Goal: Task Accomplishment & Management: Use online tool/utility

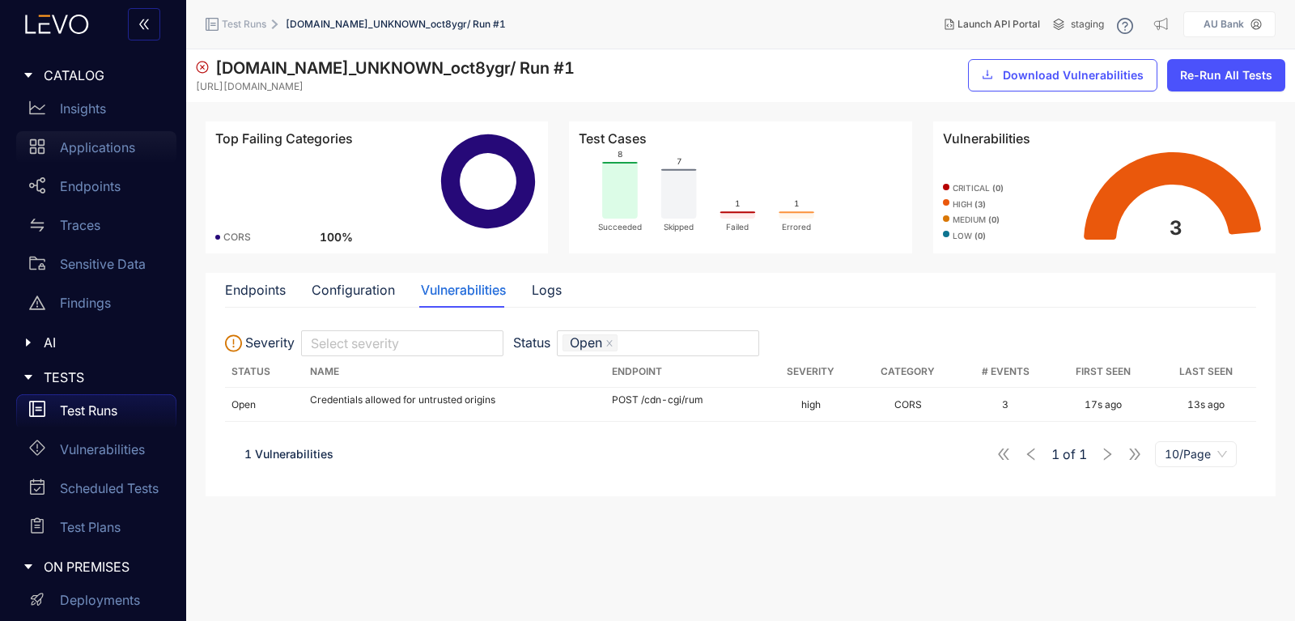
click at [89, 153] on p "Applications" at bounding box center [97, 147] width 75 height 15
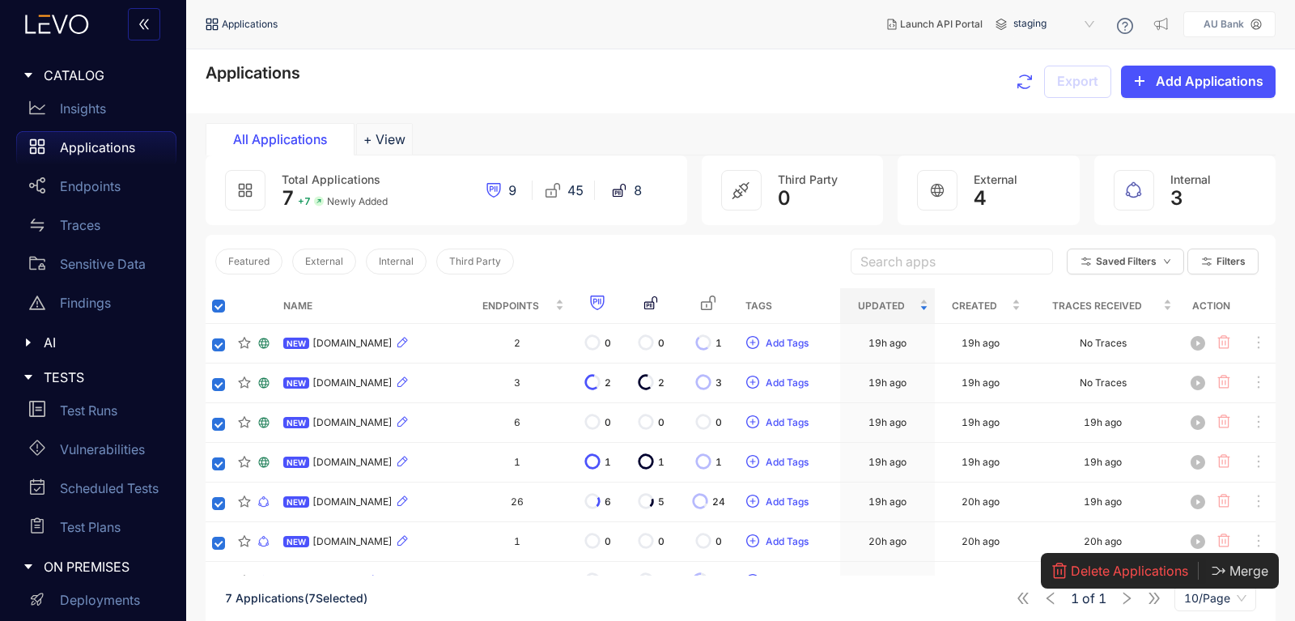
click at [1123, 568] on span "Delete Applications" at bounding box center [1129, 571] width 117 height 15
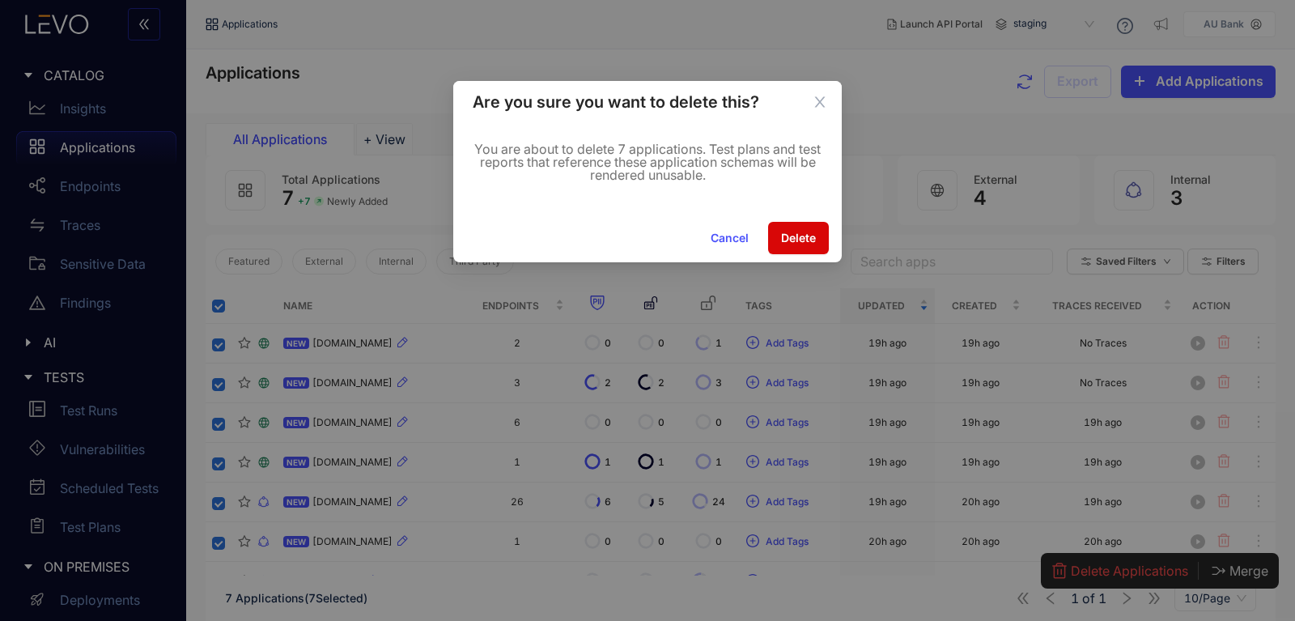
click at [797, 228] on button "Delete" at bounding box center [798, 238] width 61 height 32
click at [597, 155] on p "You are about to delete 7 applications. Test plans and test reports that refere…" at bounding box center [648, 161] width 350 height 39
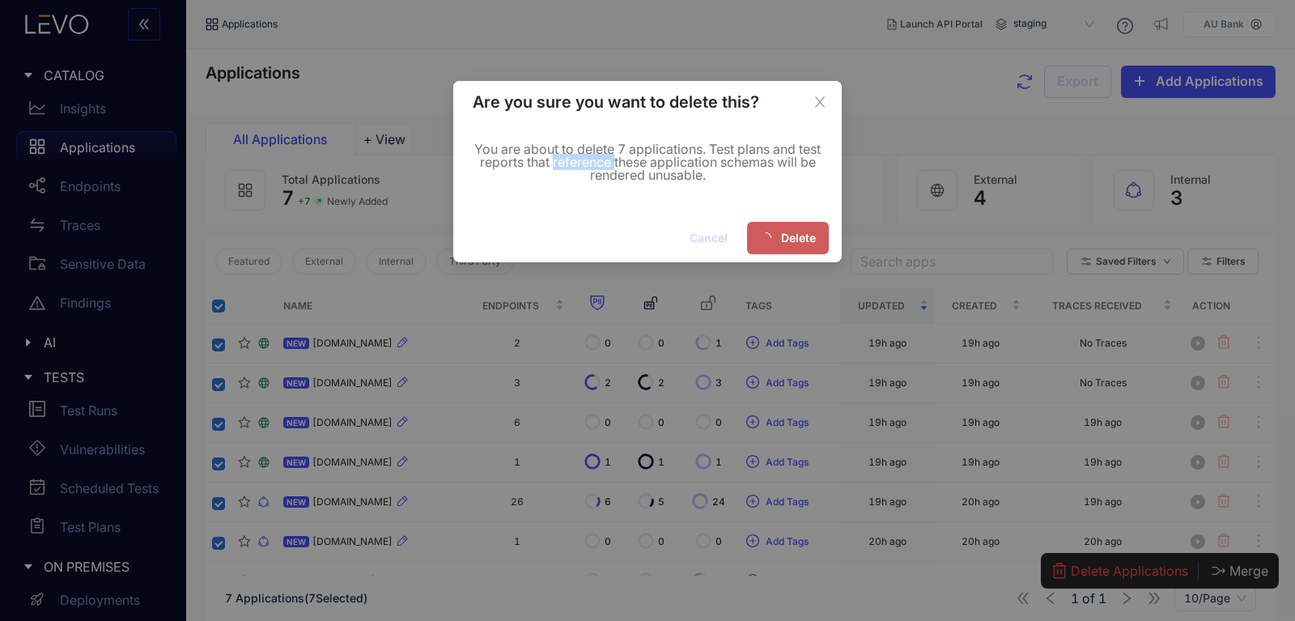
click at [598, 155] on p "You are about to delete 7 applications. Test plans and test reports that refere…" at bounding box center [648, 161] width 350 height 39
click at [661, 154] on p "You are about to delete 7 applications. Test plans and test reports that refere…" at bounding box center [648, 161] width 350 height 39
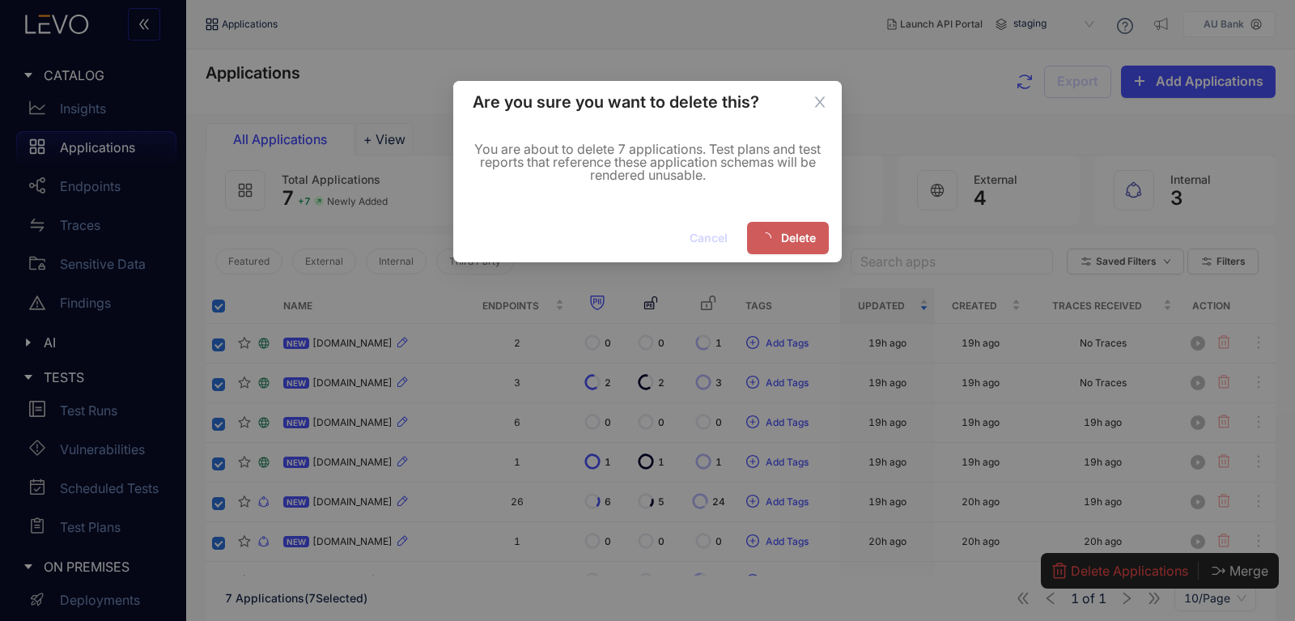
click at [653, 138] on div "You are about to delete 7 applications. Test plans and test reports that refere…" at bounding box center [647, 168] width 389 height 91
click at [638, 143] on p "You are about to delete 7 applications. Test plans and test reports that refere…" at bounding box center [648, 161] width 350 height 39
click at [766, 155] on p "You are about to delete 7 applications. Test plans and test reports that refere…" at bounding box center [648, 161] width 350 height 39
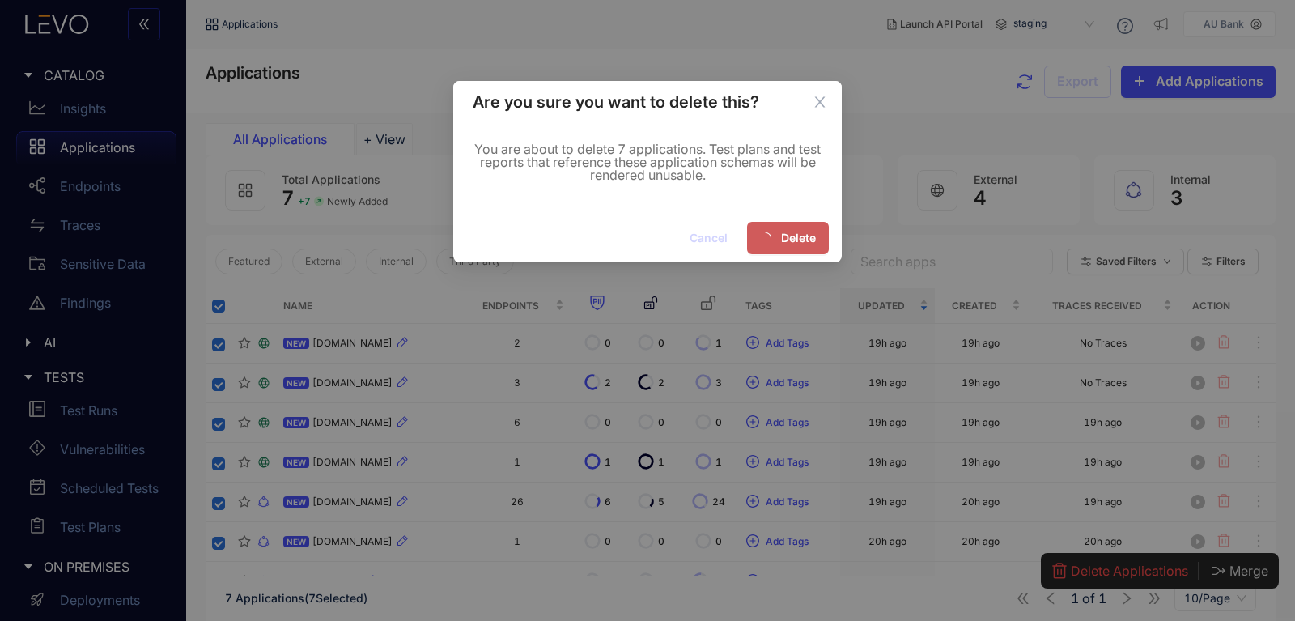
click at [766, 155] on p "You are about to delete 7 applications. Test plans and test reports that refere…" at bounding box center [648, 161] width 350 height 39
click at [681, 155] on p "You are about to delete 7 applications. Test plans and test reports that refere…" at bounding box center [648, 161] width 350 height 39
click at [612, 156] on p "You are about to delete 7 applications. Test plans and test reports that refere…" at bounding box center [648, 161] width 350 height 39
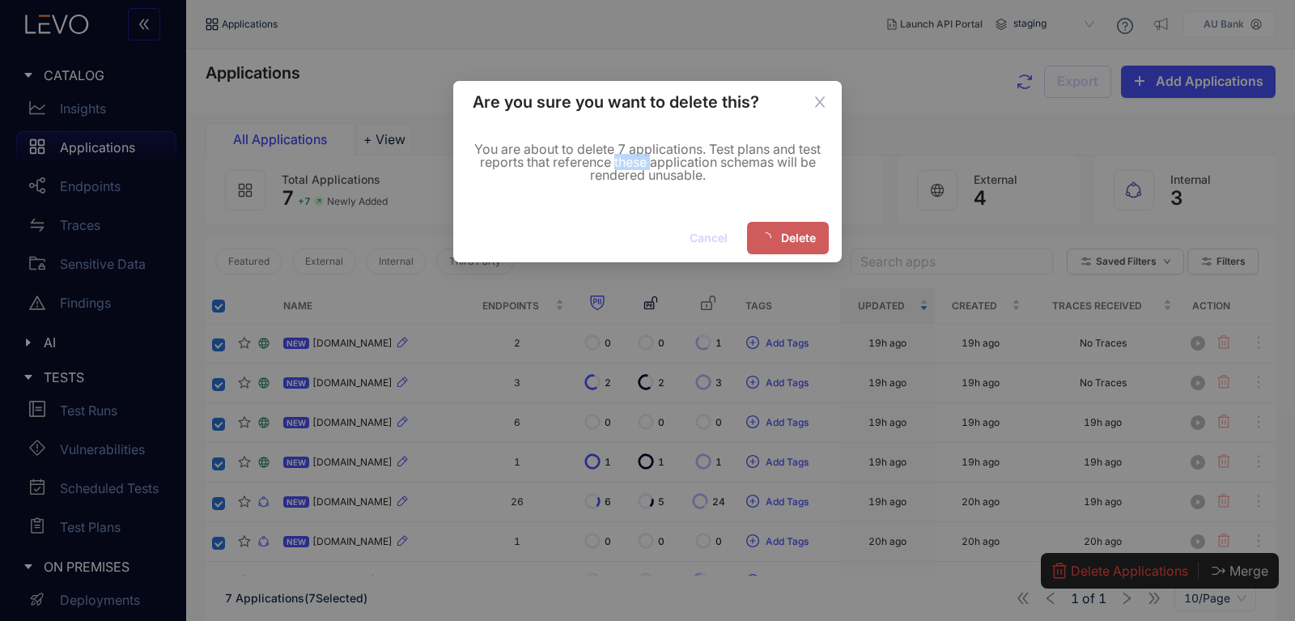
click at [612, 156] on p "You are about to delete 7 applications. Test plans and test reports that refere…" at bounding box center [648, 161] width 350 height 39
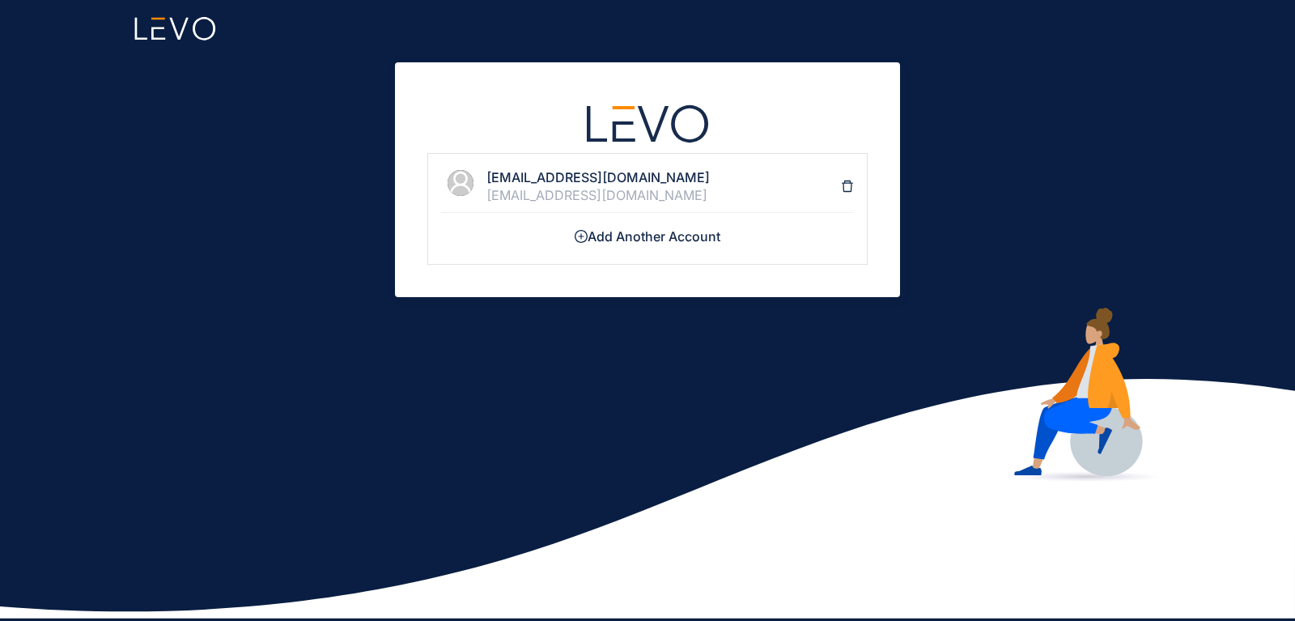
click at [539, 172] on h4 "[EMAIL_ADDRESS][DOMAIN_NAME]" at bounding box center [664, 177] width 355 height 15
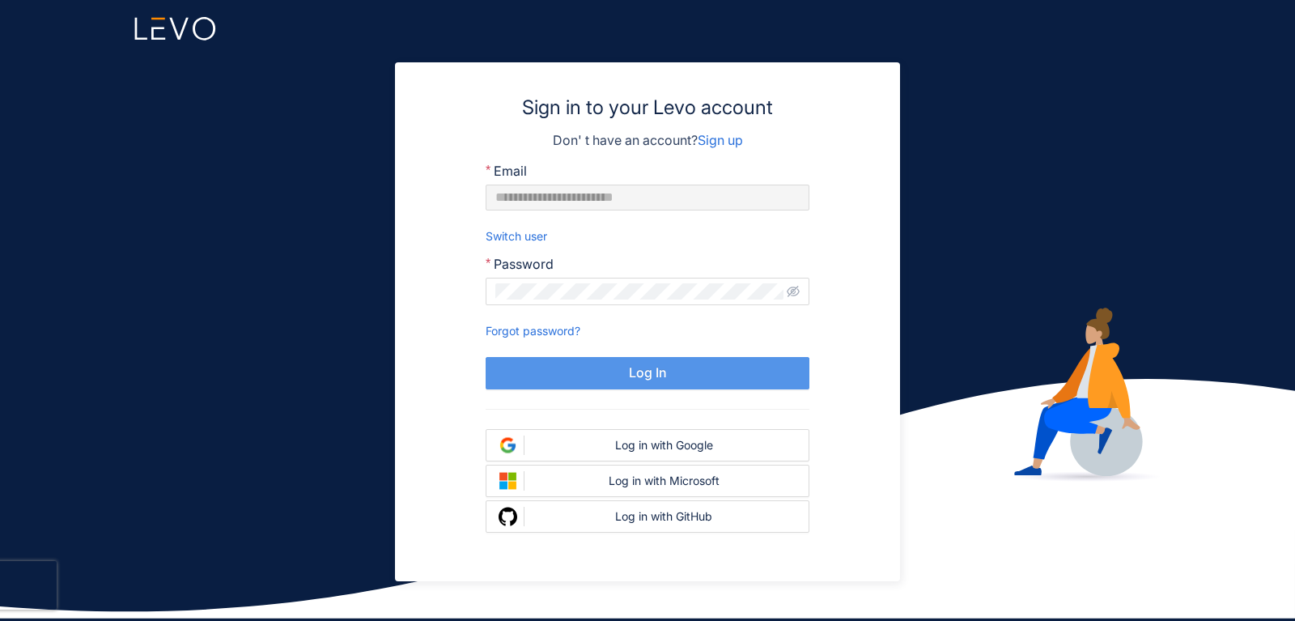
click at [586, 365] on button "Log In" at bounding box center [648, 373] width 324 height 32
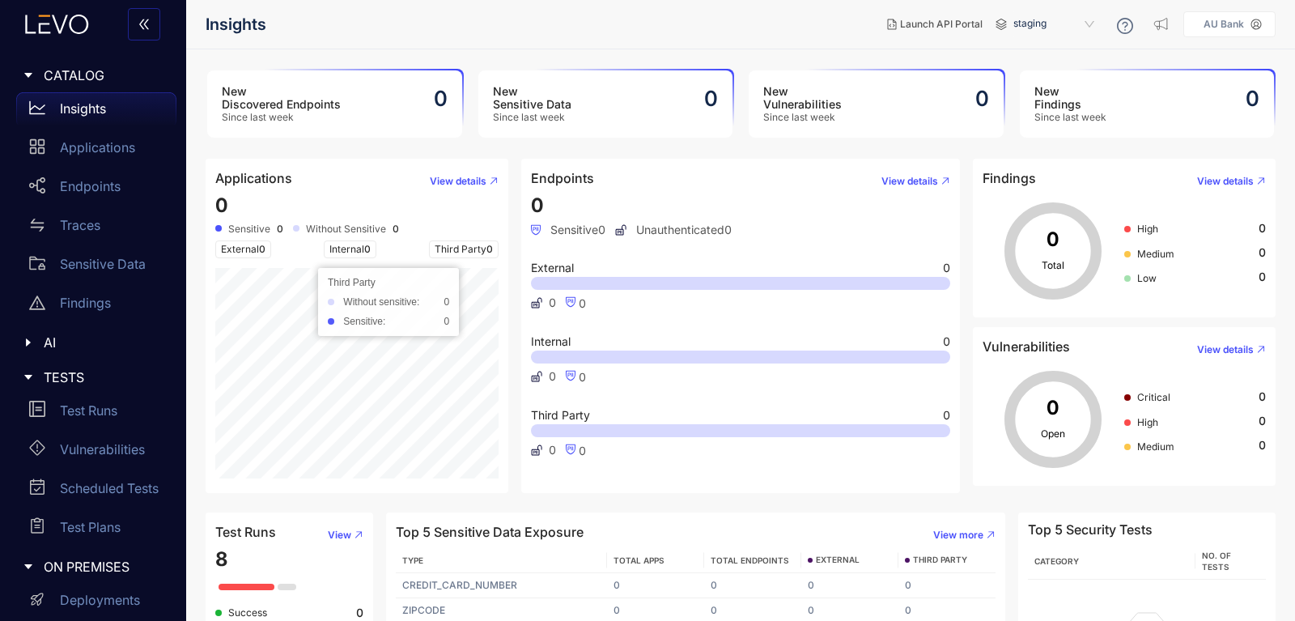
scroll to position [85, 0]
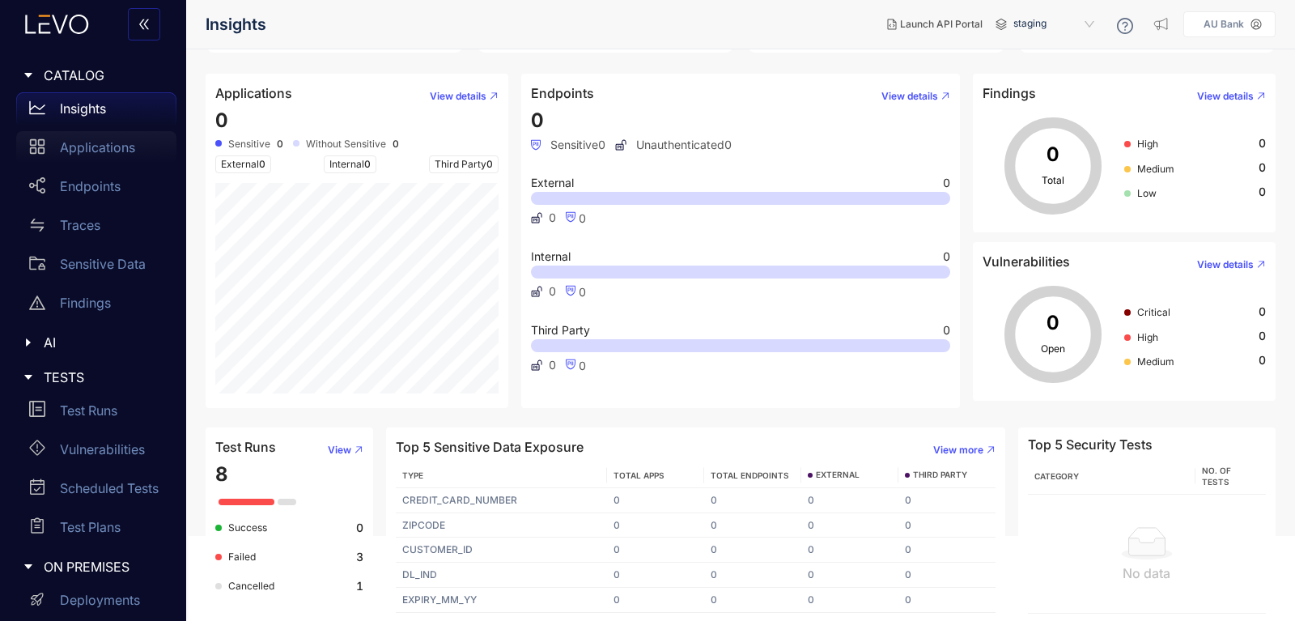
click at [100, 163] on div "Applications" at bounding box center [96, 147] width 160 height 32
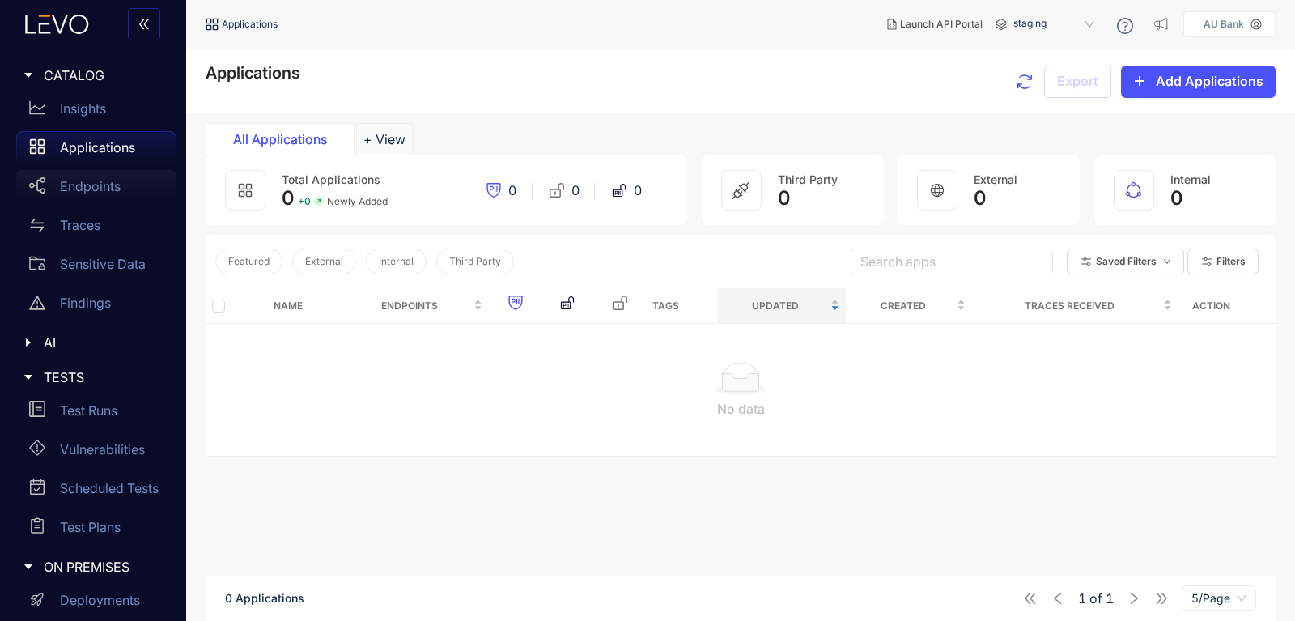
click at [94, 189] on p "Endpoints" at bounding box center [90, 186] width 61 height 15
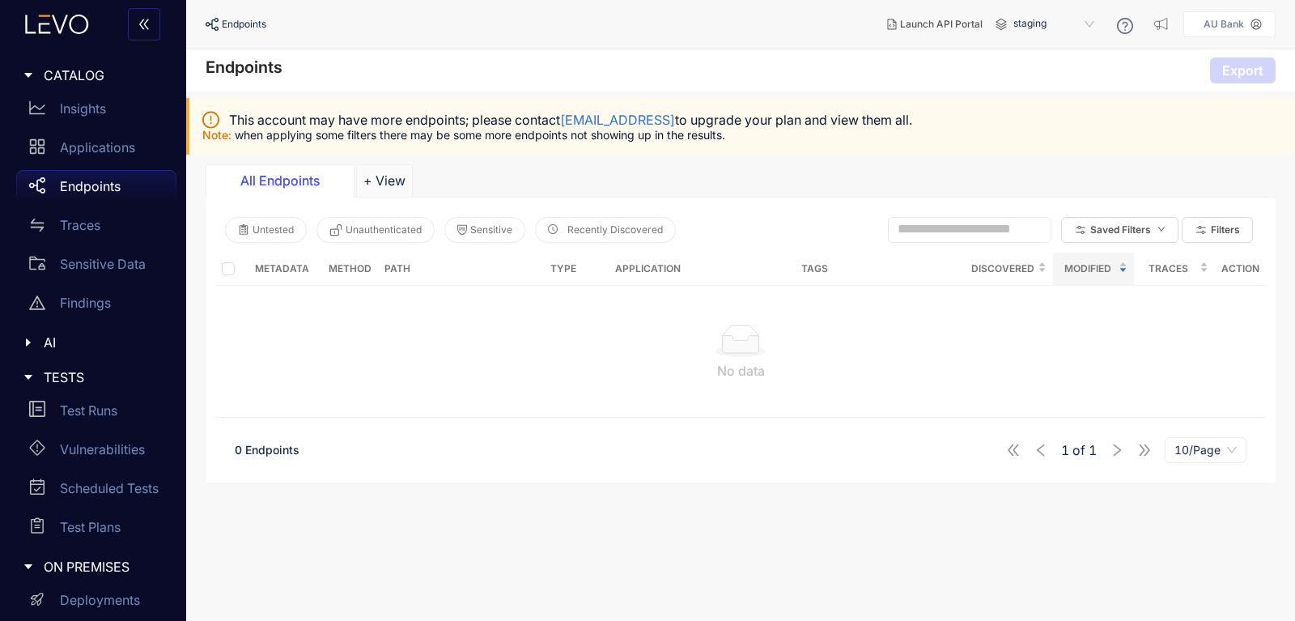
click at [12, 230] on div "Insights Applications Endpoints Traces Sensitive Data Findings" at bounding box center [93, 208] width 167 height 233
click at [58, 223] on div "Traces" at bounding box center [96, 225] width 160 height 32
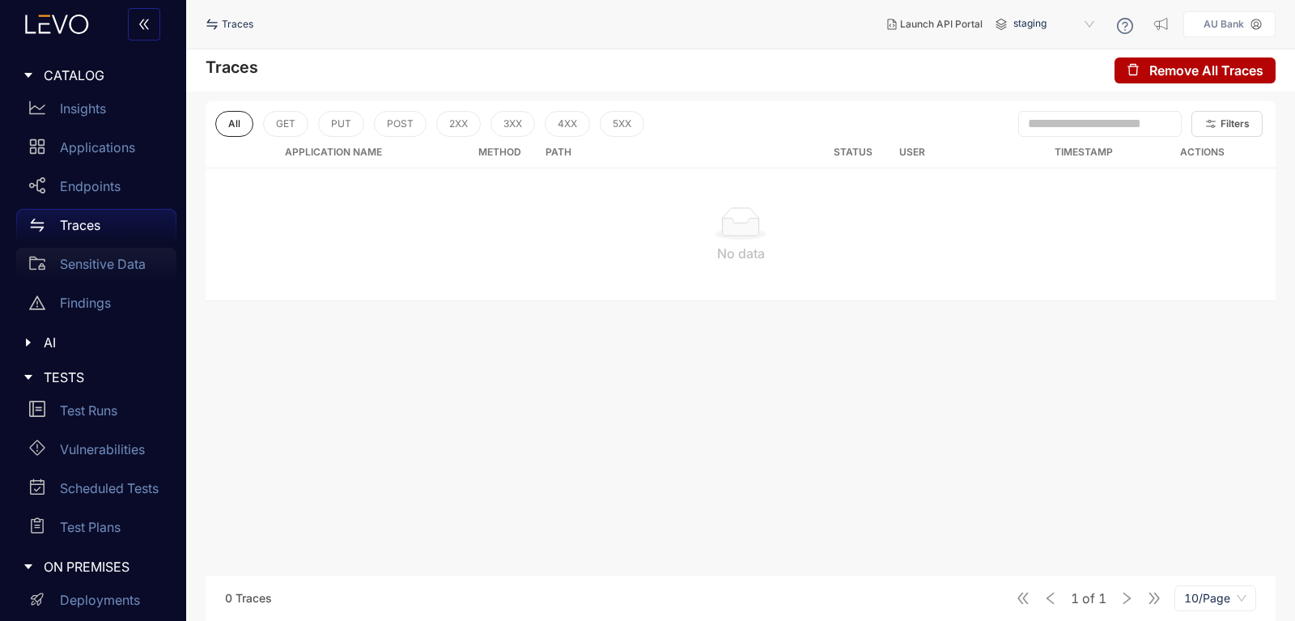
click at [100, 261] on p "Sensitive Data" at bounding box center [103, 264] width 86 height 15
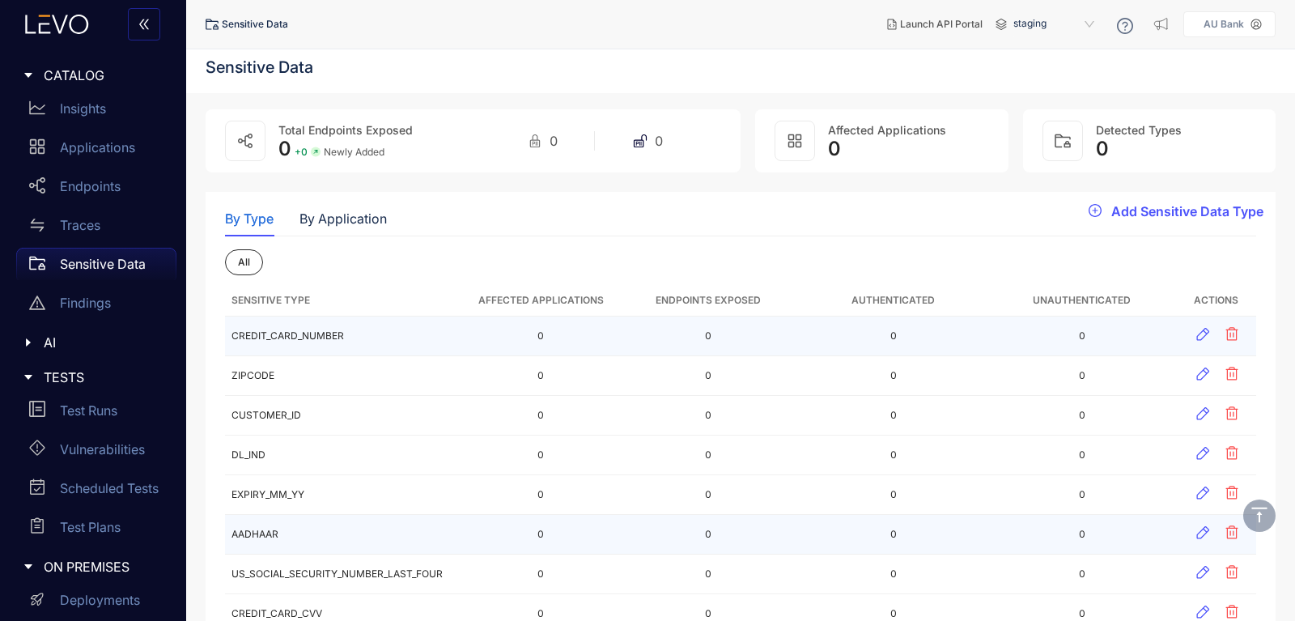
scroll to position [568, 0]
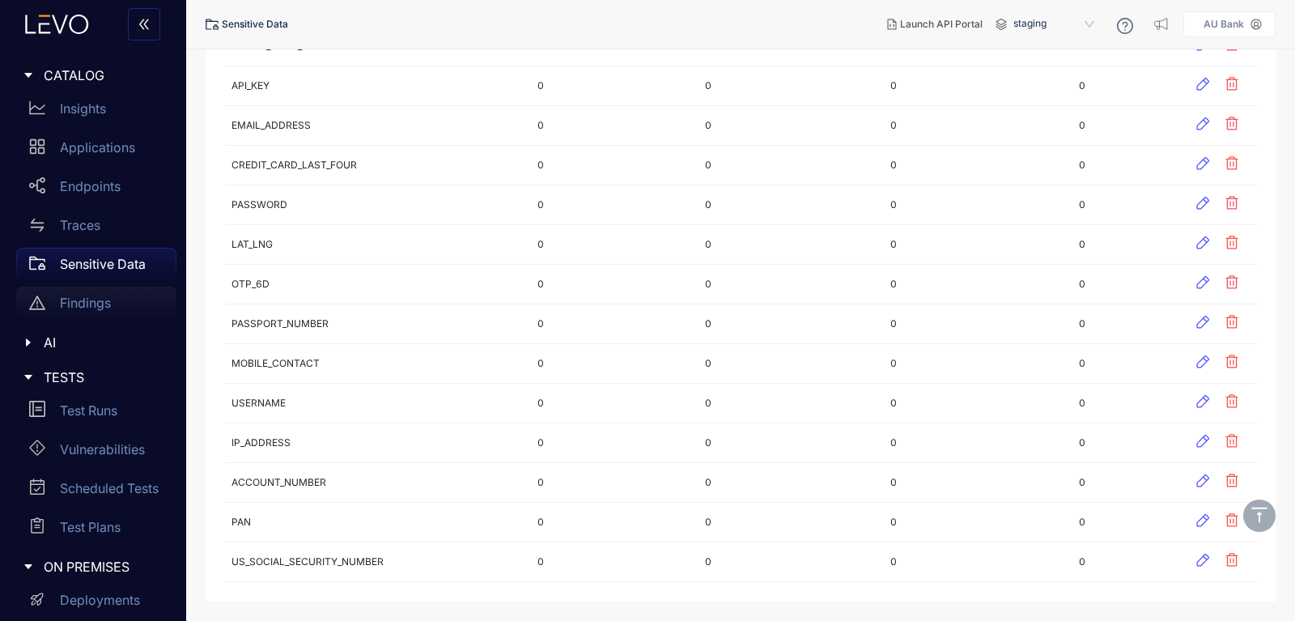
click at [51, 294] on div "Findings" at bounding box center [96, 303] width 160 height 32
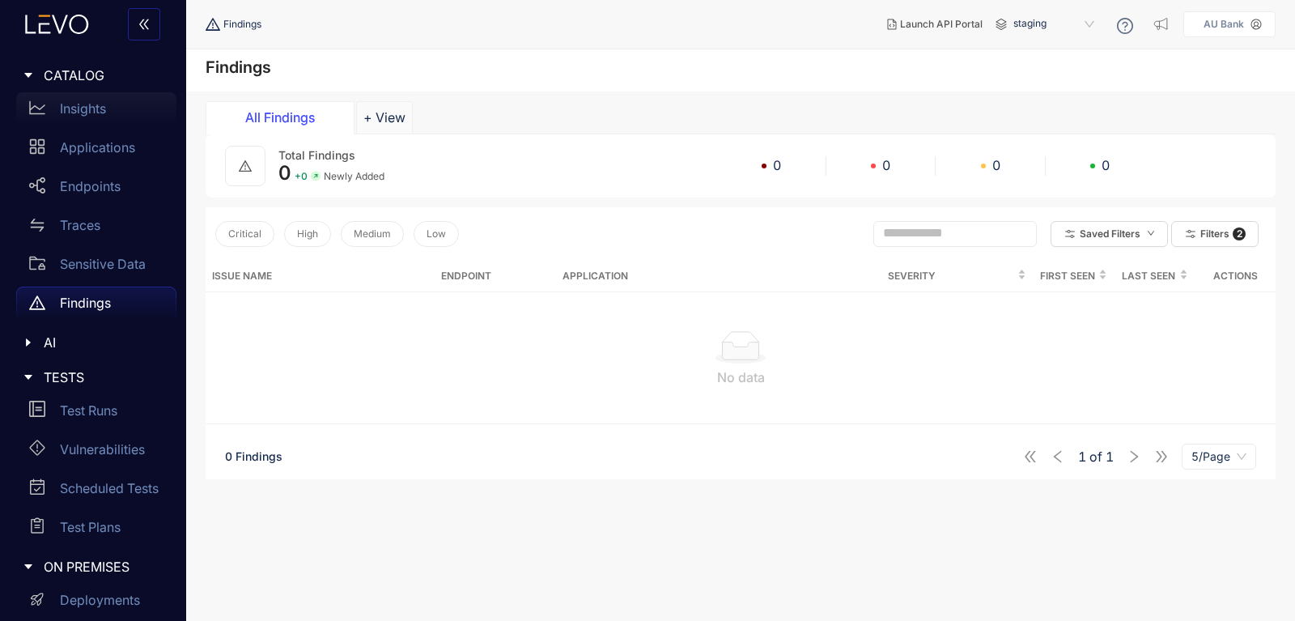
click at [55, 110] on div "Insights" at bounding box center [96, 108] width 160 height 32
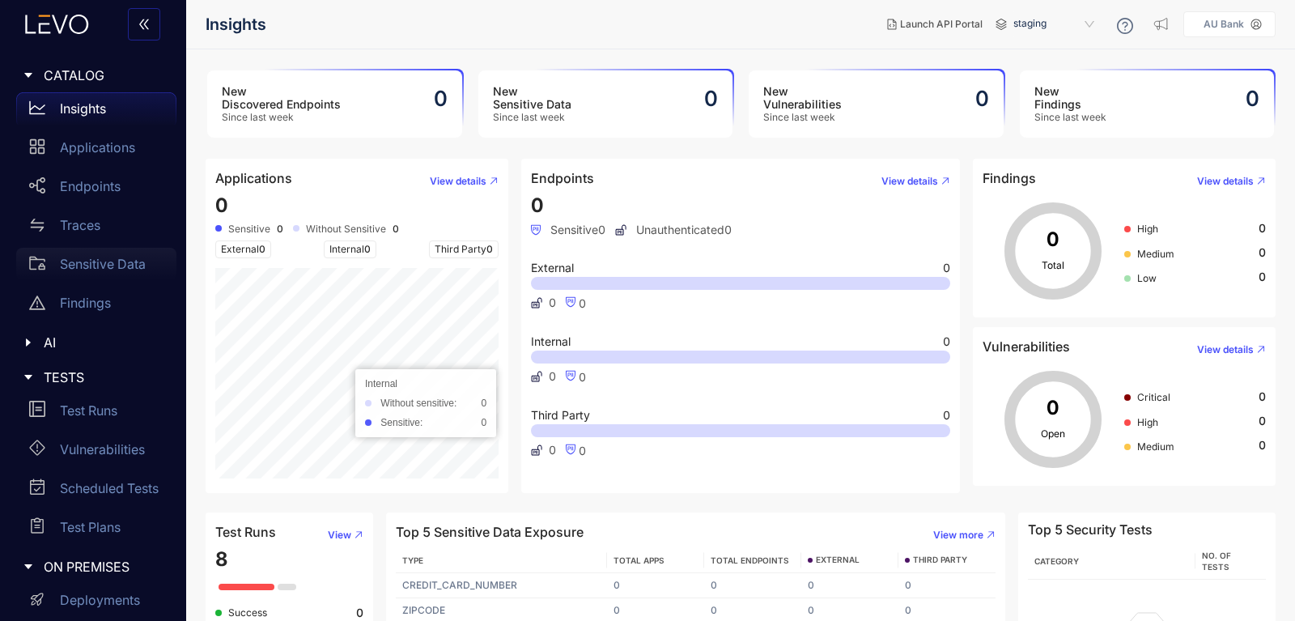
scroll to position [85, 0]
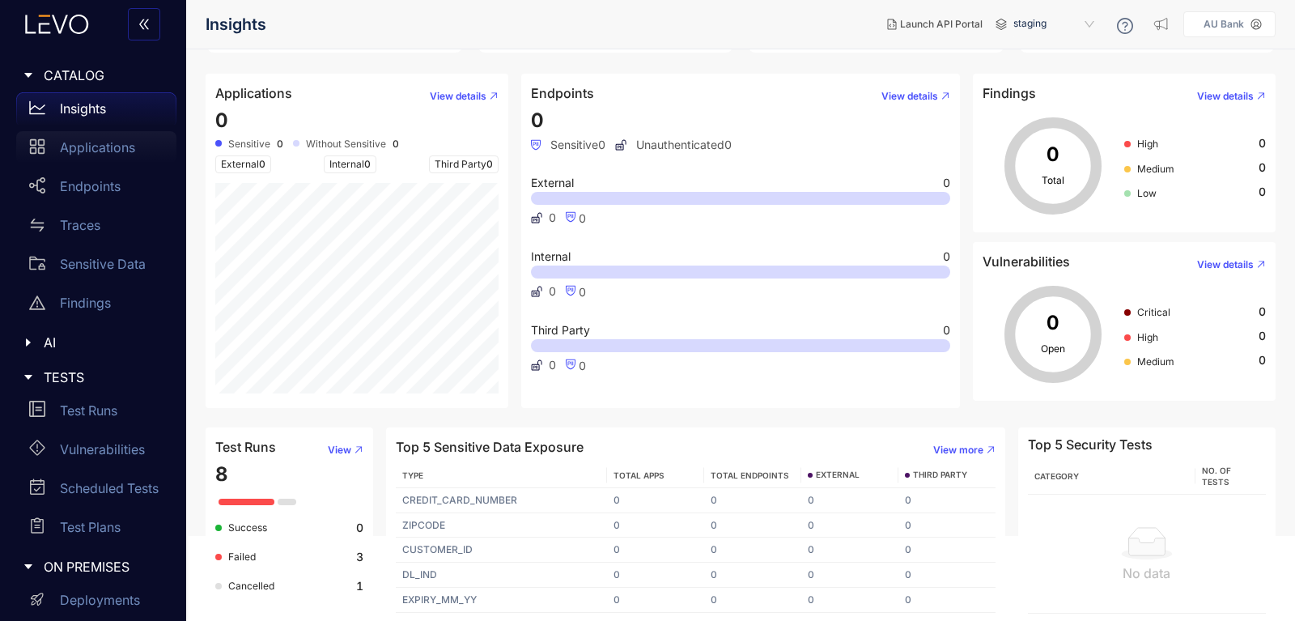
click at [64, 164] on link "Applications" at bounding box center [96, 150] width 160 height 39
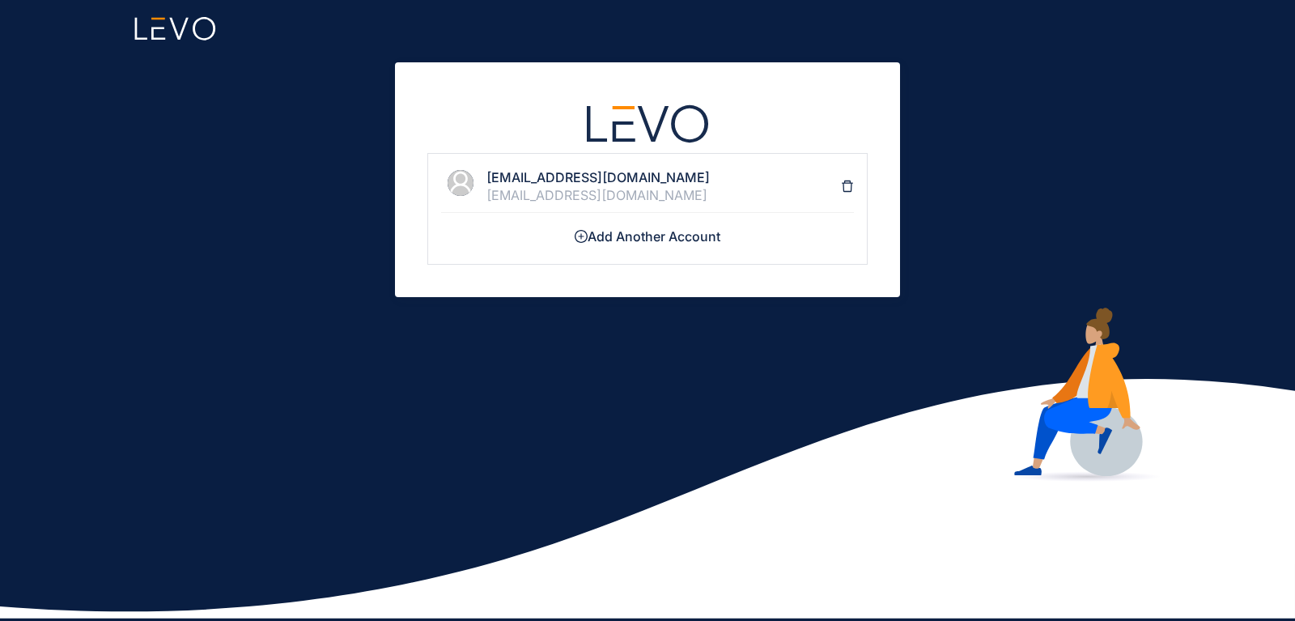
click at [651, 202] on div "[EMAIL_ADDRESS][DOMAIN_NAME]" at bounding box center [664, 195] width 355 height 15
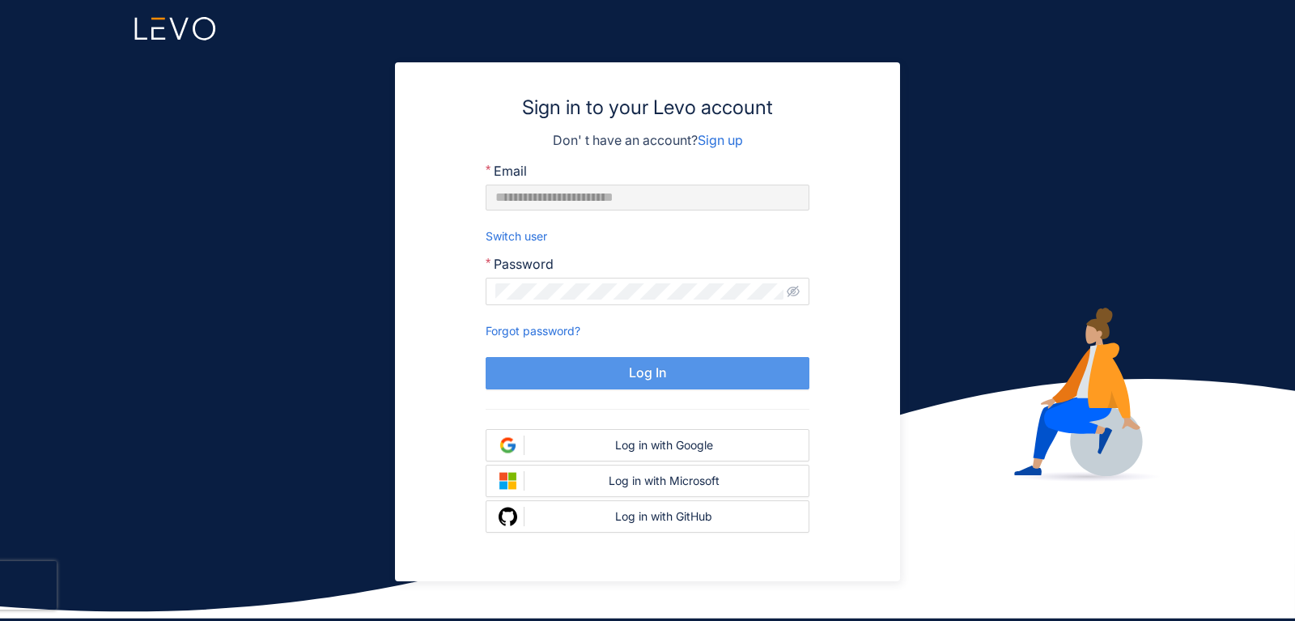
click at [622, 362] on button "Log In" at bounding box center [648, 373] width 324 height 32
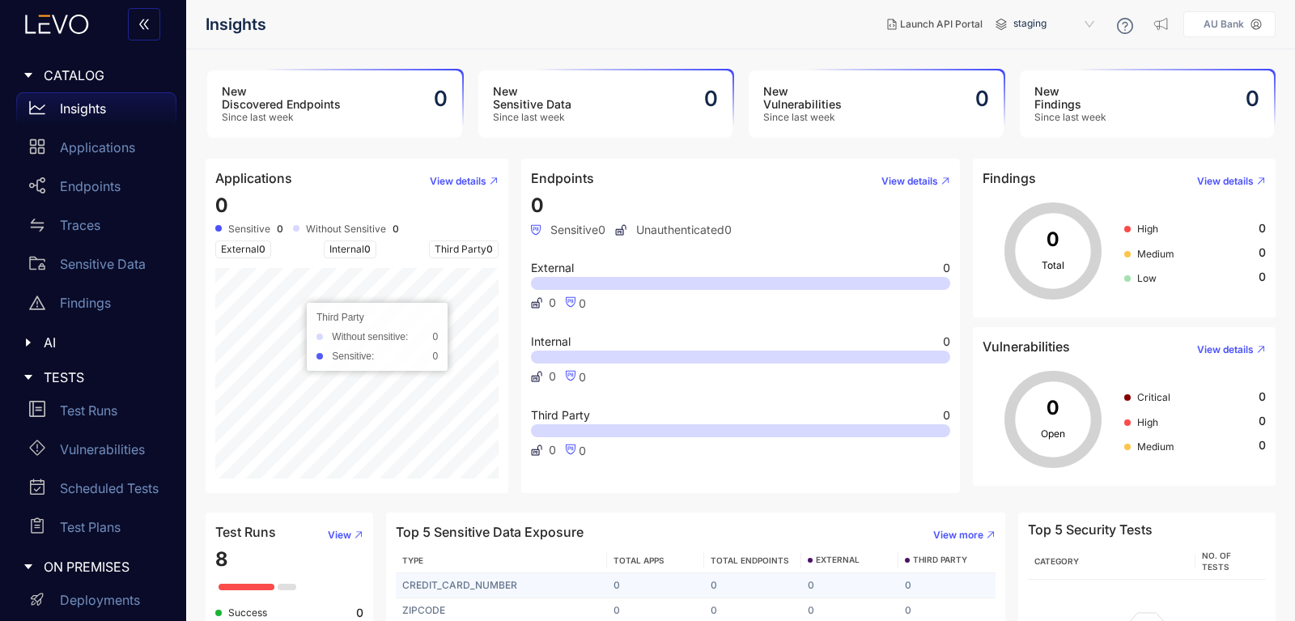
scroll to position [85, 0]
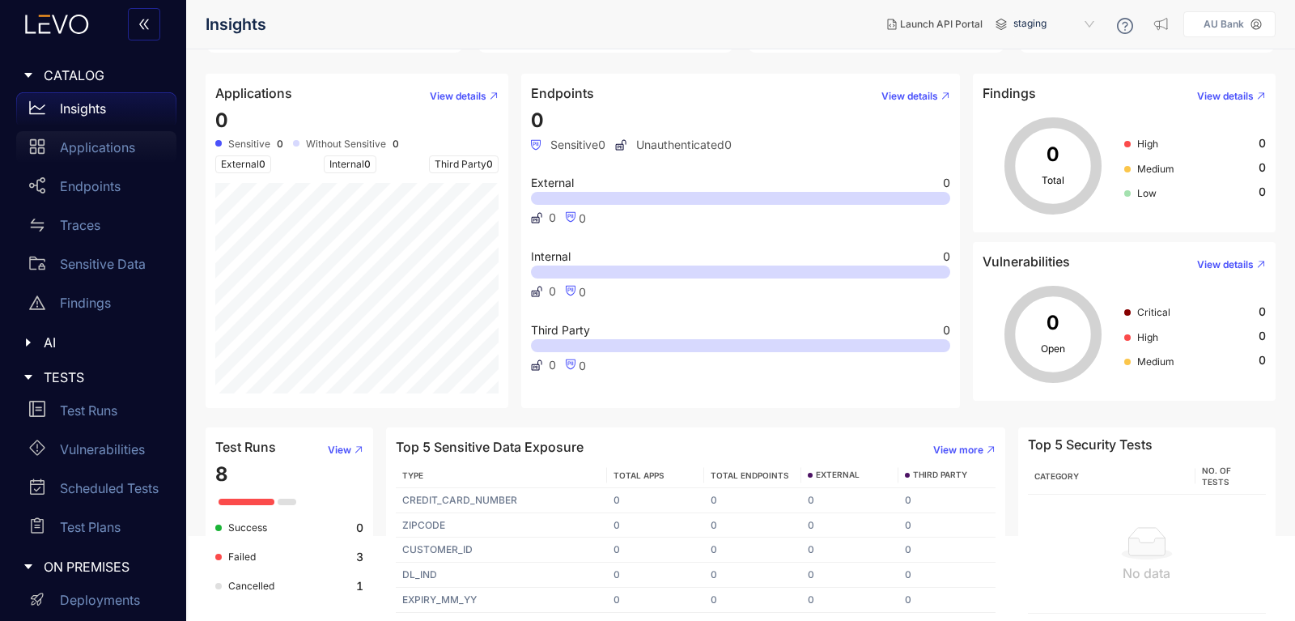
click at [82, 162] on div "Applications" at bounding box center [96, 147] width 160 height 32
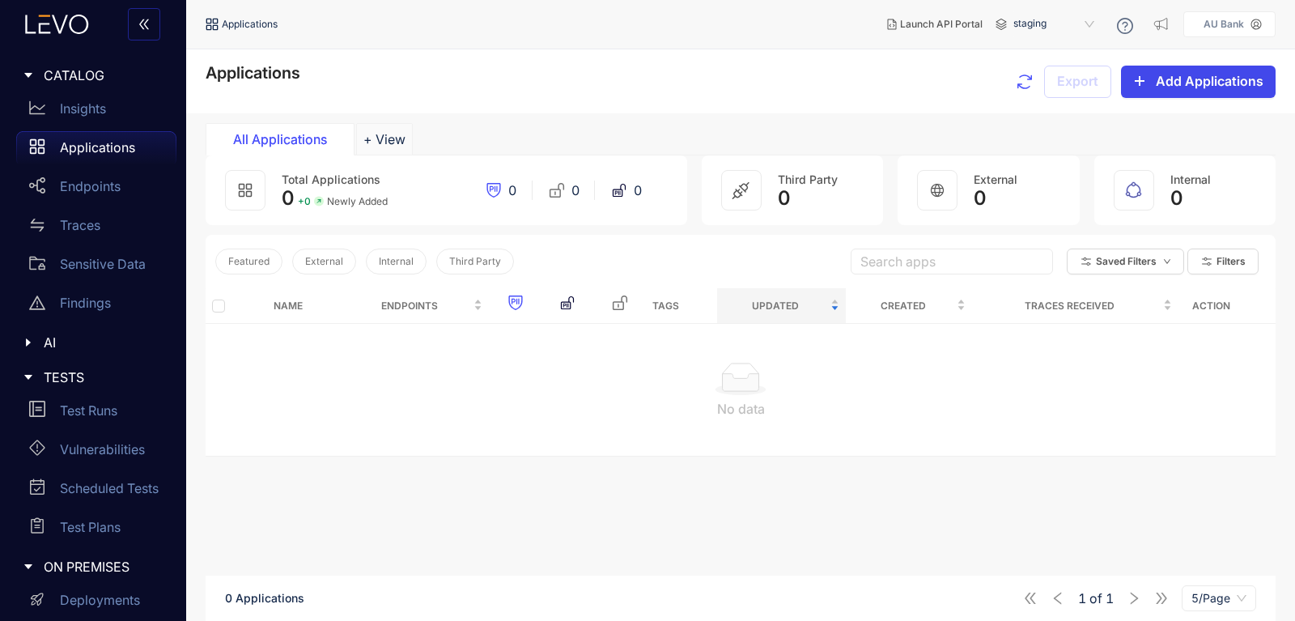
click at [1168, 83] on span "Add Applications" at bounding box center [1210, 81] width 108 height 15
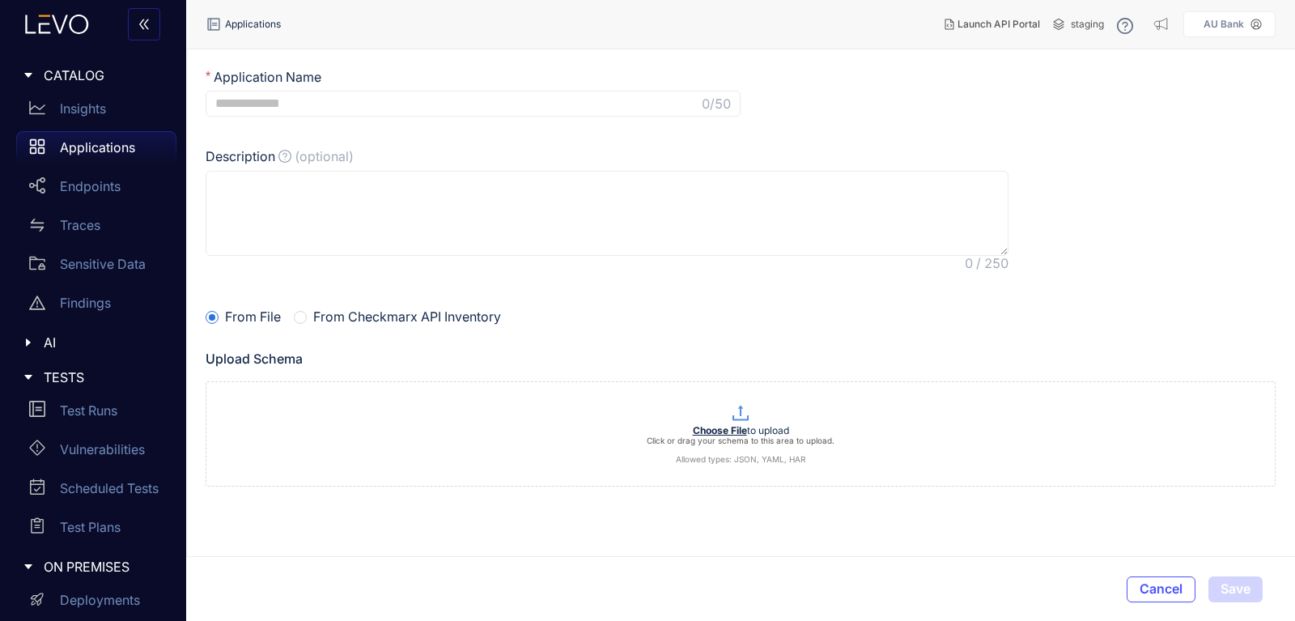
click at [69, 145] on p "Applications" at bounding box center [97, 147] width 75 height 15
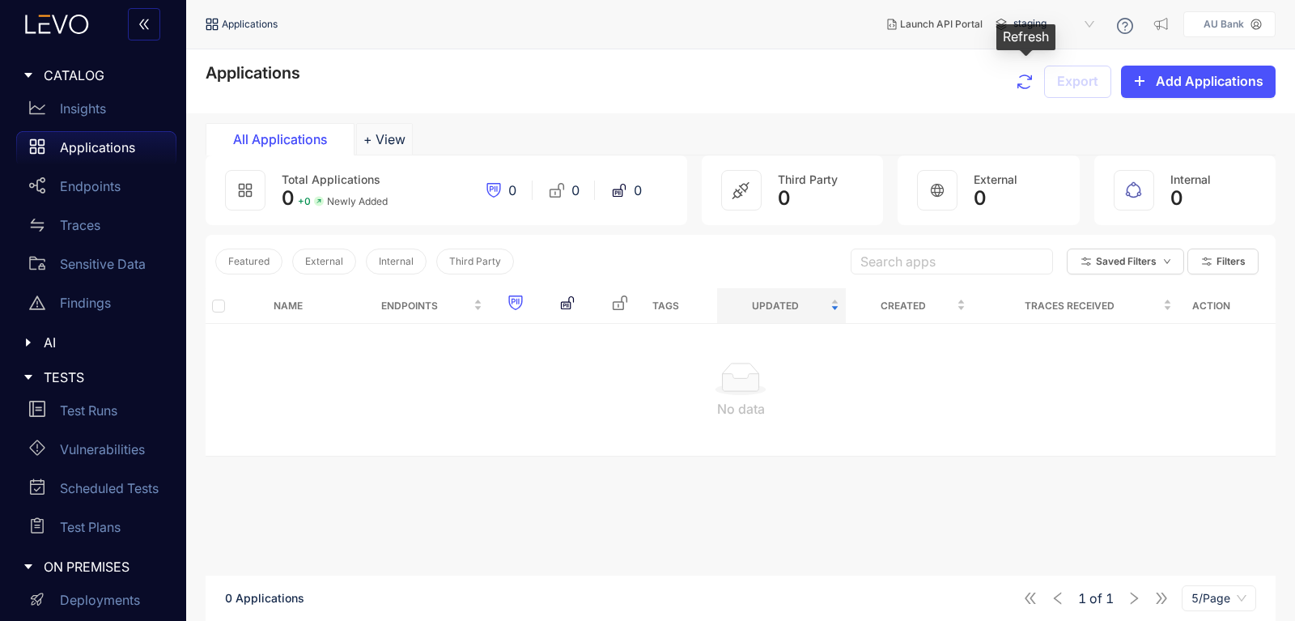
click at [1023, 90] on icon "button" at bounding box center [1024, 81] width 19 height 19
click at [1167, 91] on button "Add Applications" at bounding box center [1198, 82] width 155 height 32
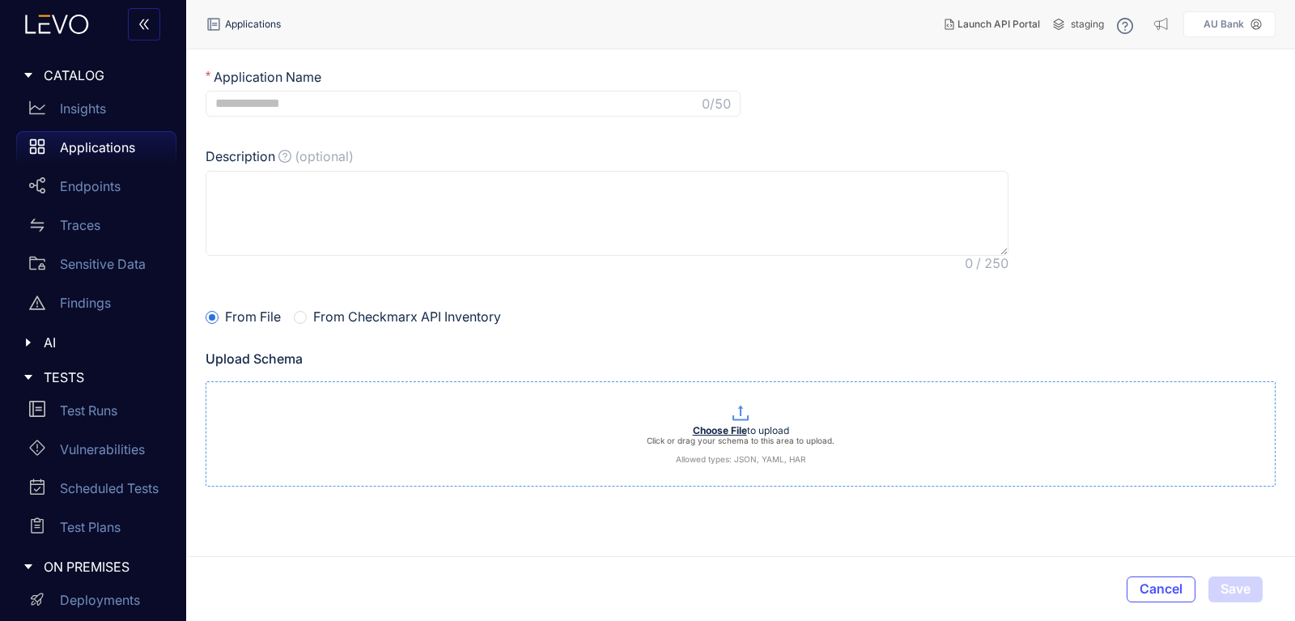
click at [731, 426] on b "Choose File" at bounding box center [720, 430] width 54 height 12
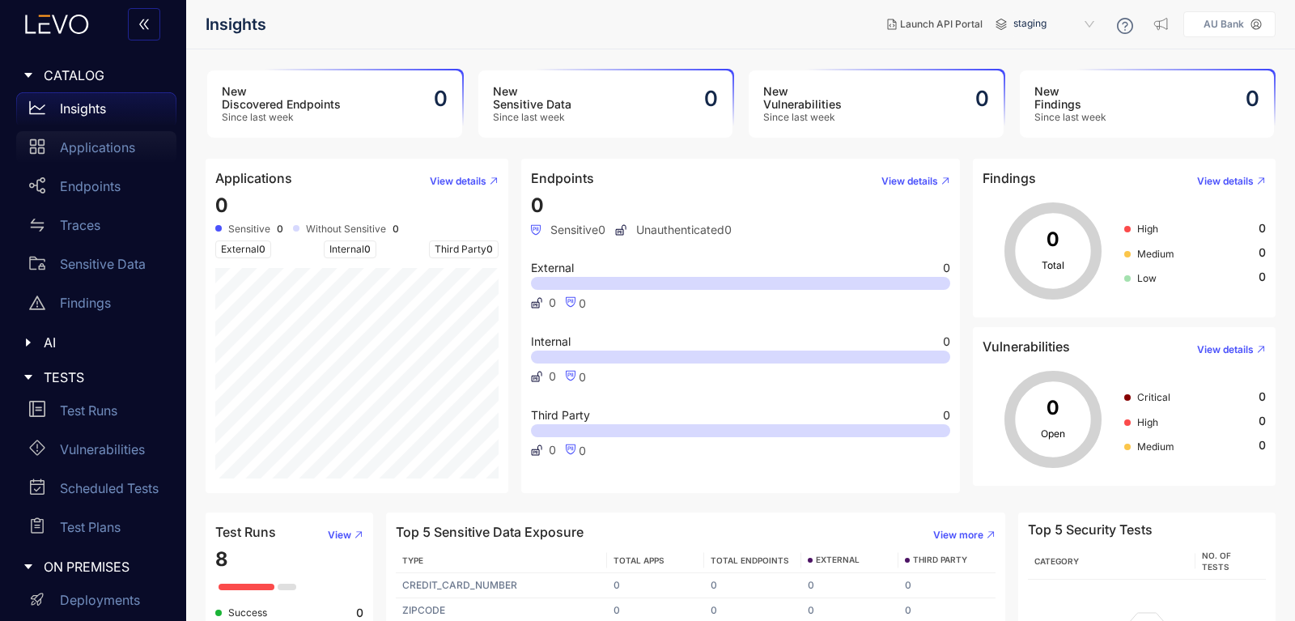
click at [71, 158] on div "Applications" at bounding box center [96, 147] width 160 height 32
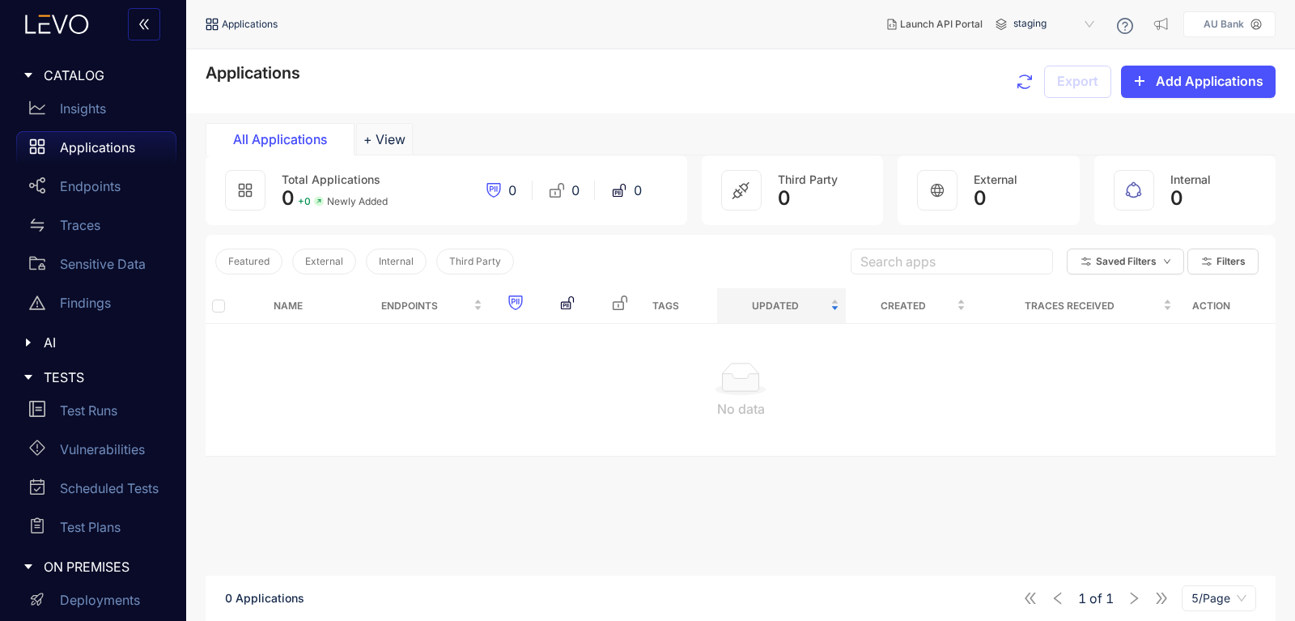
drag, startPoint x: 527, startPoint y: 359, endPoint x: 532, endPoint y: 375, distance: 16.1
click at [527, 372] on td "No data" at bounding box center [741, 390] width 1070 height 132
click at [533, 375] on div at bounding box center [741, 379] width 1044 height 32
click at [531, 377] on div at bounding box center [741, 379] width 1044 height 32
click at [525, 372] on div at bounding box center [741, 379] width 1044 height 32
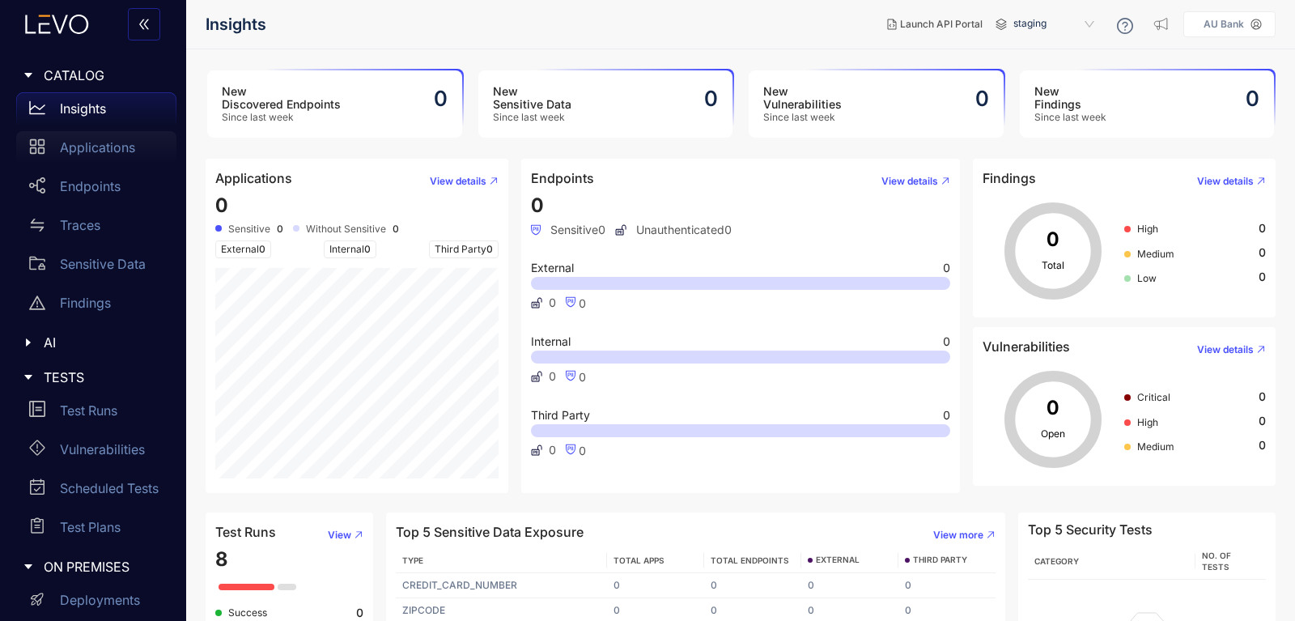
click at [84, 161] on div "Applications" at bounding box center [96, 147] width 160 height 32
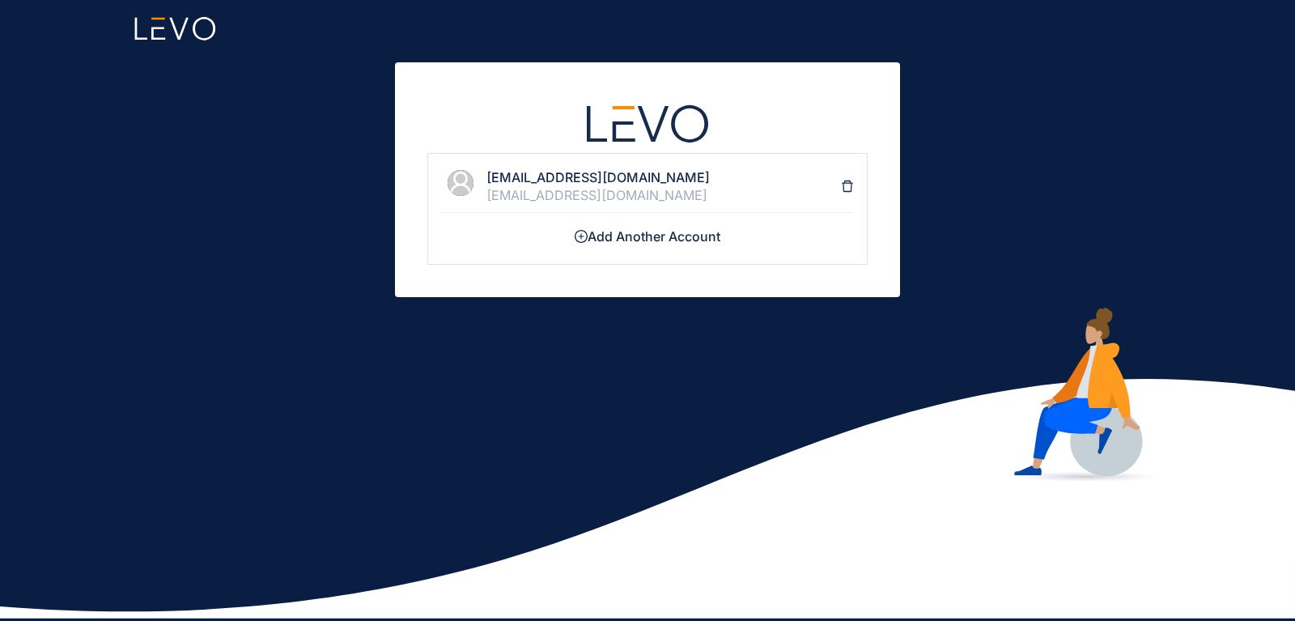
click at [534, 188] on div "arjun.sharma13@aubank.in" at bounding box center [664, 195] width 355 height 15
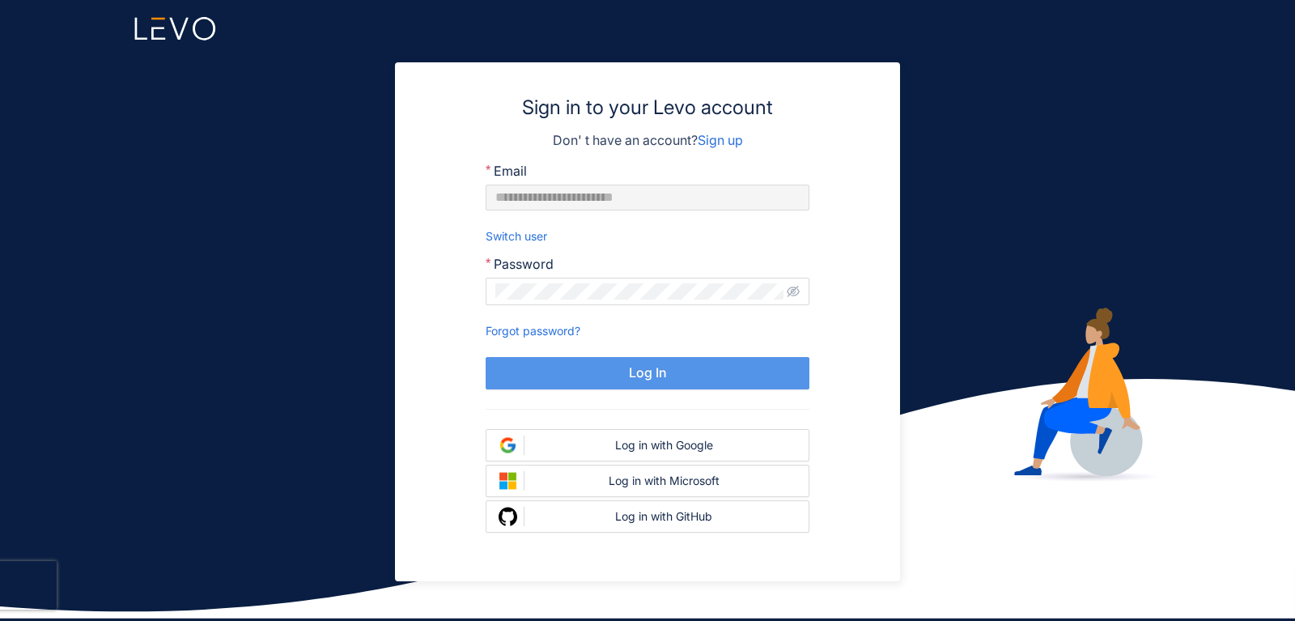
click at [518, 379] on button "Log In" at bounding box center [648, 373] width 324 height 32
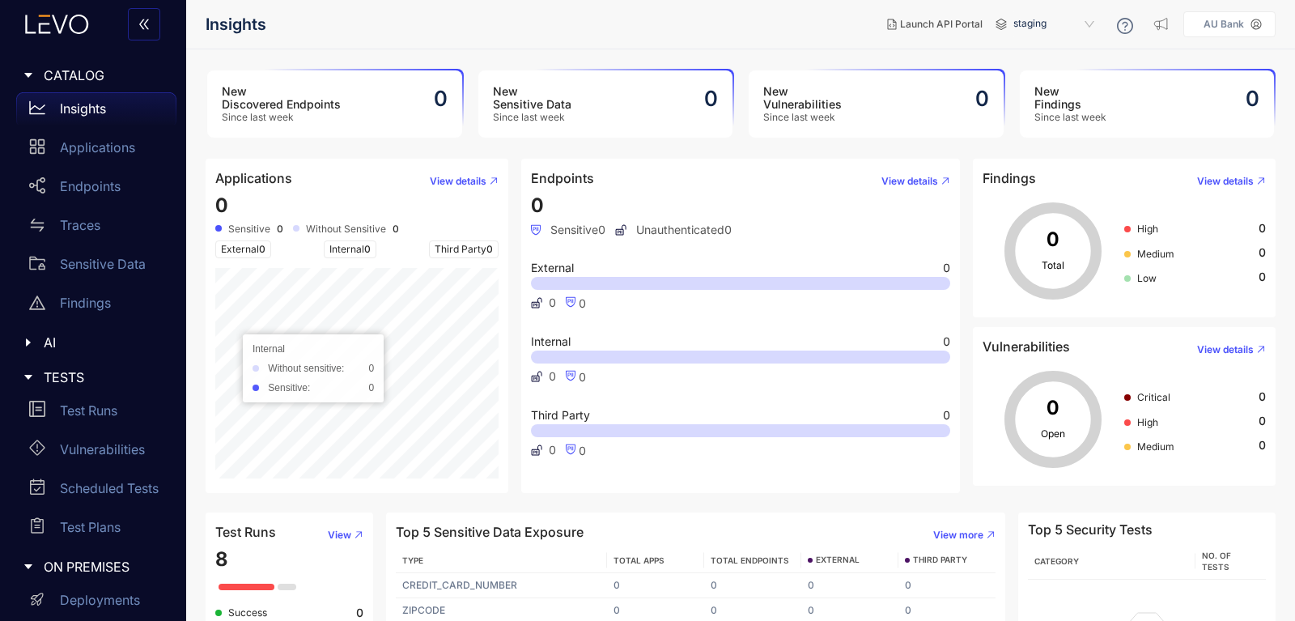
scroll to position [85, 0]
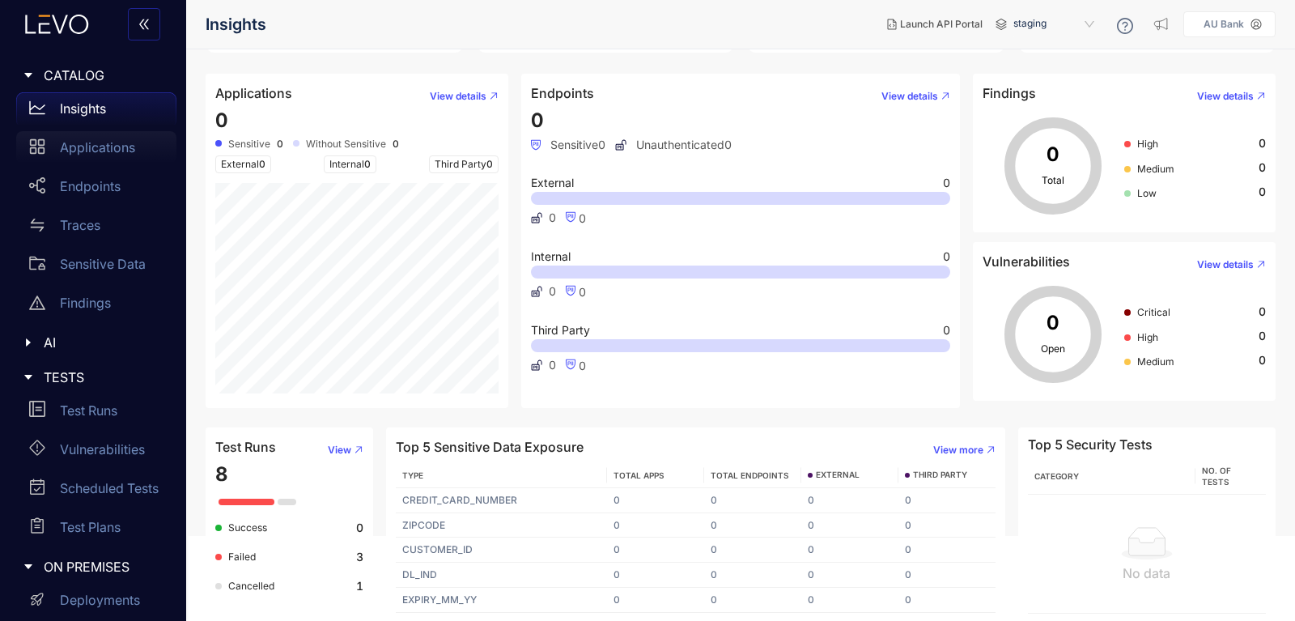
click at [104, 161] on div "Applications" at bounding box center [96, 147] width 160 height 32
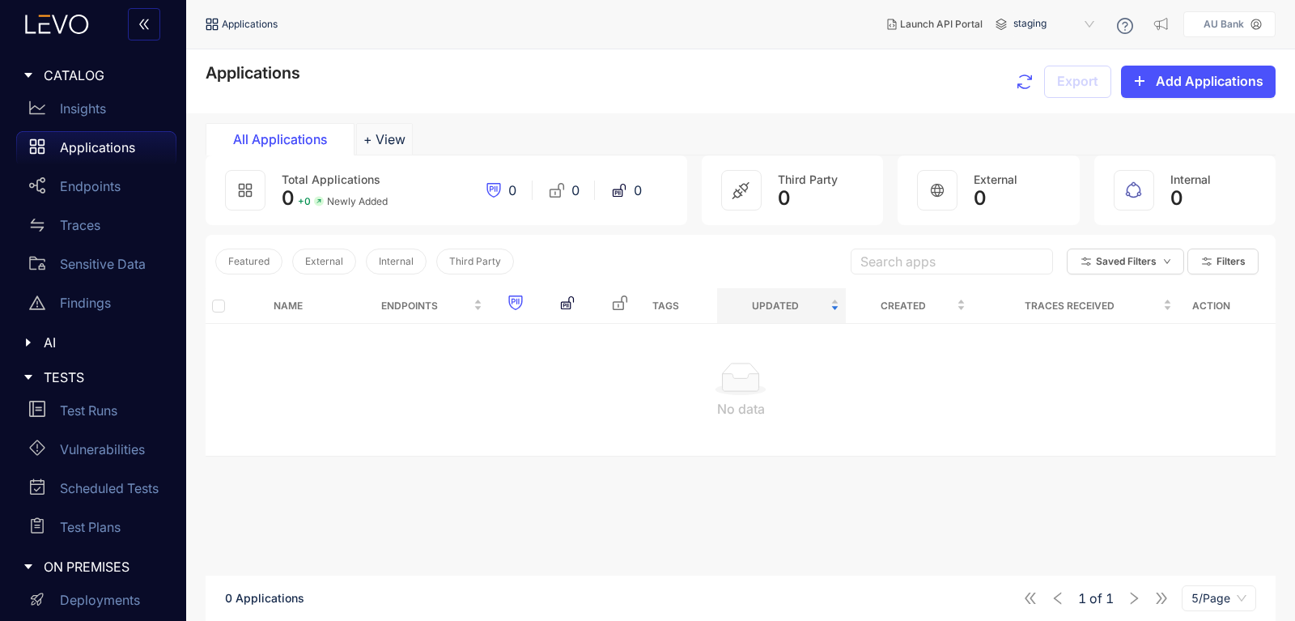
click at [942, 95] on div "Applications Export Add Applications" at bounding box center [741, 81] width 1070 height 35
click at [98, 158] on div "Applications" at bounding box center [96, 147] width 160 height 32
click at [71, 113] on p "Insights" at bounding box center [83, 108] width 46 height 15
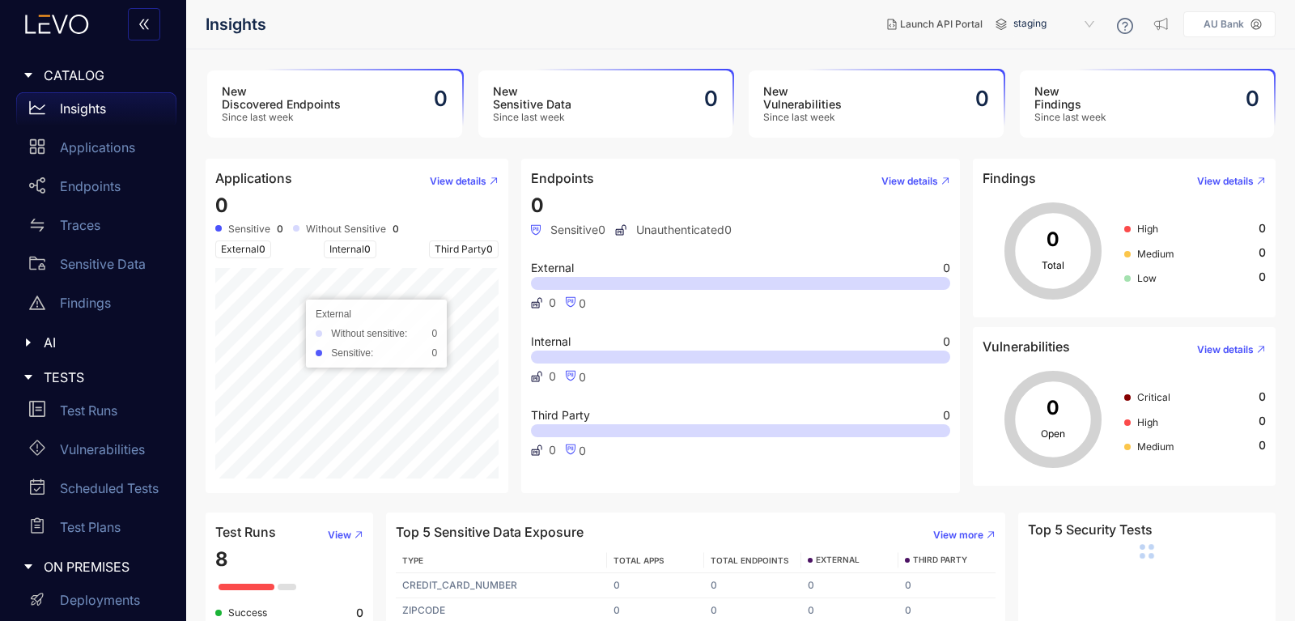
scroll to position [85, 0]
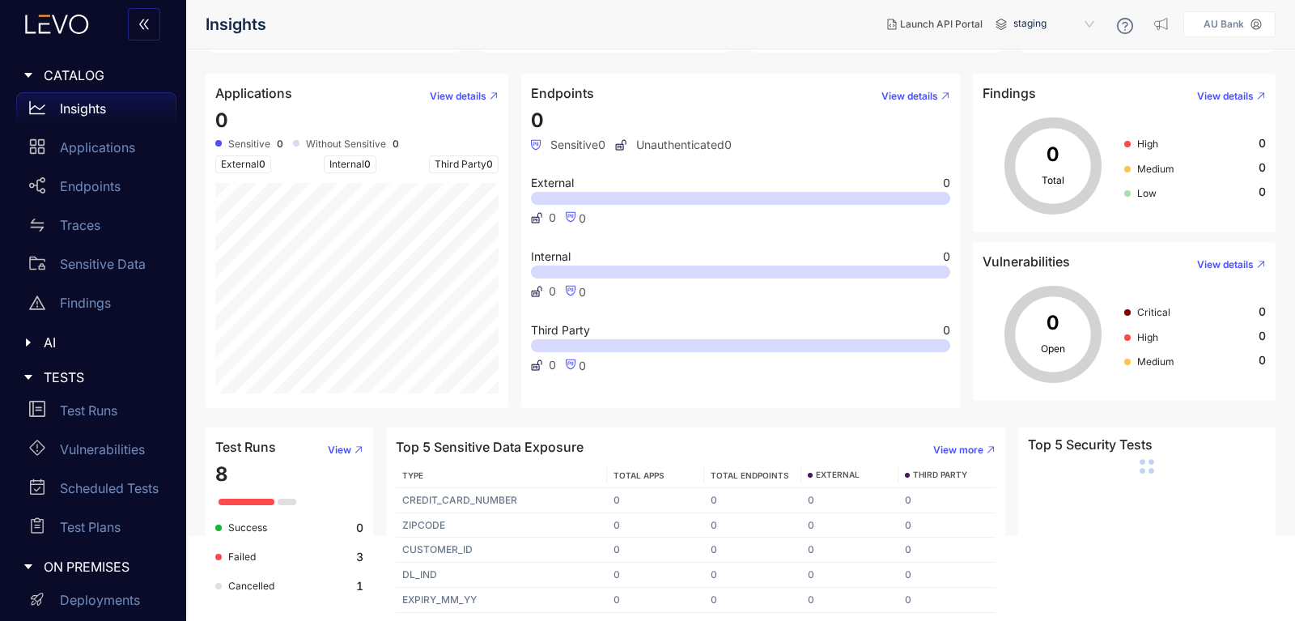
click at [220, 479] on span "8" at bounding box center [221, 473] width 13 height 23
click at [273, 473] on div "8 Success 0 Failed 3 Cancelled 1" at bounding box center [289, 536] width 148 height 146
drag, startPoint x: 214, startPoint y: 478, endPoint x: 250, endPoint y: 576, distance: 104.5
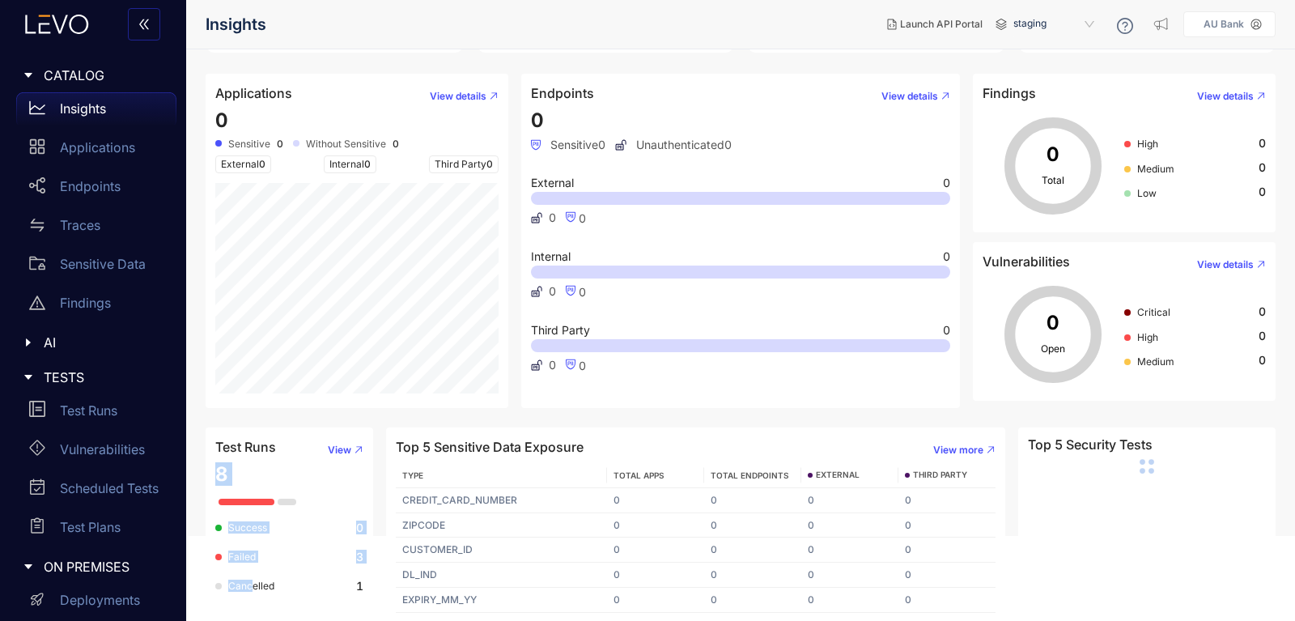
click at [250, 576] on article "Test Runs View 8 Success 0 Failed 3 Cancelled 1" at bounding box center [290, 524] width 168 height 195
click at [254, 467] on div "8 Success 0 Failed 3 Cancelled 1" at bounding box center [289, 536] width 148 height 146
click at [83, 533] on p "Test Plans" at bounding box center [90, 527] width 61 height 15
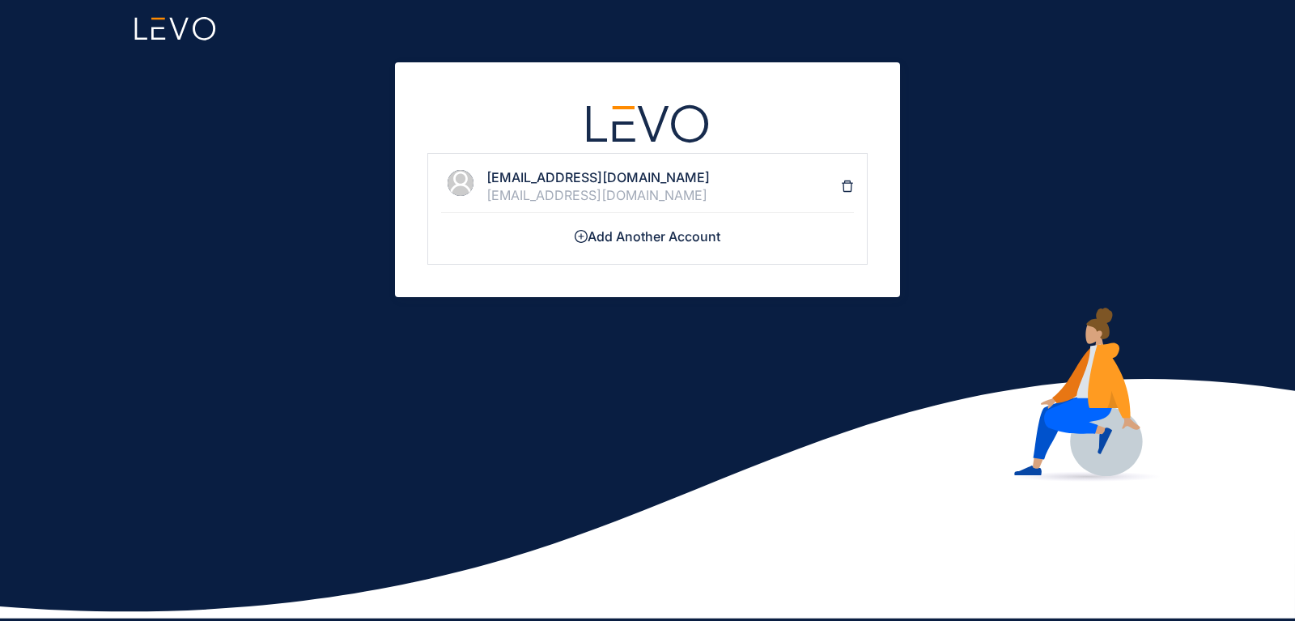
click at [564, 184] on h4 "[EMAIL_ADDRESS][DOMAIN_NAME]" at bounding box center [664, 177] width 355 height 15
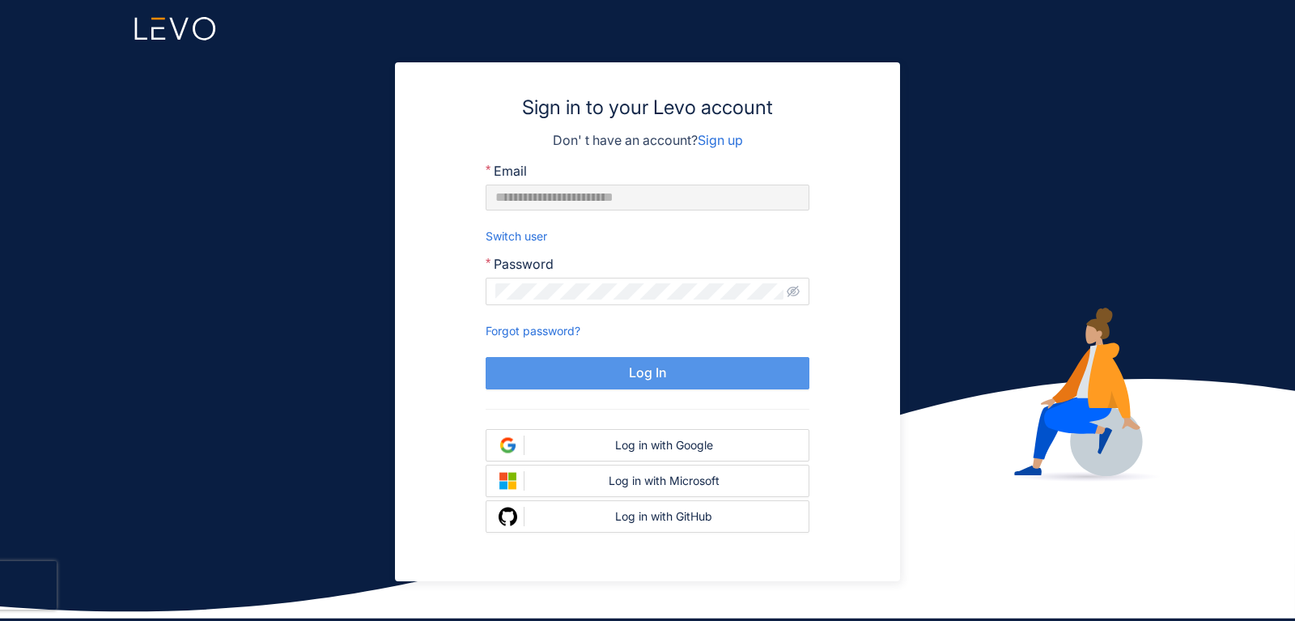
click at [545, 386] on button "Log In" at bounding box center [648, 373] width 324 height 32
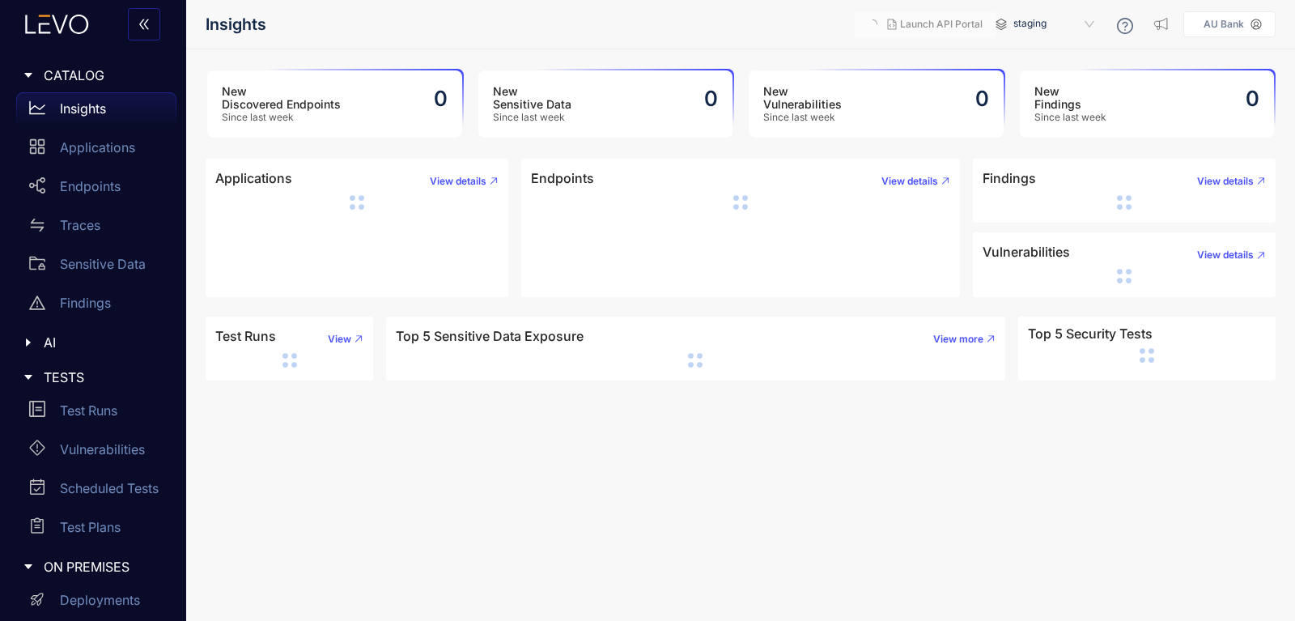
click at [19, 346] on div "AI" at bounding box center [93, 342] width 167 height 34
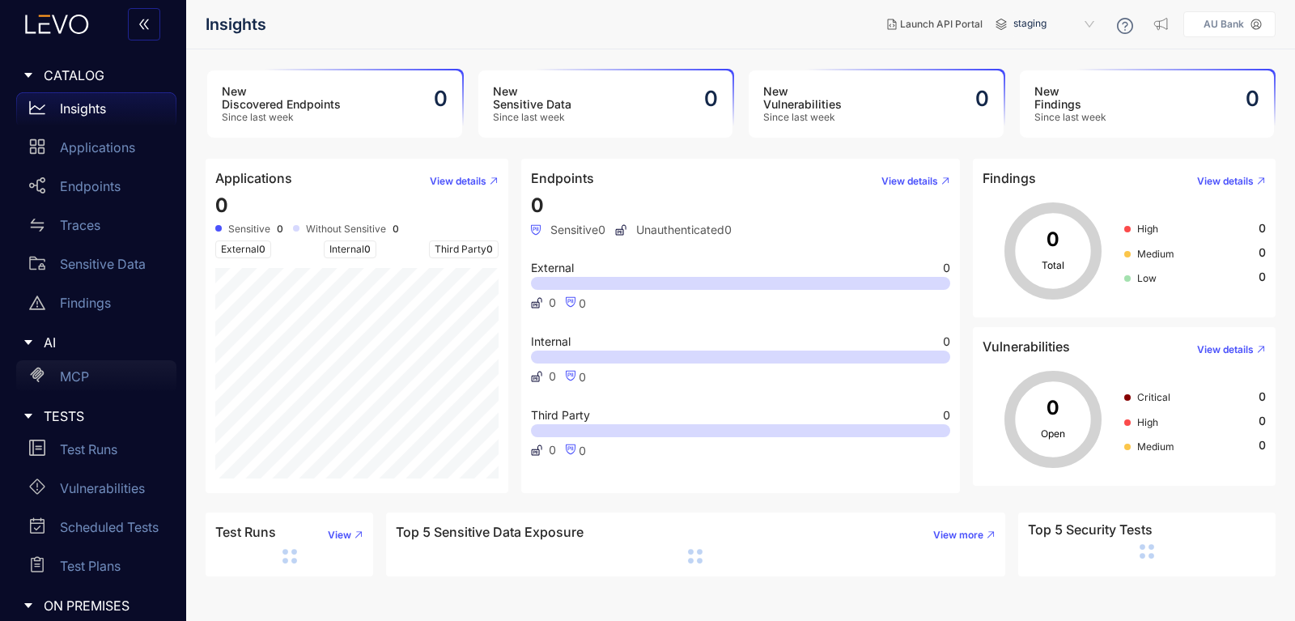
click at [65, 380] on p "MCP" at bounding box center [74, 376] width 29 height 15
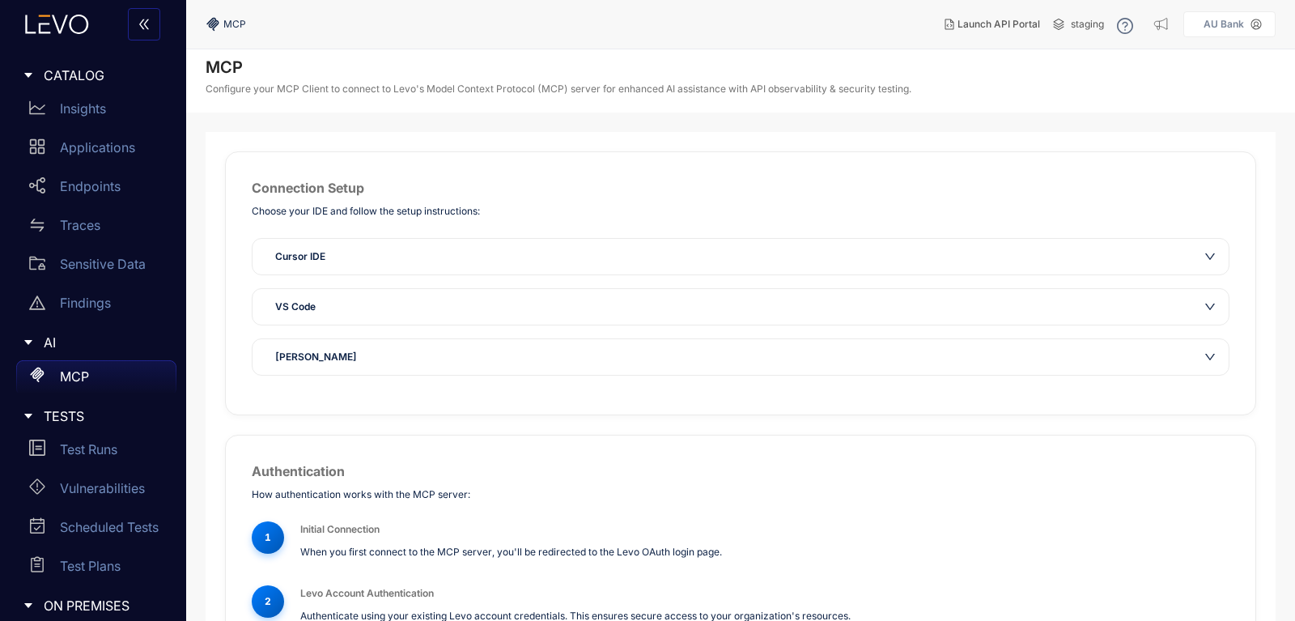
click at [407, 326] on div "Cursor IDE VS Code [PERSON_NAME]" at bounding box center [741, 307] width 978 height 138
click at [396, 300] on div "VS Code" at bounding box center [731, 307] width 931 height 16
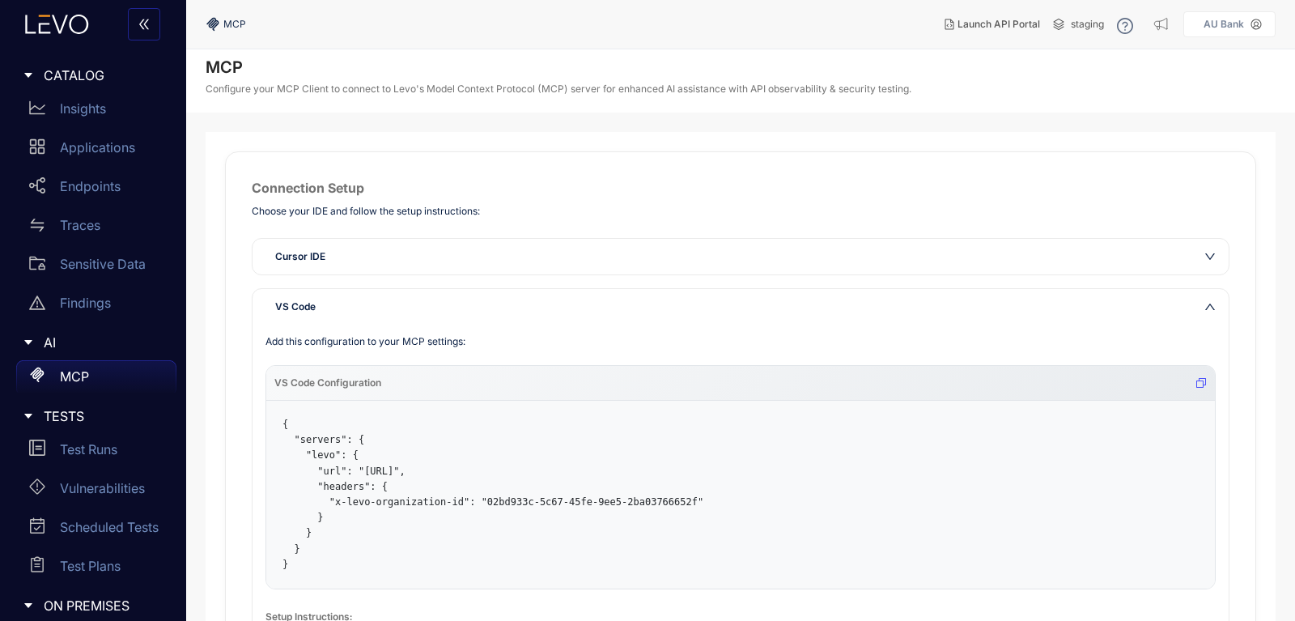
click at [396, 300] on div "VS Code" at bounding box center [731, 307] width 931 height 16
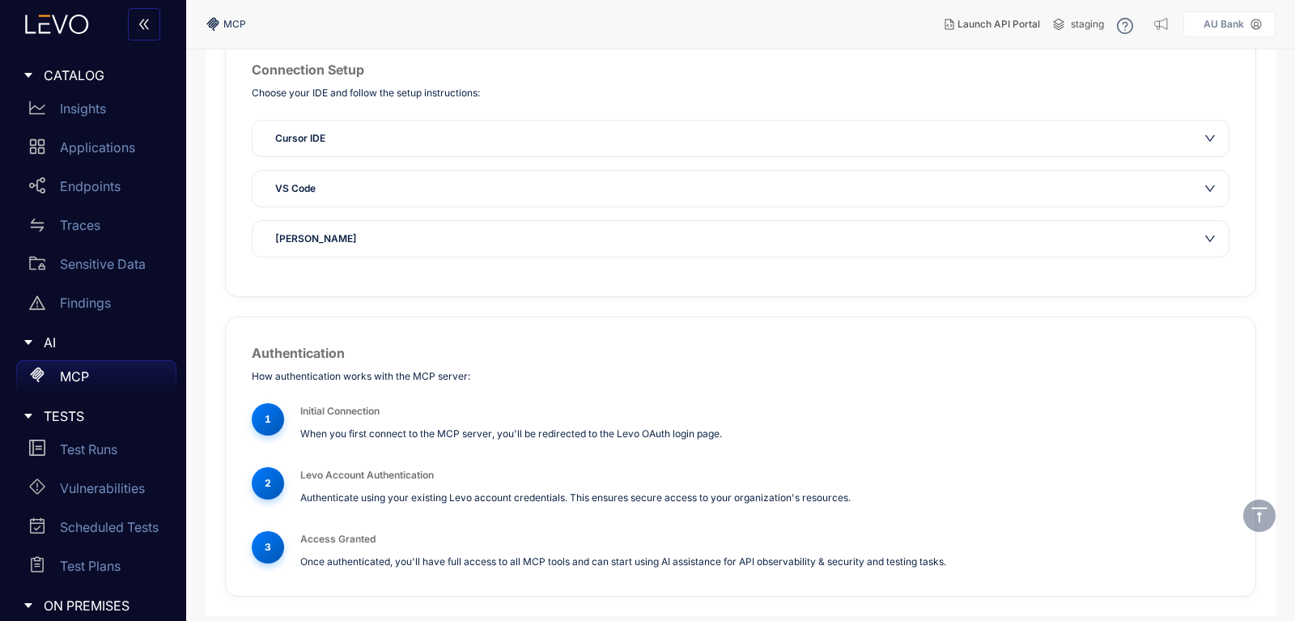
scroll to position [133, 0]
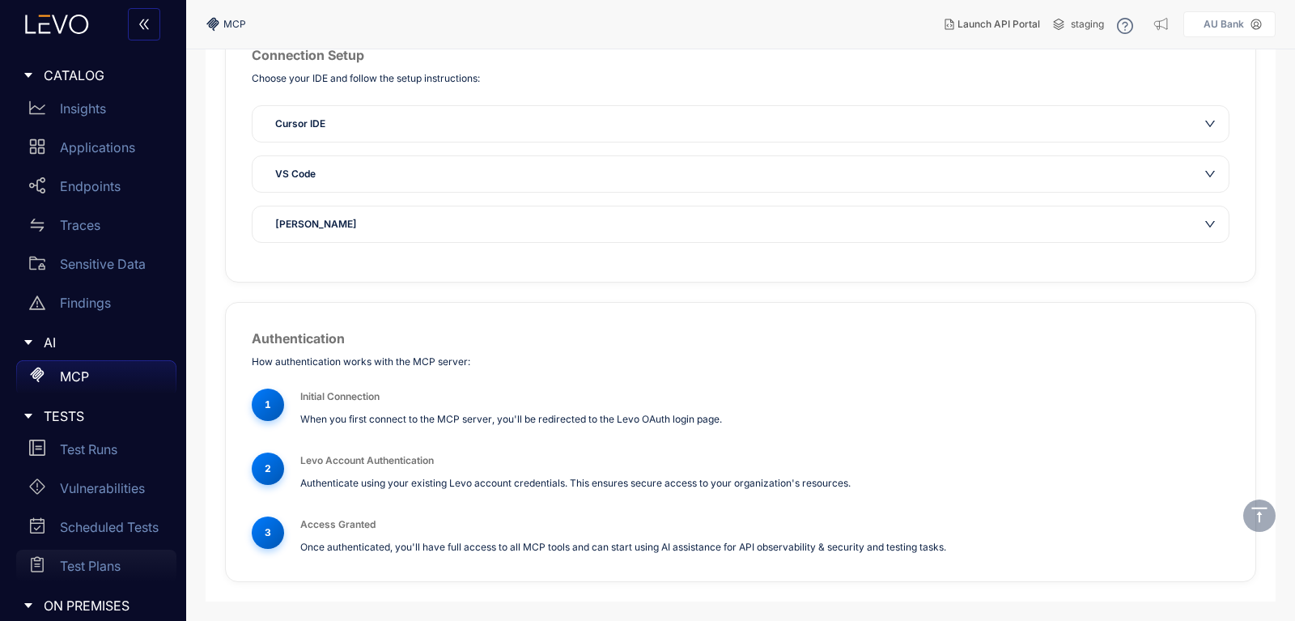
click at [70, 579] on div "Test Plans" at bounding box center [96, 566] width 160 height 32
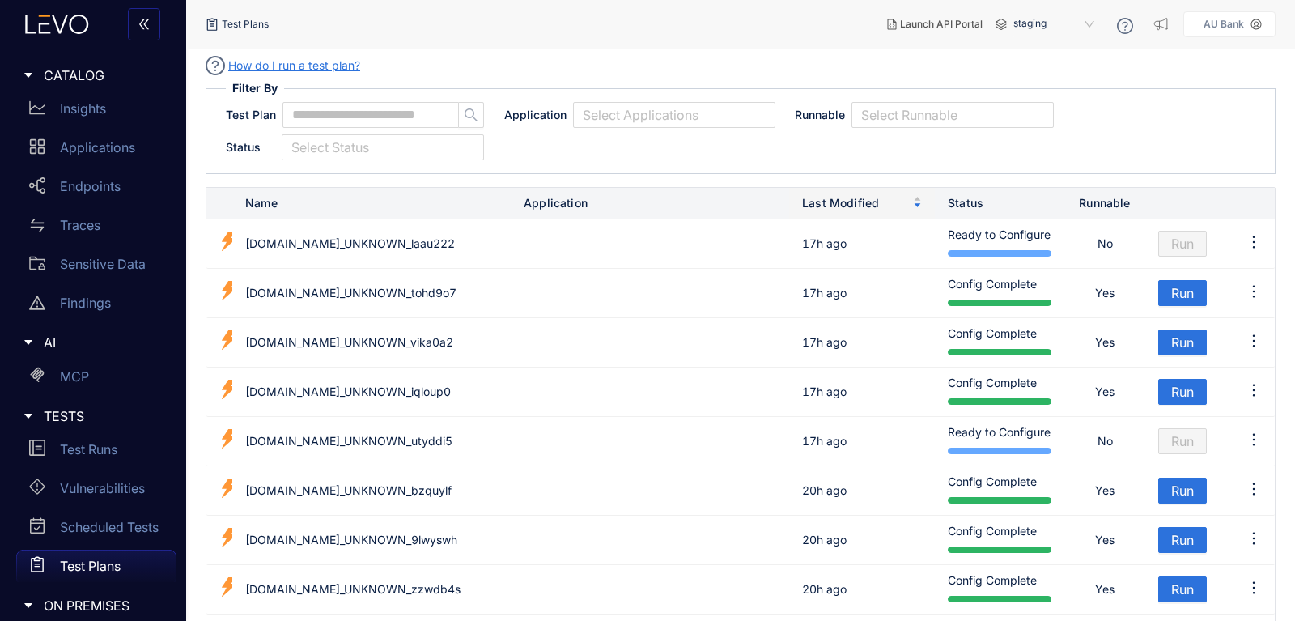
click at [86, 610] on span "ON PREMISES" at bounding box center [104, 605] width 120 height 15
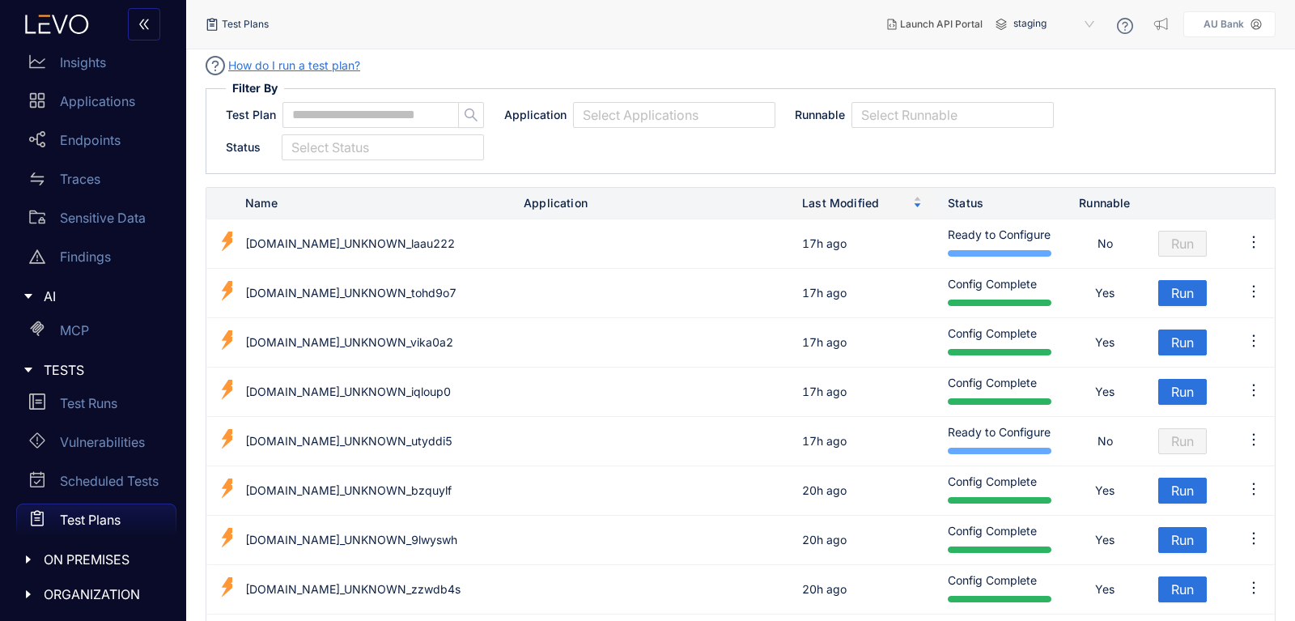
click at [86, 554] on span "ON PREMISES" at bounding box center [104, 559] width 120 height 15
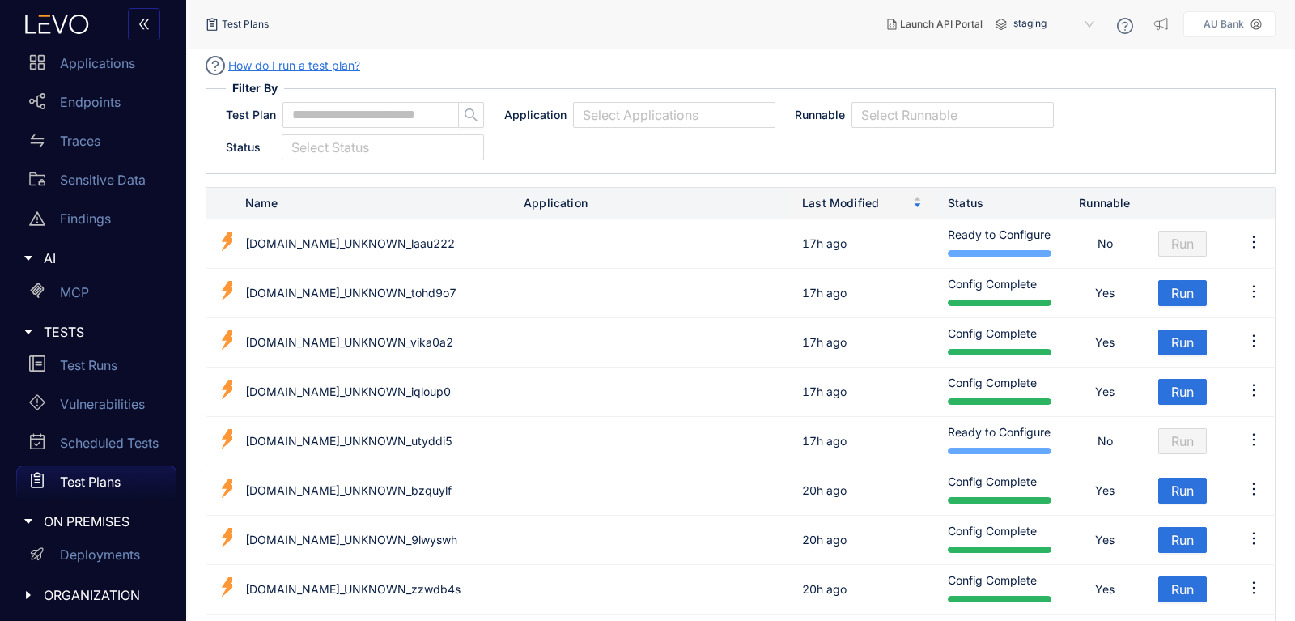
scroll to position [85, 0]
click at [96, 552] on p "Deployments" at bounding box center [100, 554] width 80 height 15
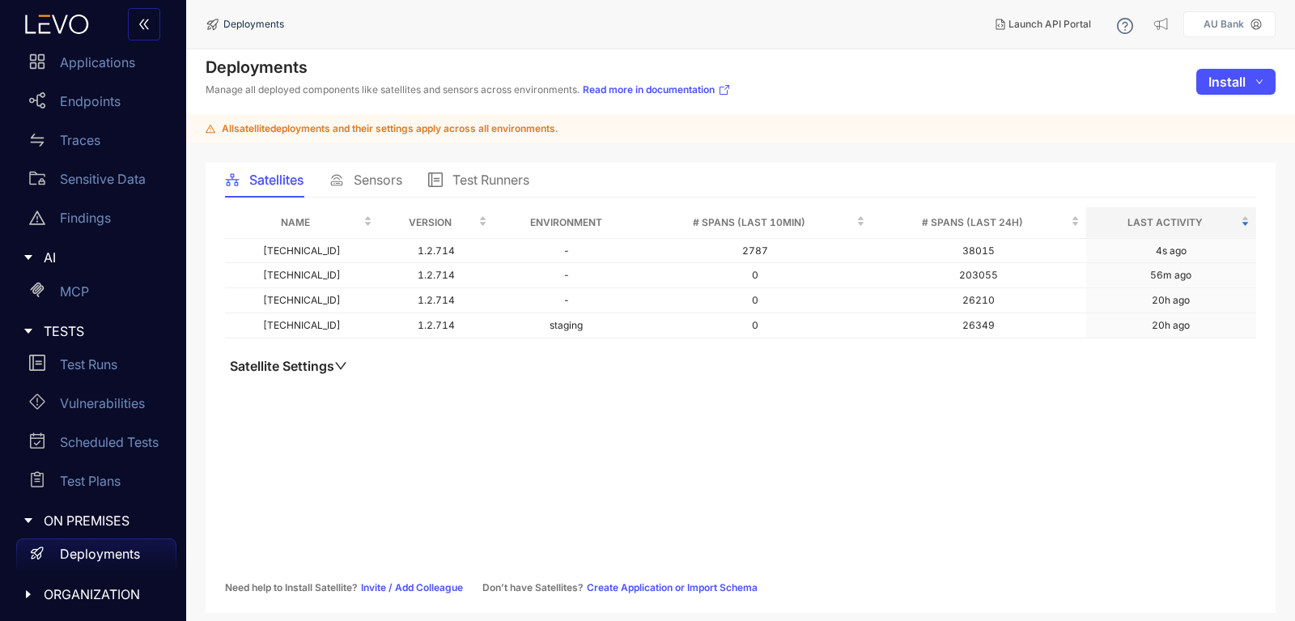
click at [348, 372] on button "Satellite Settings" at bounding box center [288, 366] width 127 height 16
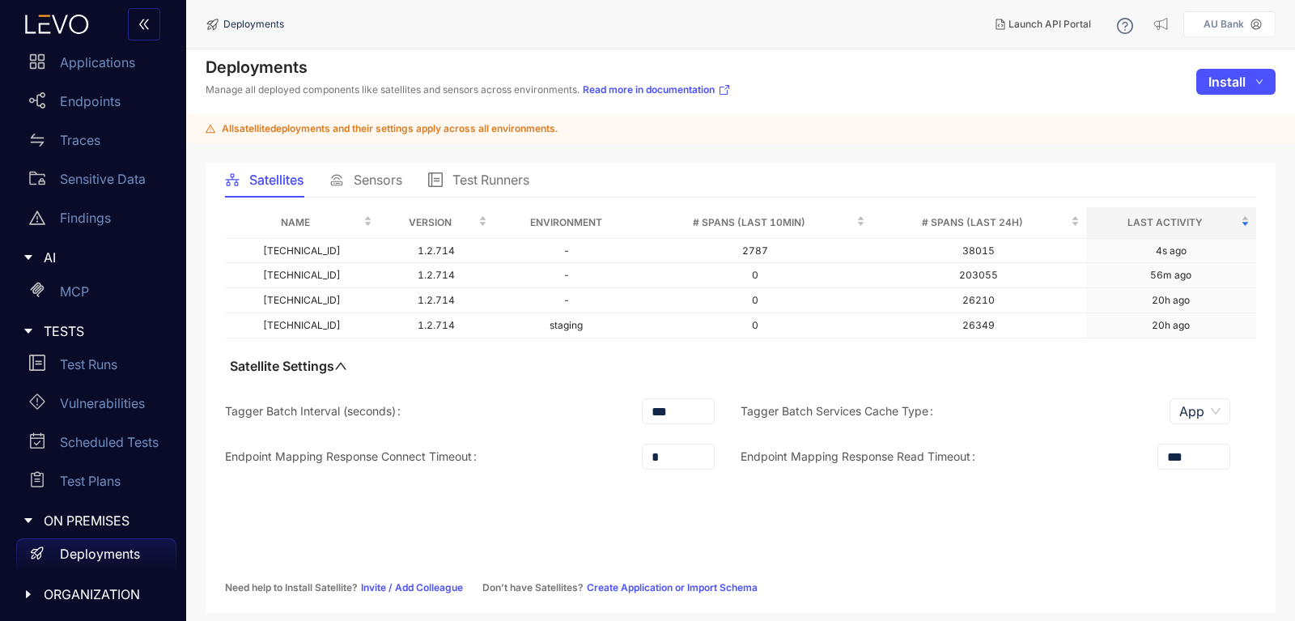
click at [342, 372] on button "Satellite Settings" at bounding box center [288, 366] width 127 height 16
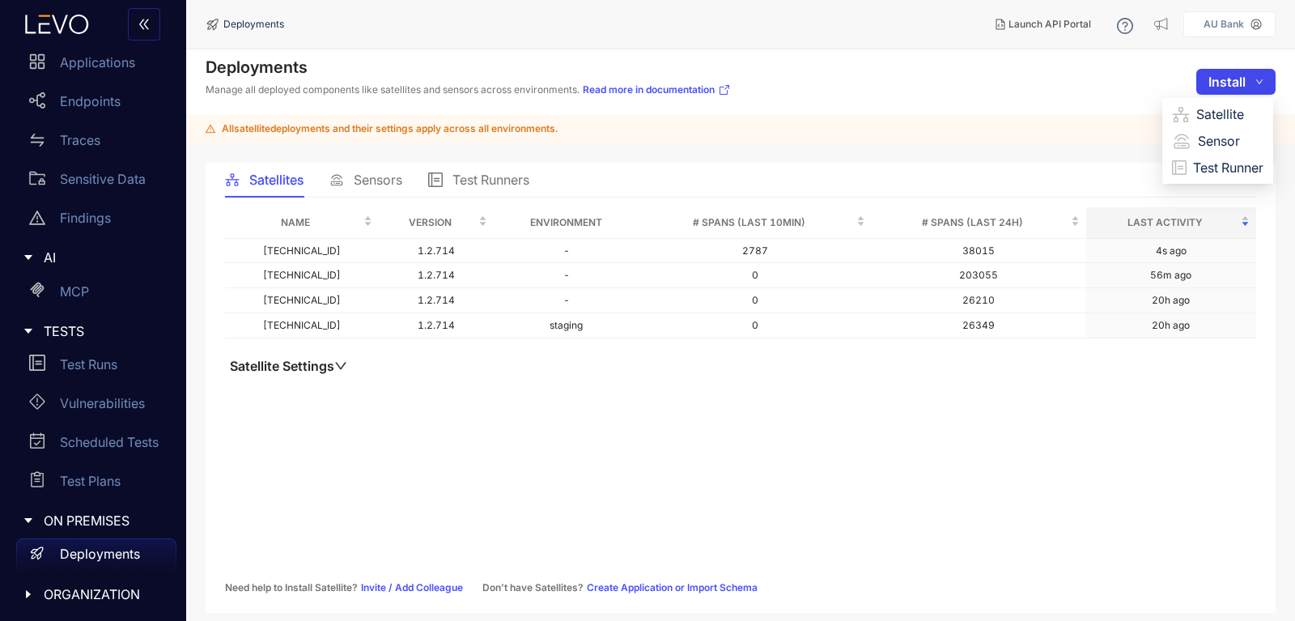
click at [1205, 86] on button "Install" at bounding box center [1236, 82] width 79 height 26
click at [1219, 170] on span "Test Runner" at bounding box center [1228, 168] width 70 height 18
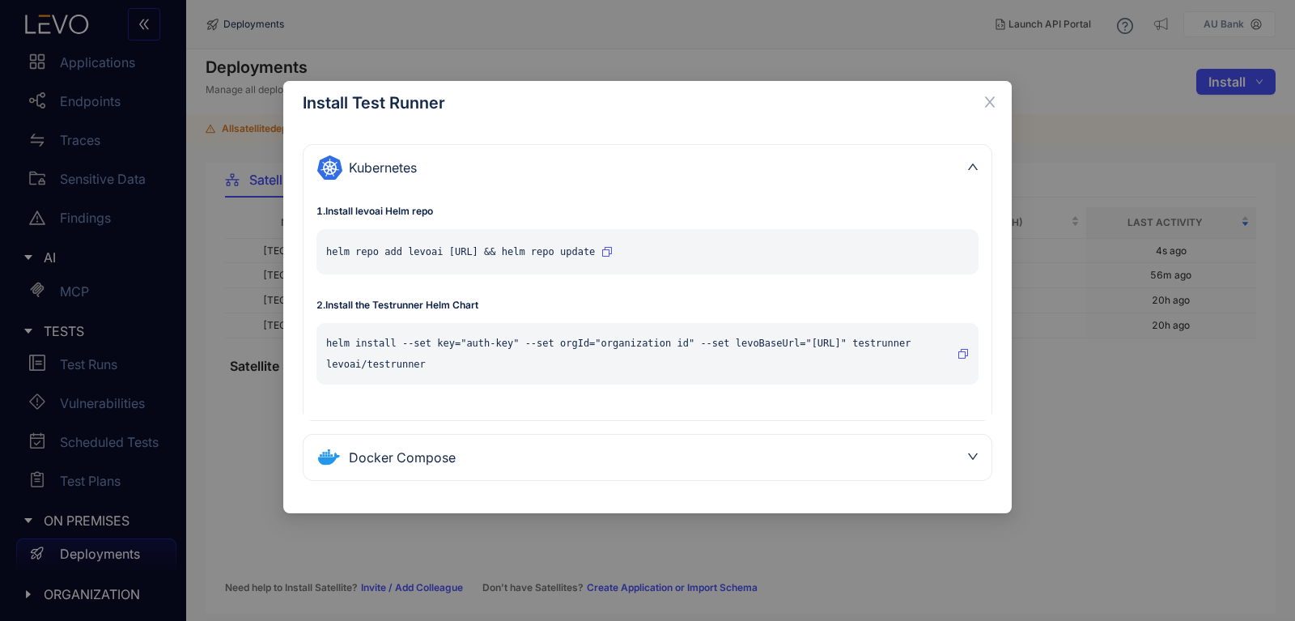
click at [669, 252] on div "helm repo add levoai [URL] && helm repo update" at bounding box center [648, 251] width 662 height 45
click at [613, 250] on button "button" at bounding box center [607, 252] width 11 height 26
drag, startPoint x: 674, startPoint y: 243, endPoint x: 680, endPoint y: 258, distance: 16.7
click at [613, 245] on button "button" at bounding box center [607, 252] width 11 height 26
click at [450, 126] on div "Kubernetes 1 . Install levoai Helm repo helm repo add levoai [URL] && helm repo…" at bounding box center [647, 319] width 729 height 389
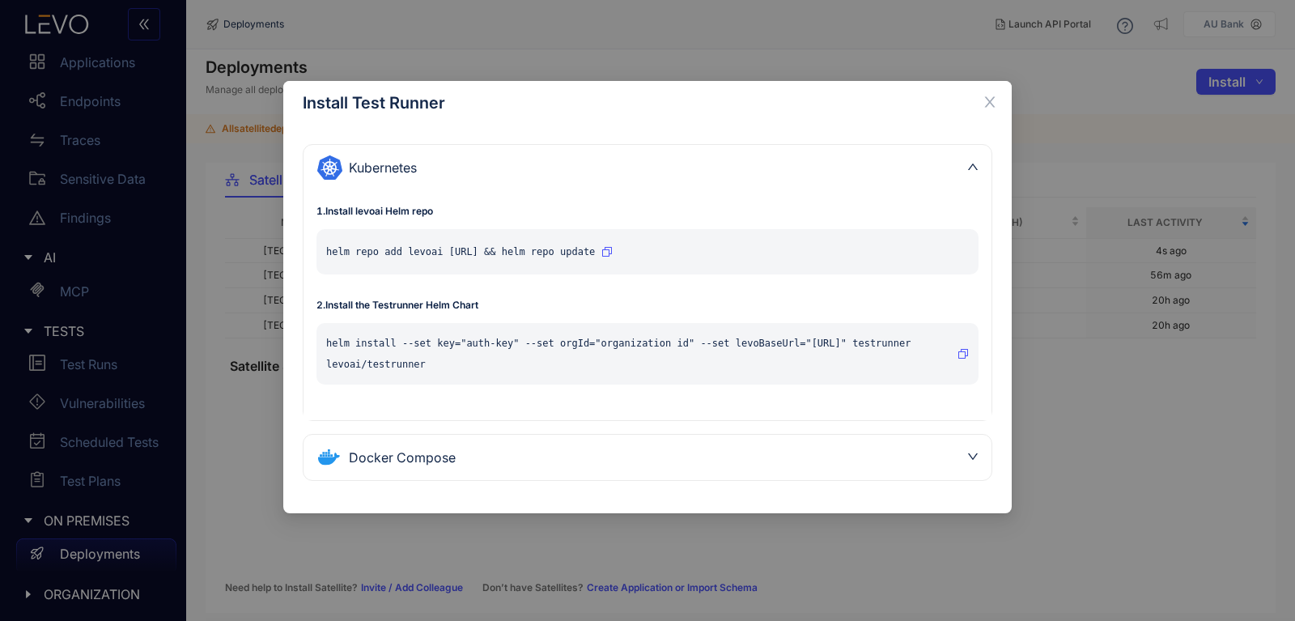
click at [967, 361] on button "button" at bounding box center [963, 354] width 11 height 26
click at [393, 113] on div "Install Test Runner" at bounding box center [647, 103] width 729 height 44
click at [971, 159] on div "Kubernetes" at bounding box center [648, 167] width 688 height 45
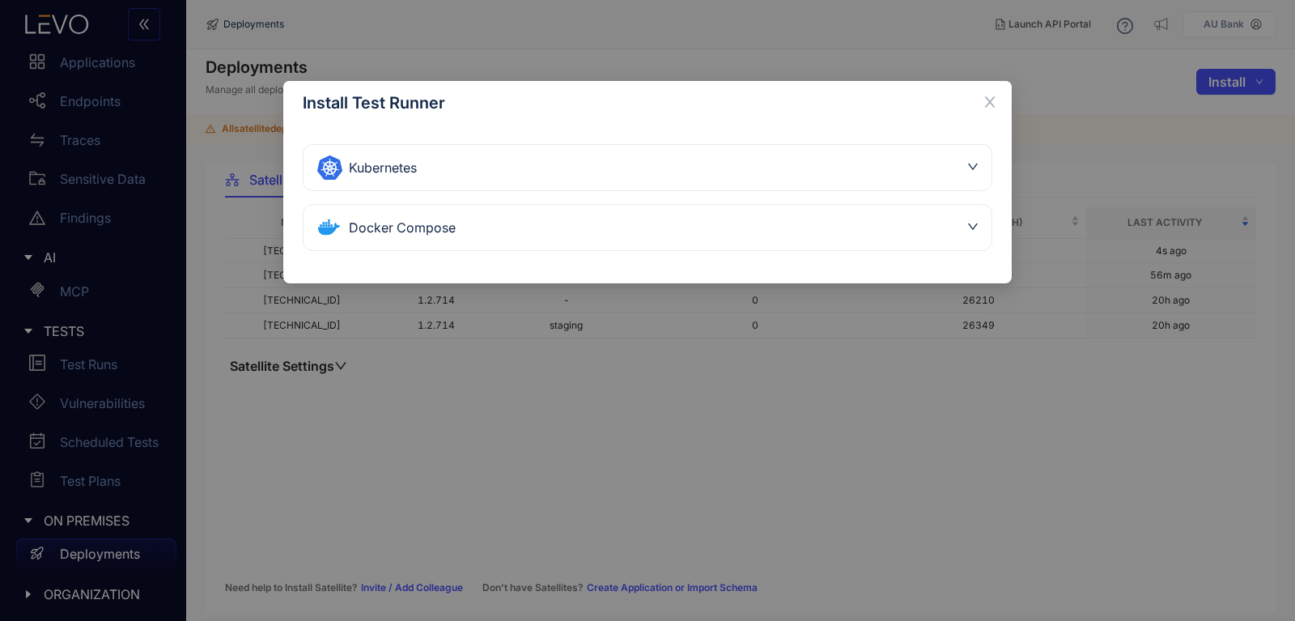
click at [976, 228] on icon "down" at bounding box center [973, 226] width 11 height 11
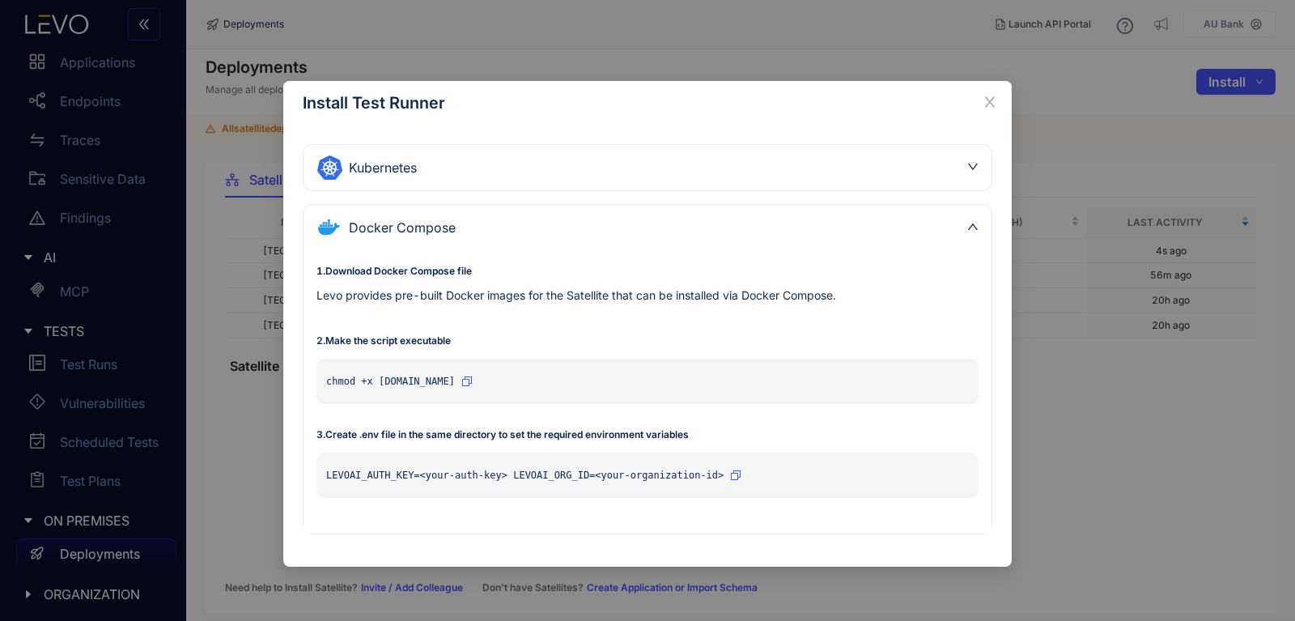
click at [976, 228] on icon "down" at bounding box center [973, 226] width 10 height 6
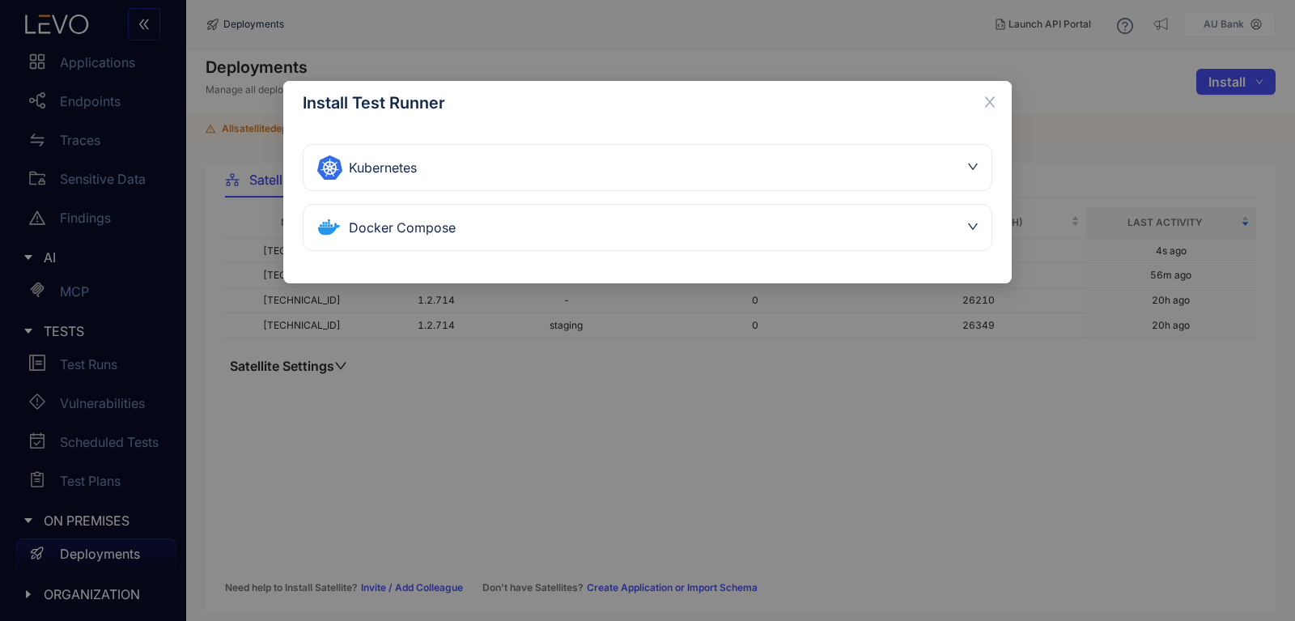
click at [976, 228] on icon "down" at bounding box center [973, 226] width 11 height 11
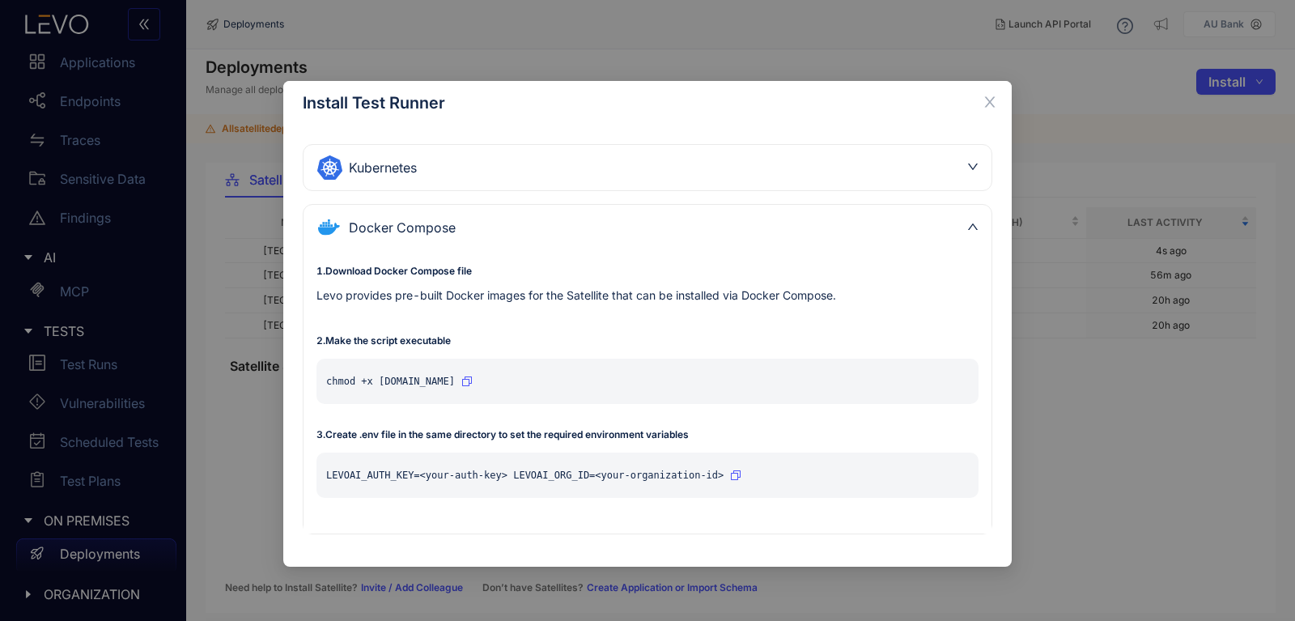
click at [472, 385] on icon "button" at bounding box center [467, 381] width 10 height 10
click at [472, 384] on icon "button" at bounding box center [467, 381] width 10 height 10
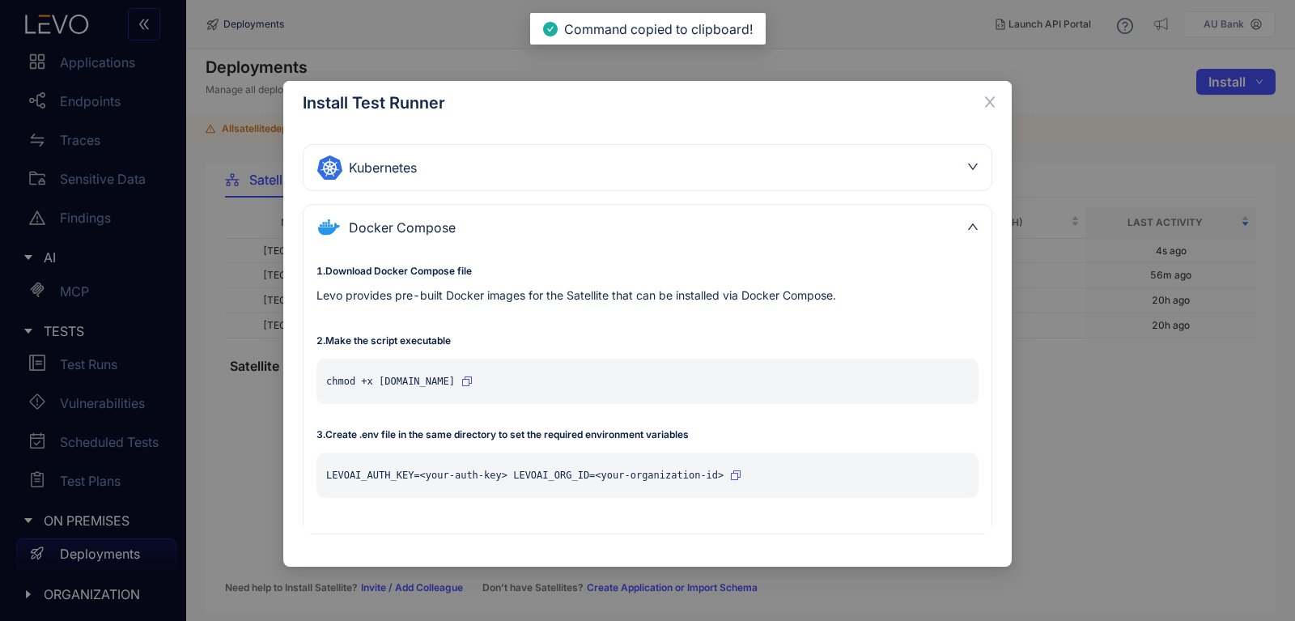
click at [472, 384] on icon "button" at bounding box center [467, 381] width 10 height 10
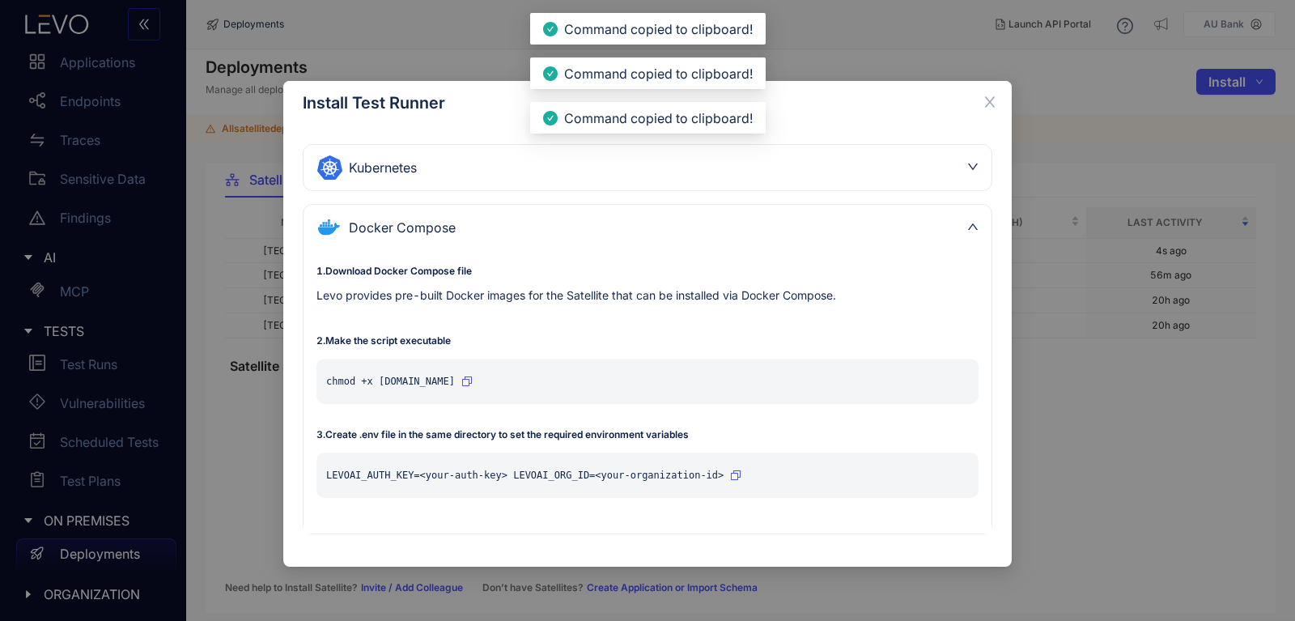
click at [472, 384] on icon "button" at bounding box center [467, 381] width 10 height 10
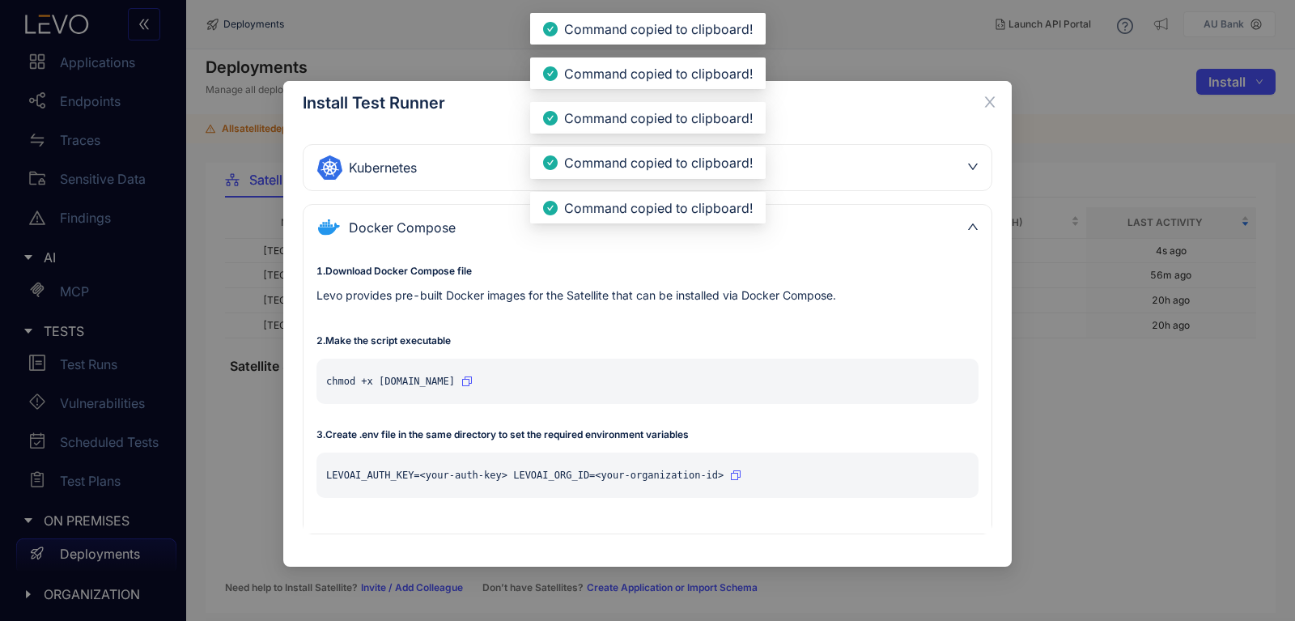
click at [472, 384] on icon "button" at bounding box center [467, 381] width 10 height 10
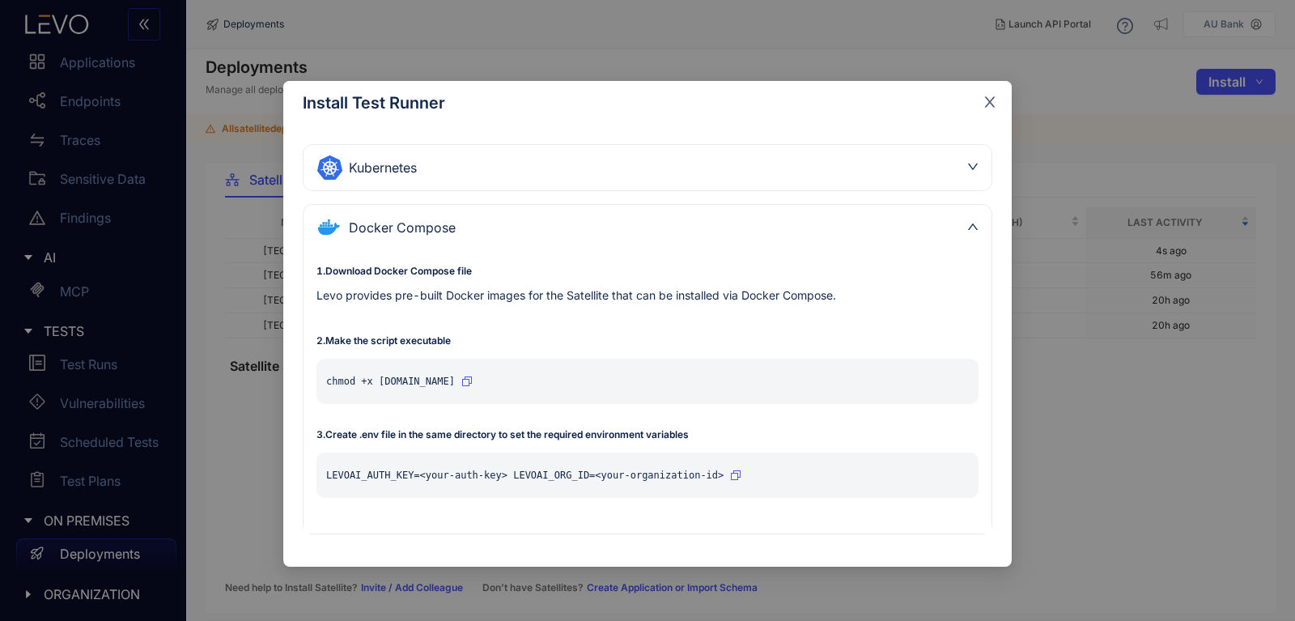
click at [997, 102] on span "Close" at bounding box center [990, 103] width 44 height 44
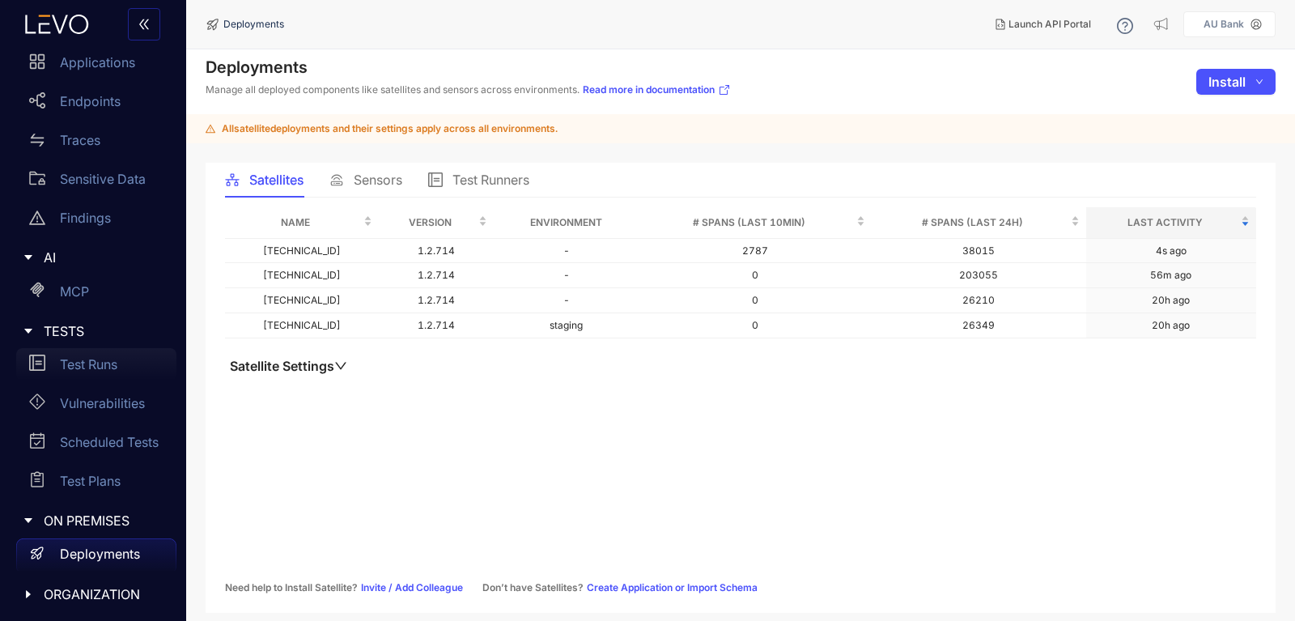
click at [53, 375] on div "Test Runs" at bounding box center [96, 364] width 160 height 32
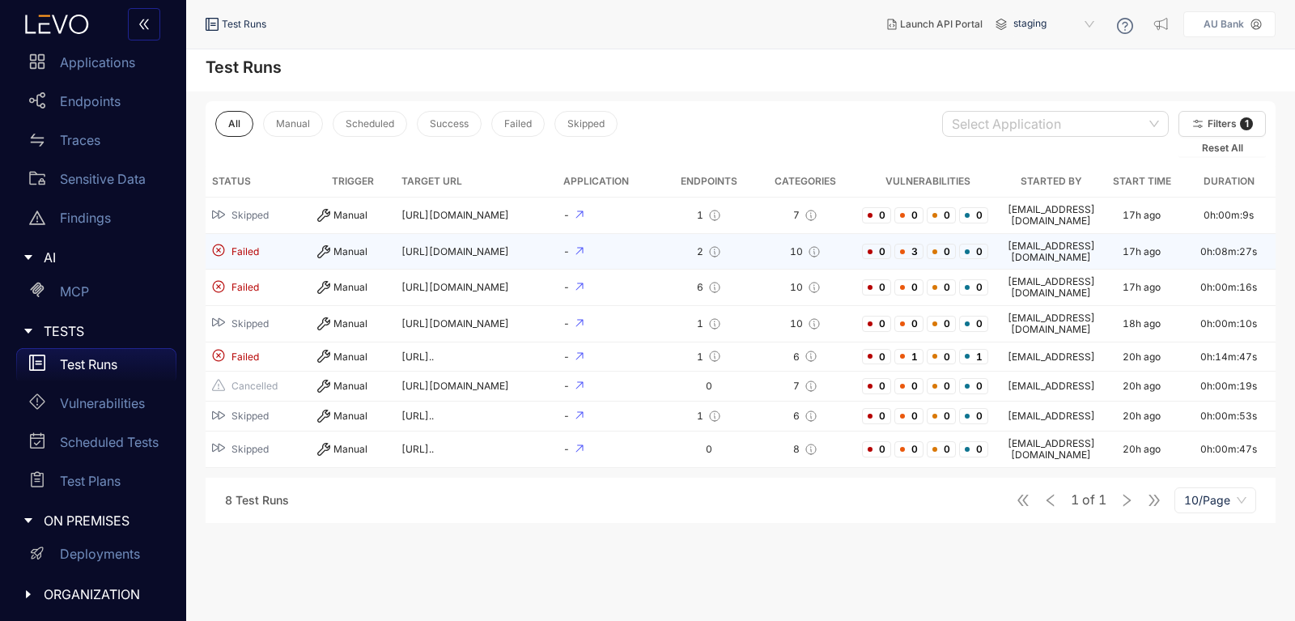
click at [319, 245] on icon at bounding box center [323, 251] width 13 height 13
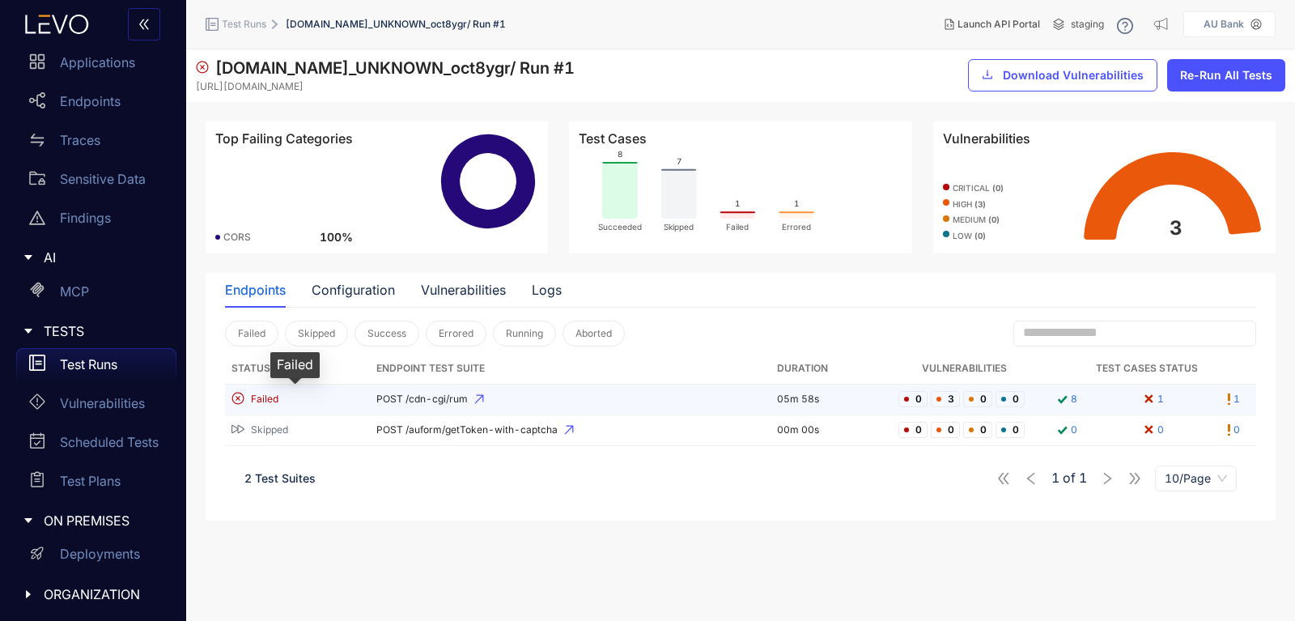
click at [268, 406] on div "Failed" at bounding box center [294, 399] width 125 height 15
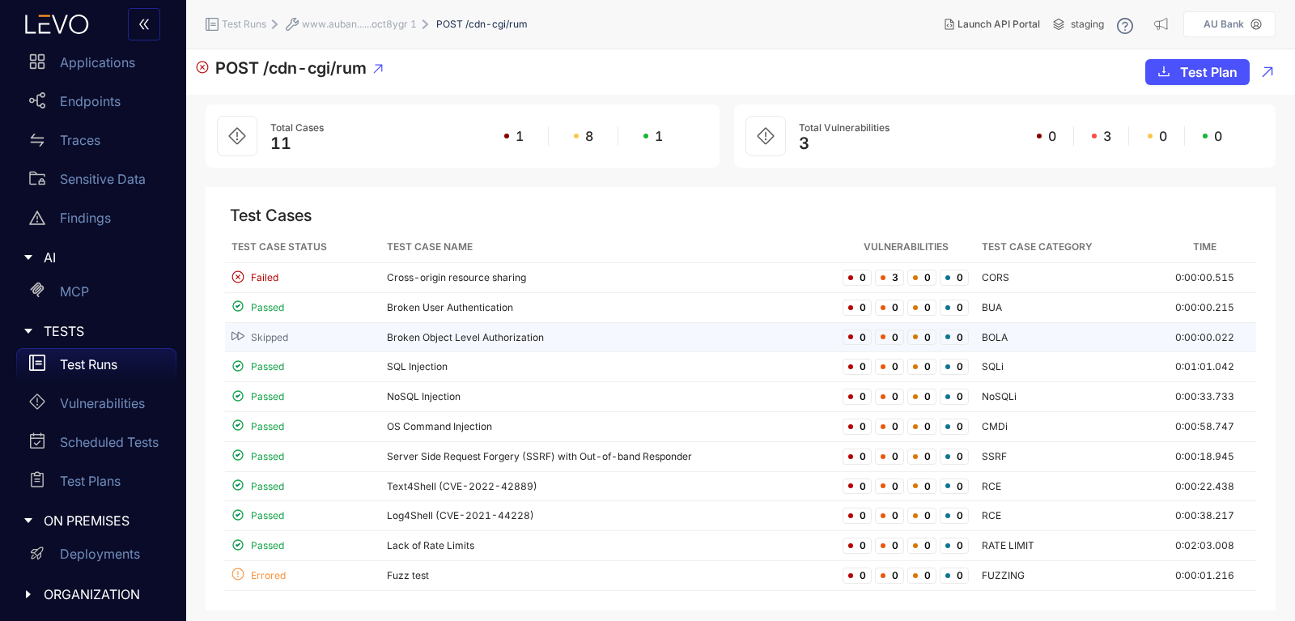
click at [386, 334] on td "Broken Object Level Authorization" at bounding box center [609, 338] width 456 height 30
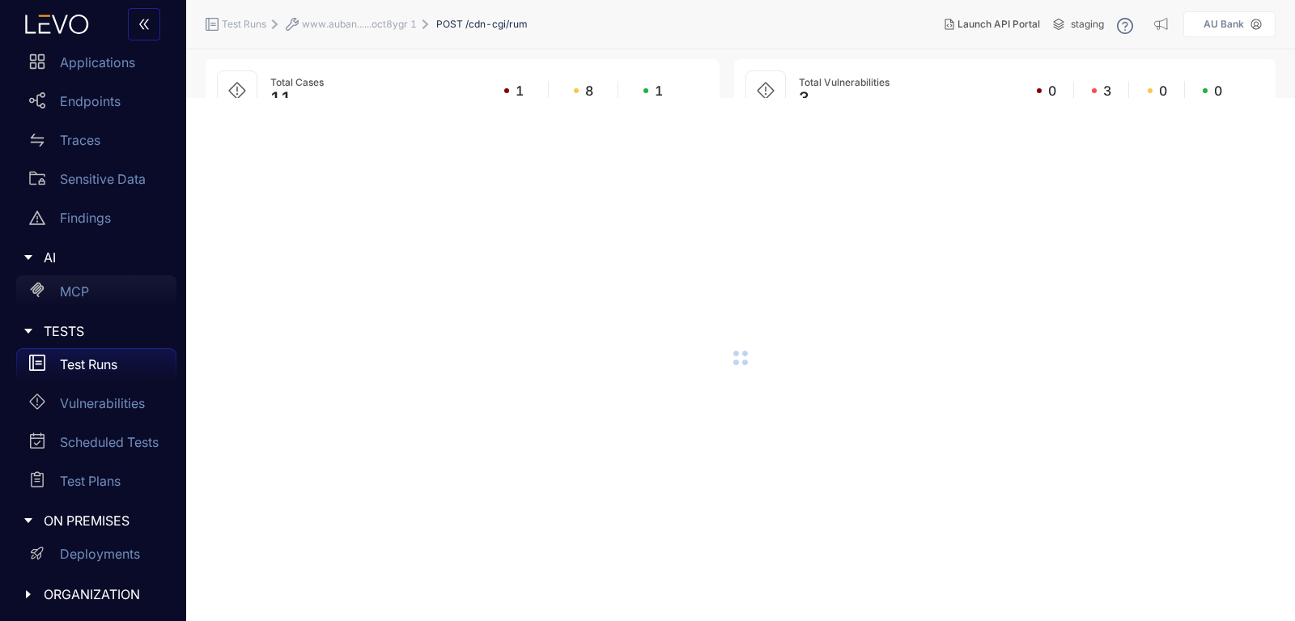
click at [80, 287] on p "MCP" at bounding box center [74, 291] width 29 height 15
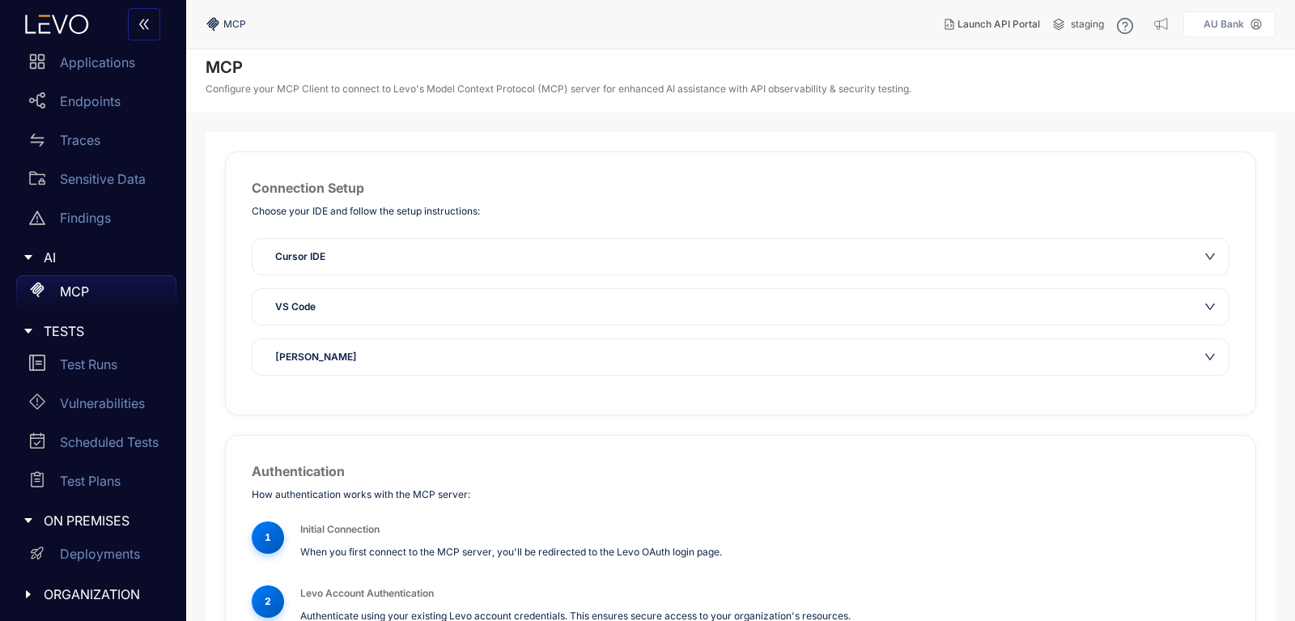
click at [355, 312] on div "VS Code" at bounding box center [731, 307] width 931 height 16
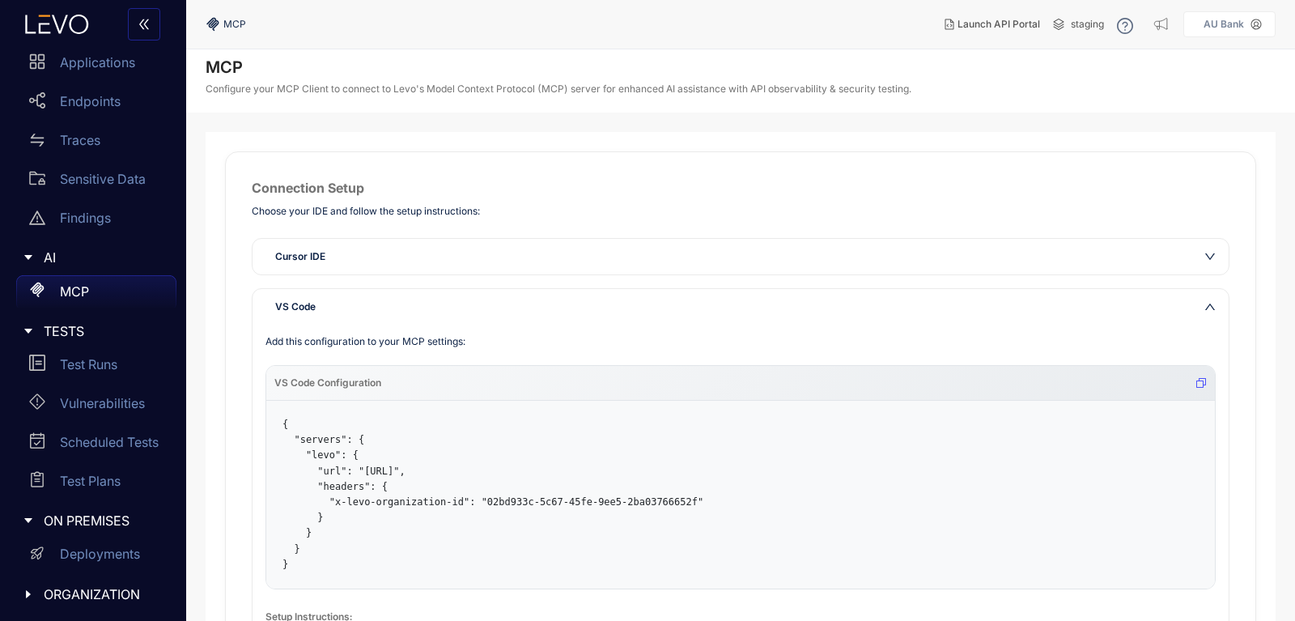
click at [355, 312] on div "VS Code" at bounding box center [731, 307] width 931 height 16
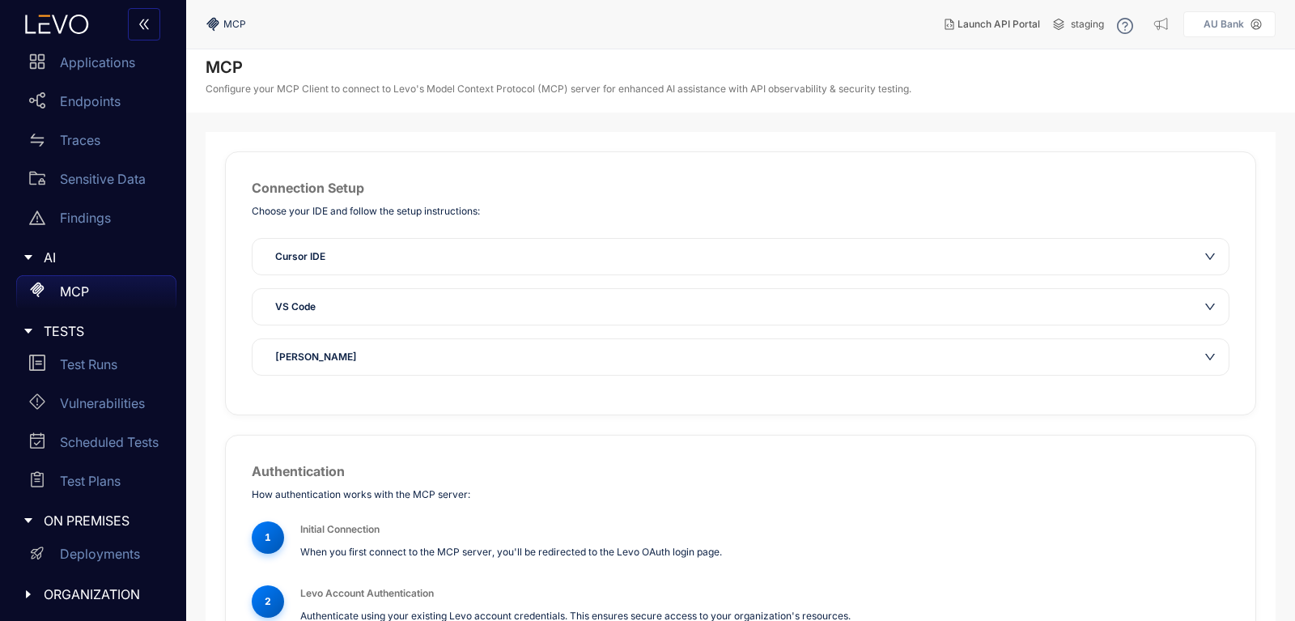
click at [356, 363] on div "[PERSON_NAME]" at bounding box center [731, 357] width 931 height 16
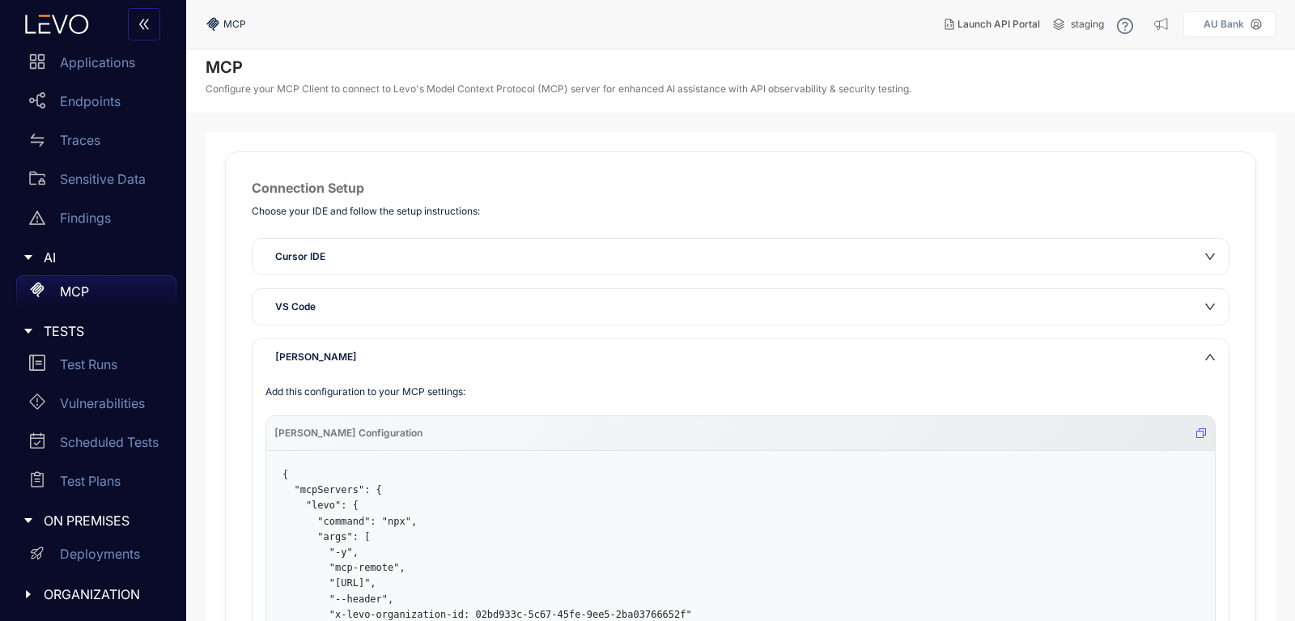
click at [356, 363] on div "[PERSON_NAME]" at bounding box center [731, 357] width 931 height 16
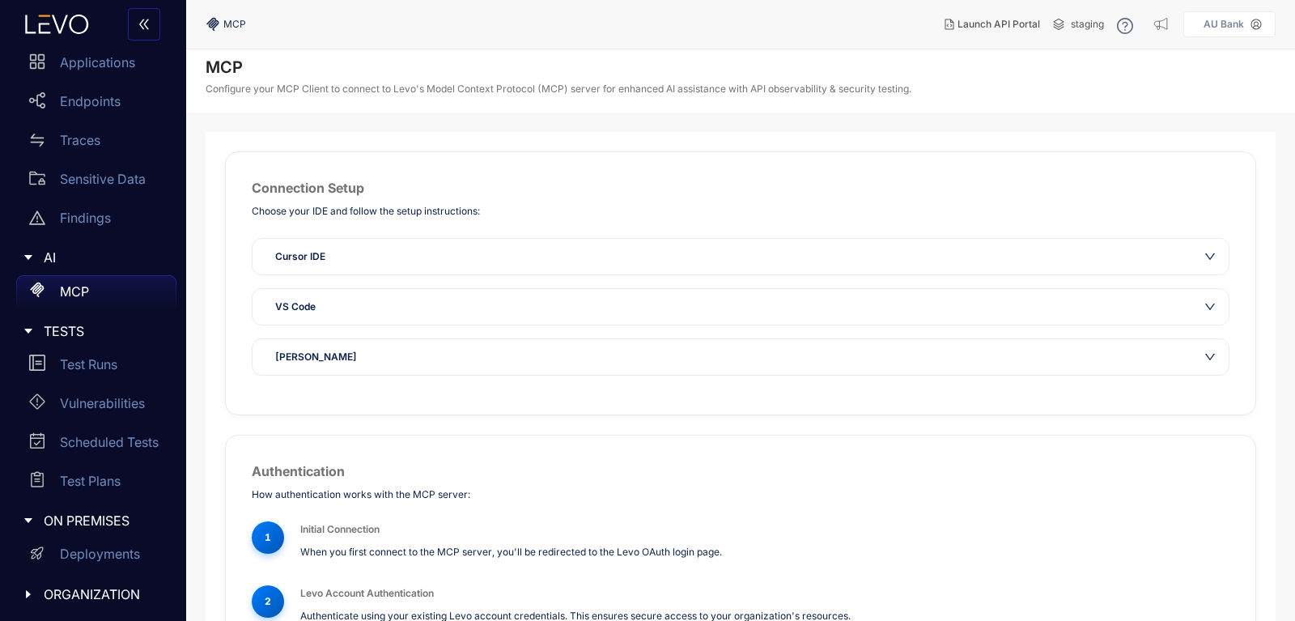
scroll to position [133, 0]
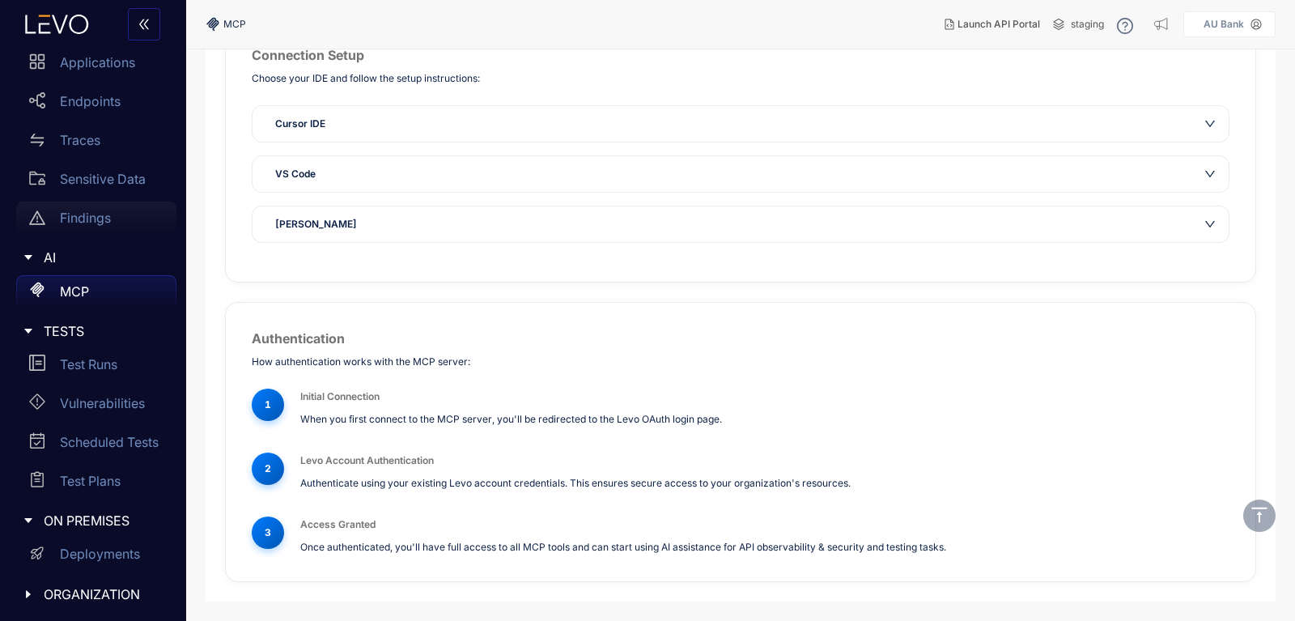
click at [112, 219] on div "Findings" at bounding box center [96, 218] width 160 height 32
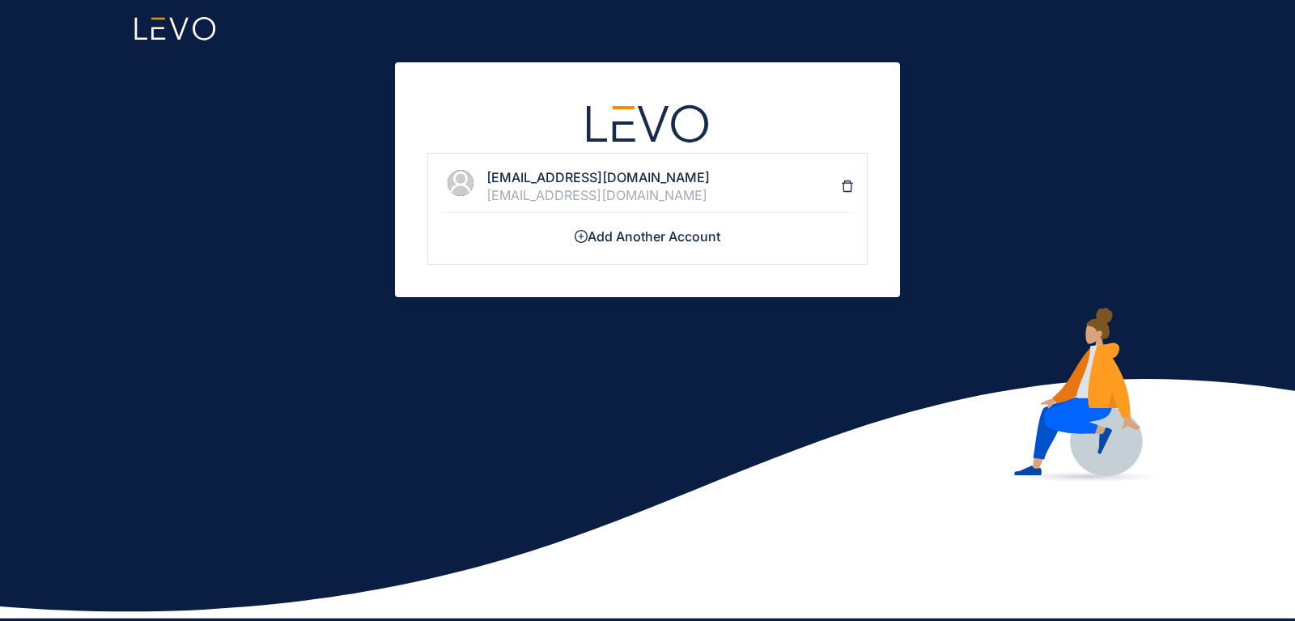
click at [497, 176] on h4 "[EMAIL_ADDRESS][DOMAIN_NAME]" at bounding box center [664, 177] width 355 height 15
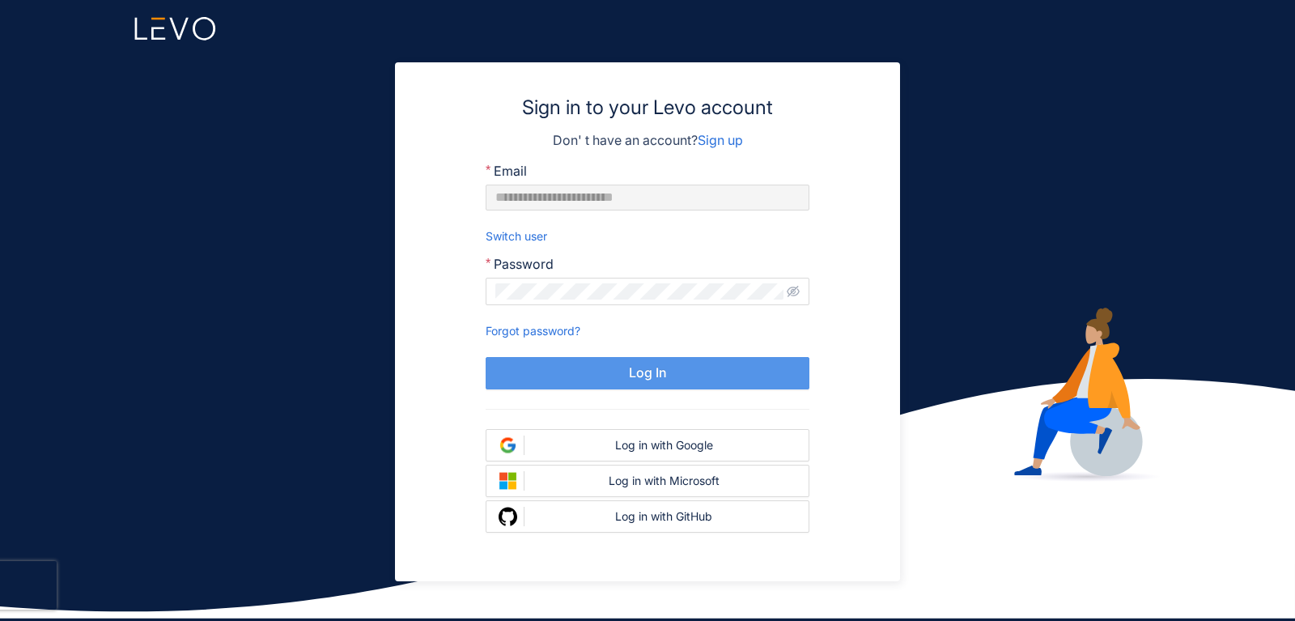
click at [569, 375] on button "Log In" at bounding box center [648, 373] width 324 height 32
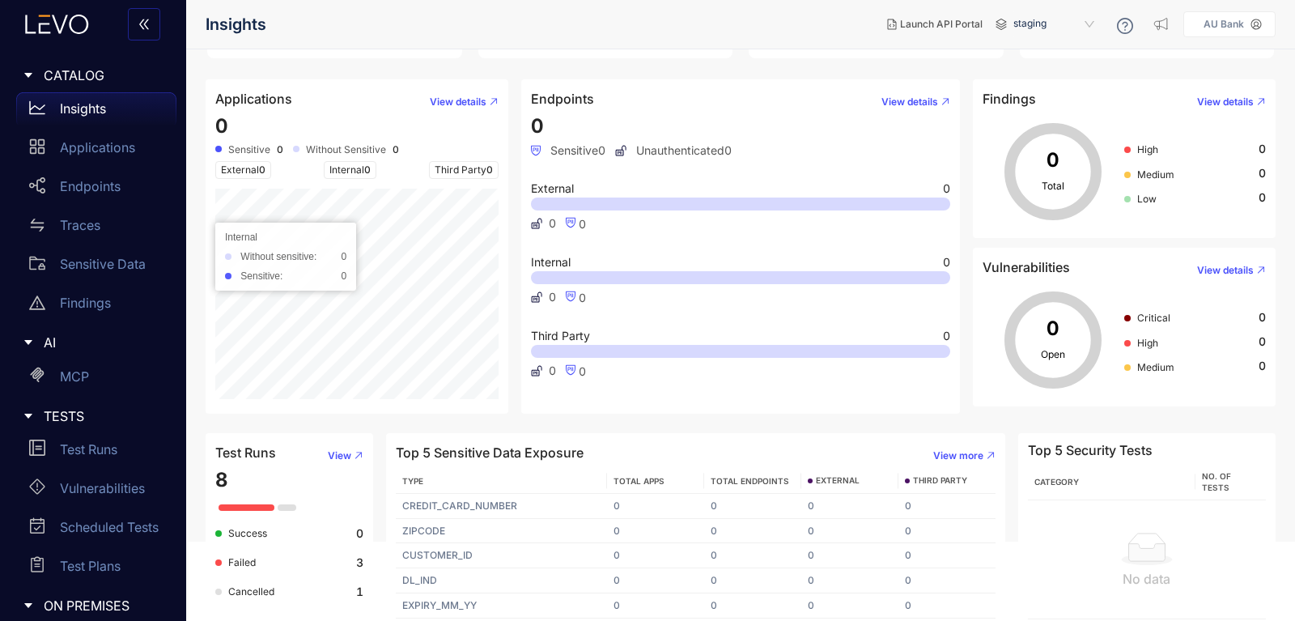
scroll to position [85, 0]
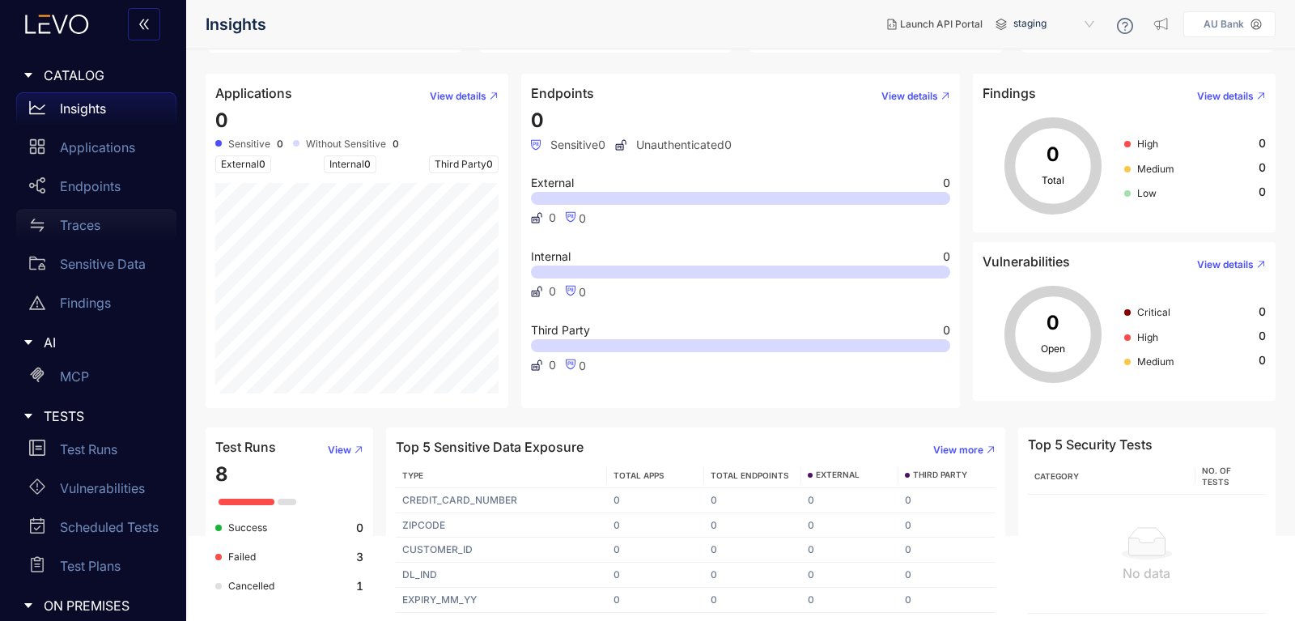
click at [102, 235] on div "Traces" at bounding box center [96, 225] width 160 height 32
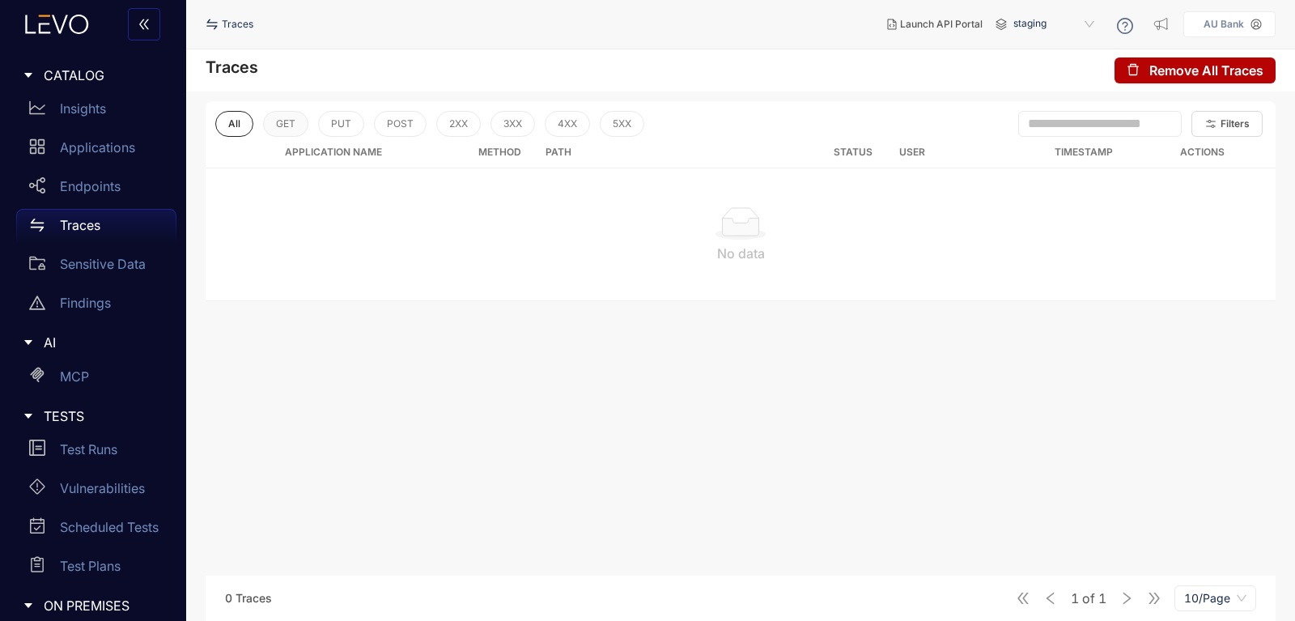
click at [292, 121] on span "GET" at bounding box center [285, 123] width 19 height 11
click at [335, 130] on button "PUT" at bounding box center [340, 124] width 46 height 26
click at [410, 124] on span "POST" at bounding box center [399, 123] width 27 height 11
click at [465, 118] on span "2XX" at bounding box center [458, 123] width 19 height 11
click at [516, 134] on button "3XX" at bounding box center [512, 124] width 45 height 26
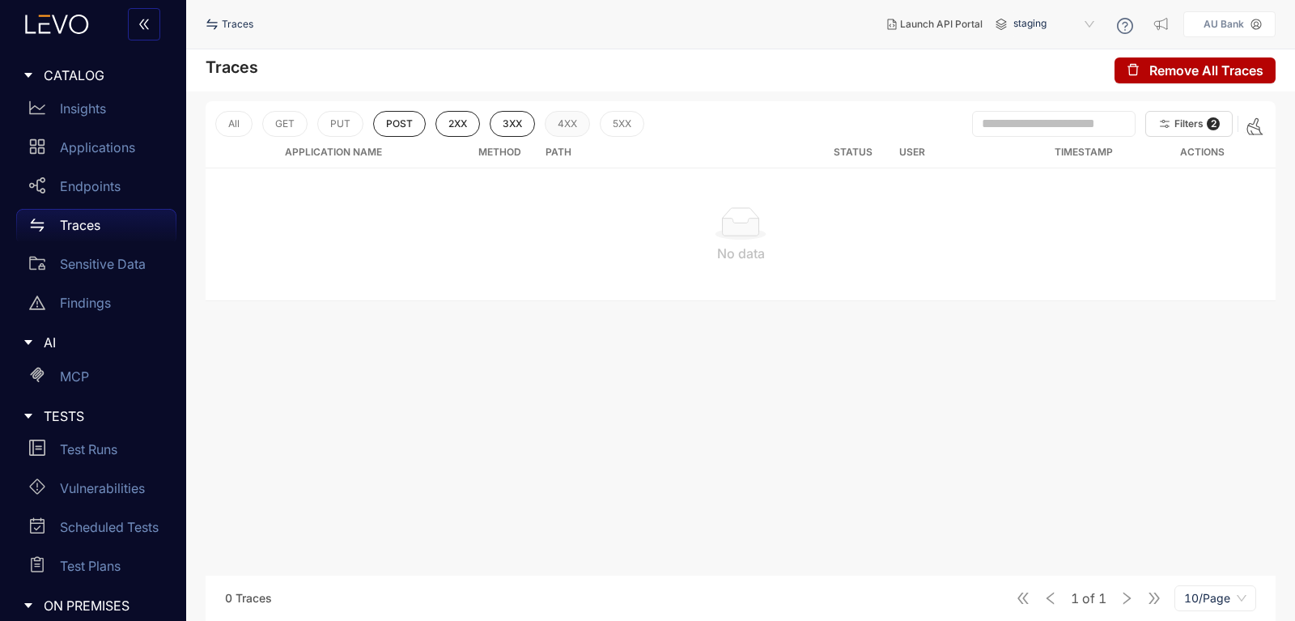
click at [570, 130] on button "4XX" at bounding box center [567, 124] width 45 height 26
click at [631, 124] on button "5XX" at bounding box center [622, 124] width 45 height 26
click at [351, 121] on button "PUT" at bounding box center [340, 124] width 46 height 26
click at [278, 123] on span "GET" at bounding box center [284, 123] width 19 height 11
click at [228, 124] on button "All" at bounding box center [233, 124] width 37 height 26
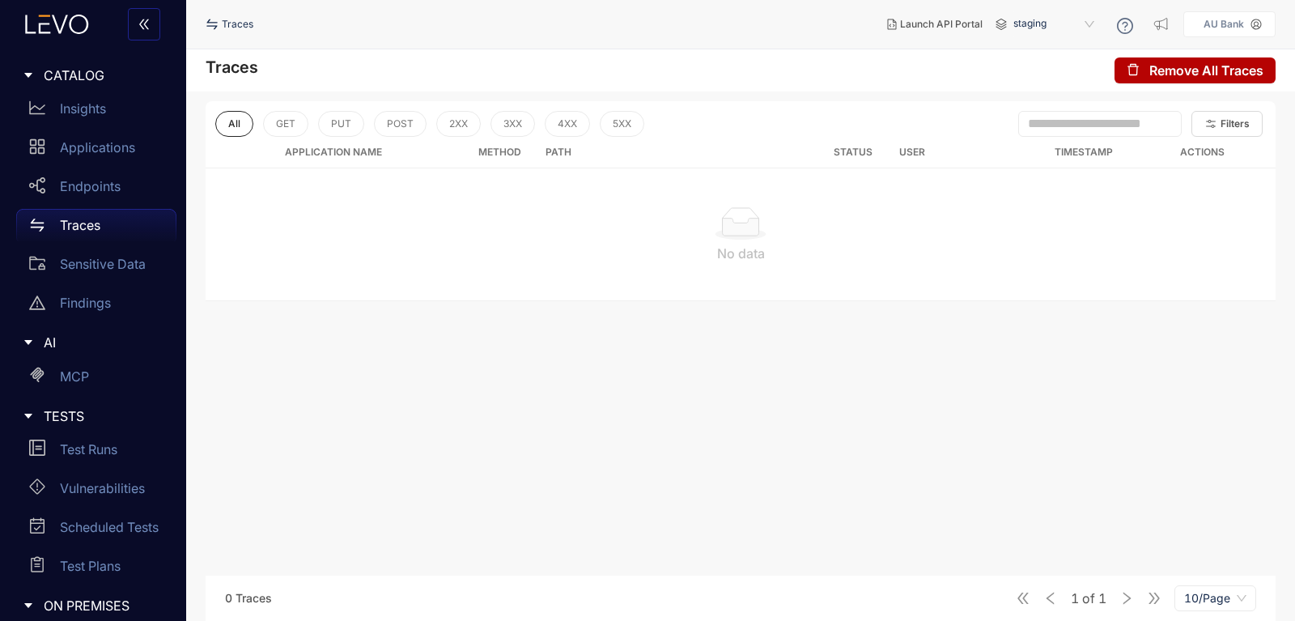
click at [345, 150] on th "Application Name" at bounding box center [333, 153] width 255 height 32
click at [131, 176] on div "Endpoints" at bounding box center [96, 186] width 160 height 32
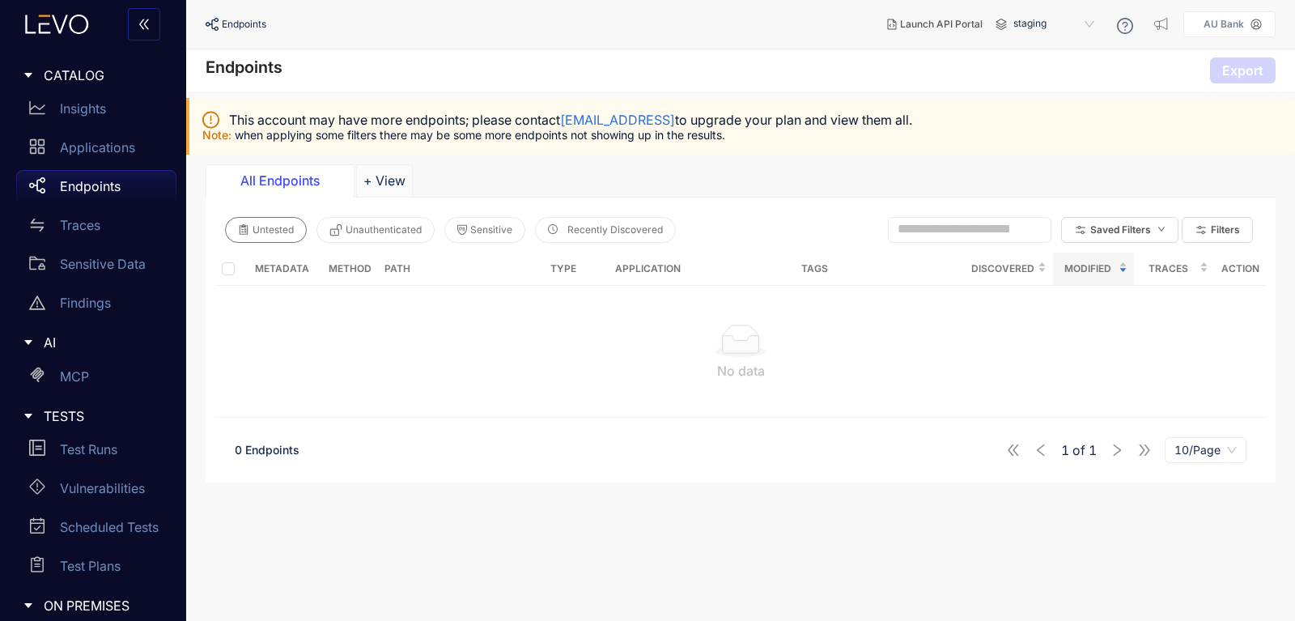
click at [283, 233] on span "Untested" at bounding box center [273, 229] width 41 height 11
click at [386, 228] on span "Unauthenticated" at bounding box center [384, 229] width 76 height 11
click at [510, 228] on span "Sensitive" at bounding box center [491, 229] width 42 height 11
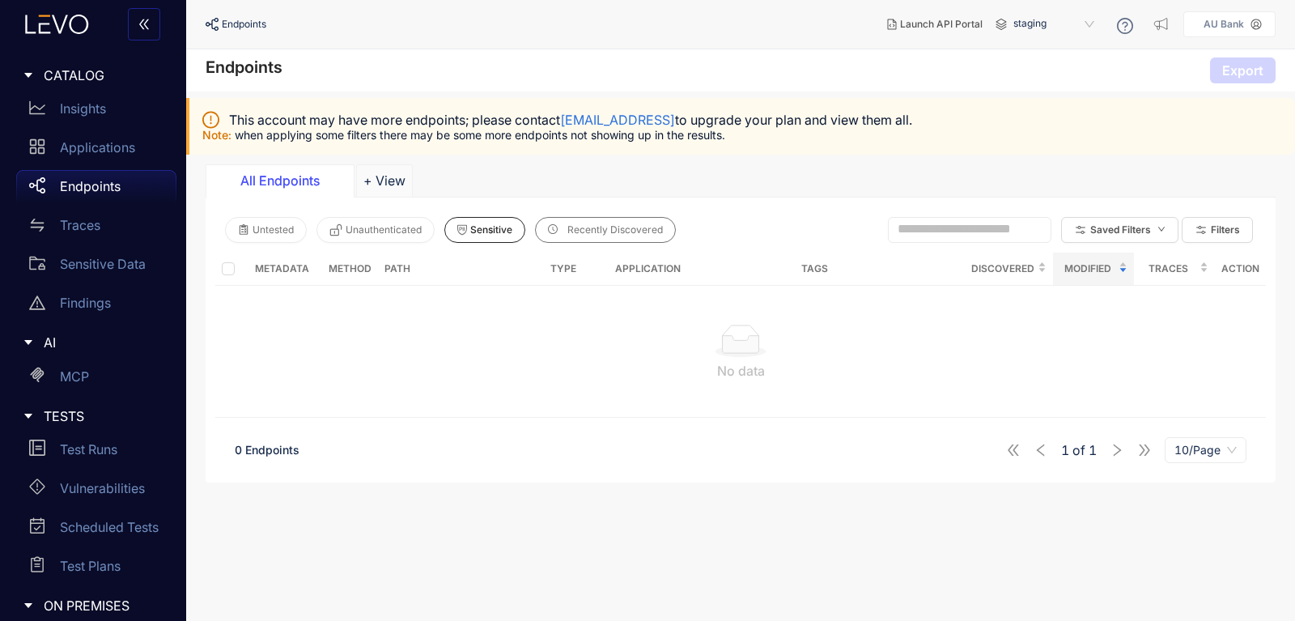
click at [602, 236] on span "Recently Discovered" at bounding box center [616, 229] width 96 height 11
click at [459, 235] on icon "button" at bounding box center [462, 229] width 10 height 11
click at [586, 233] on span "Recently Discovered" at bounding box center [616, 229] width 96 height 11
drag, startPoint x: 505, startPoint y: 306, endPoint x: 222, endPoint y: 275, distance: 285.0
click at [222, 286] on div "No data" at bounding box center [740, 351] width 1051 height 131
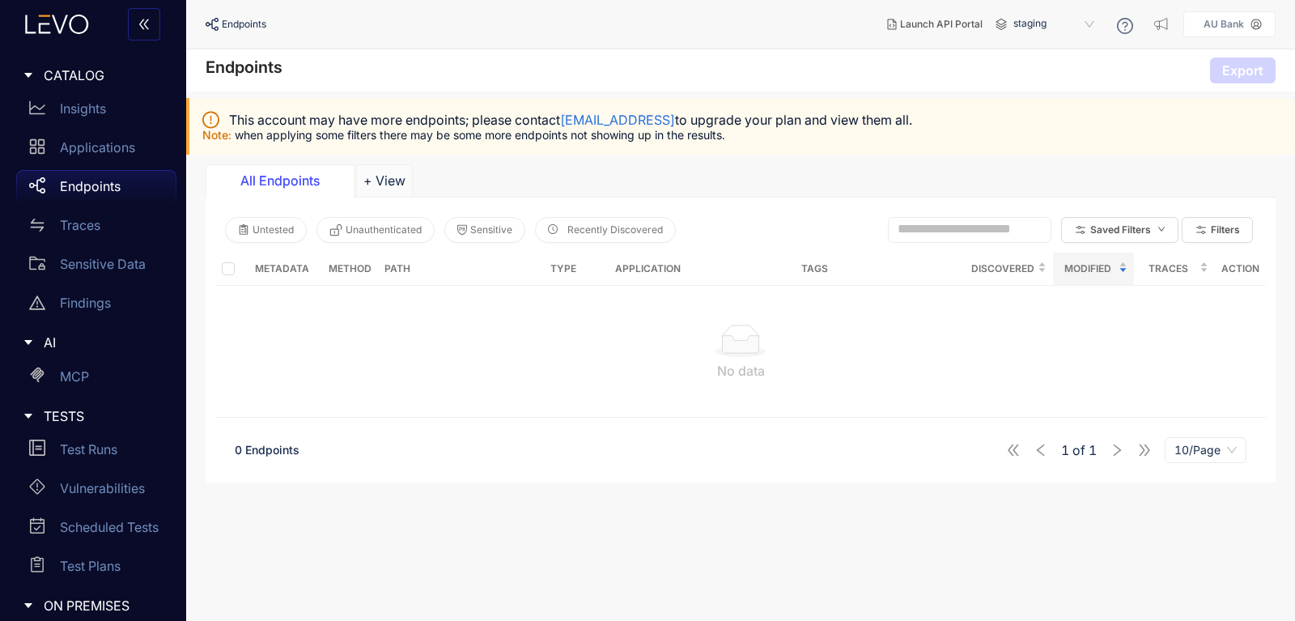
click at [334, 325] on div "No data" at bounding box center [740, 351] width 1051 height 131
click at [66, 147] on p "Applications" at bounding box center [97, 147] width 75 height 15
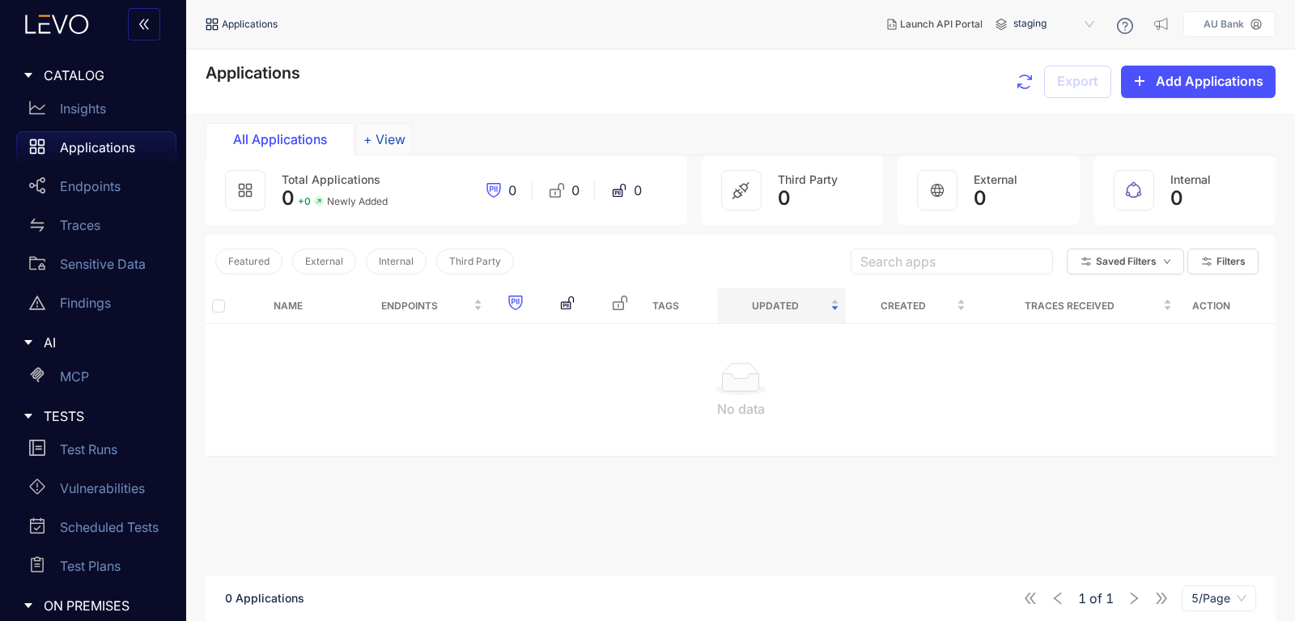
click at [387, 138] on button "+ View" at bounding box center [384, 139] width 57 height 32
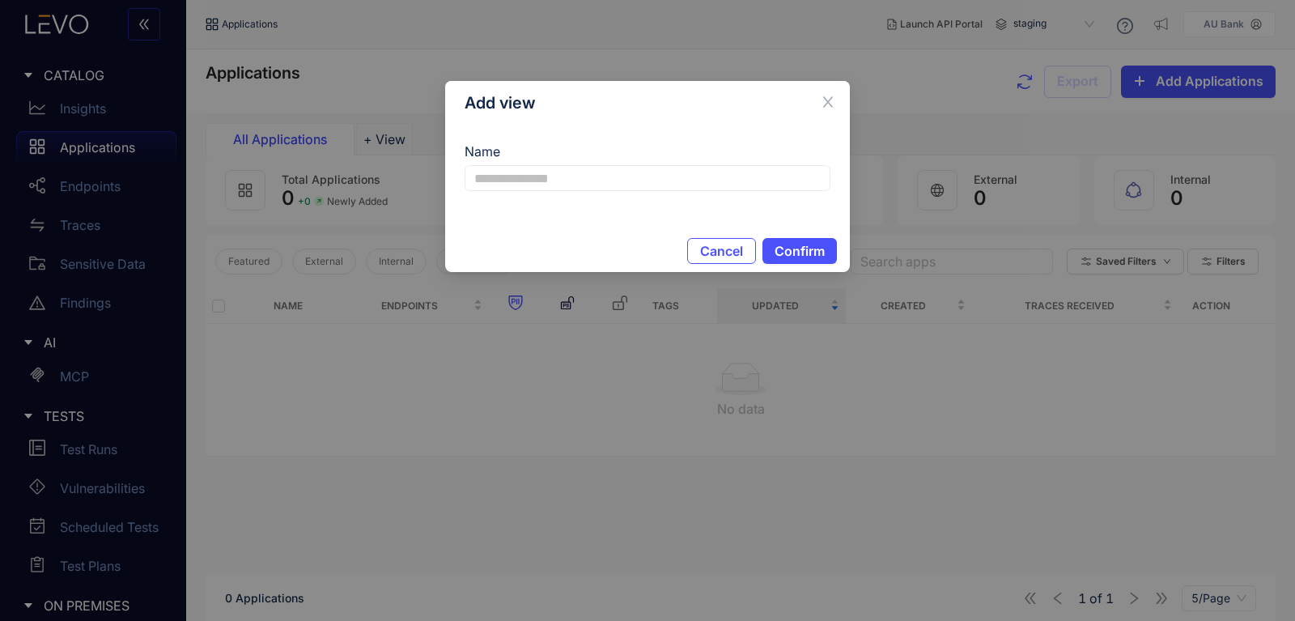
click at [750, 235] on div "Cancel Confirm" at bounding box center [647, 251] width 405 height 42
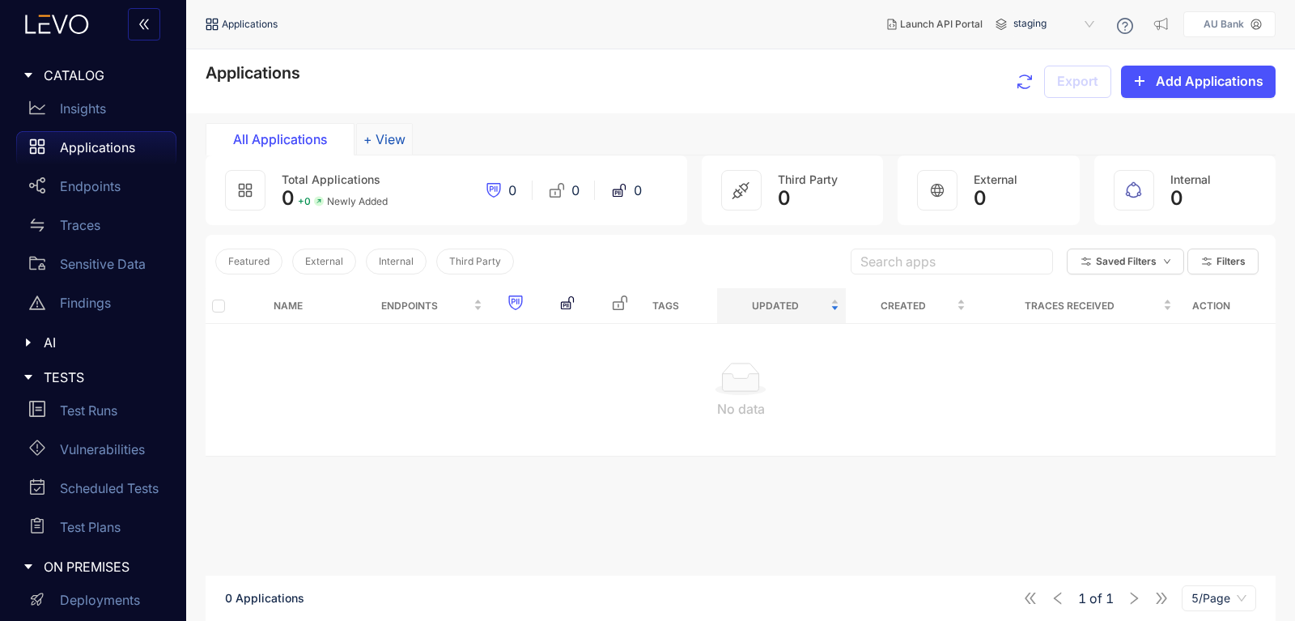
click at [395, 134] on button "+ View" at bounding box center [384, 139] width 57 height 32
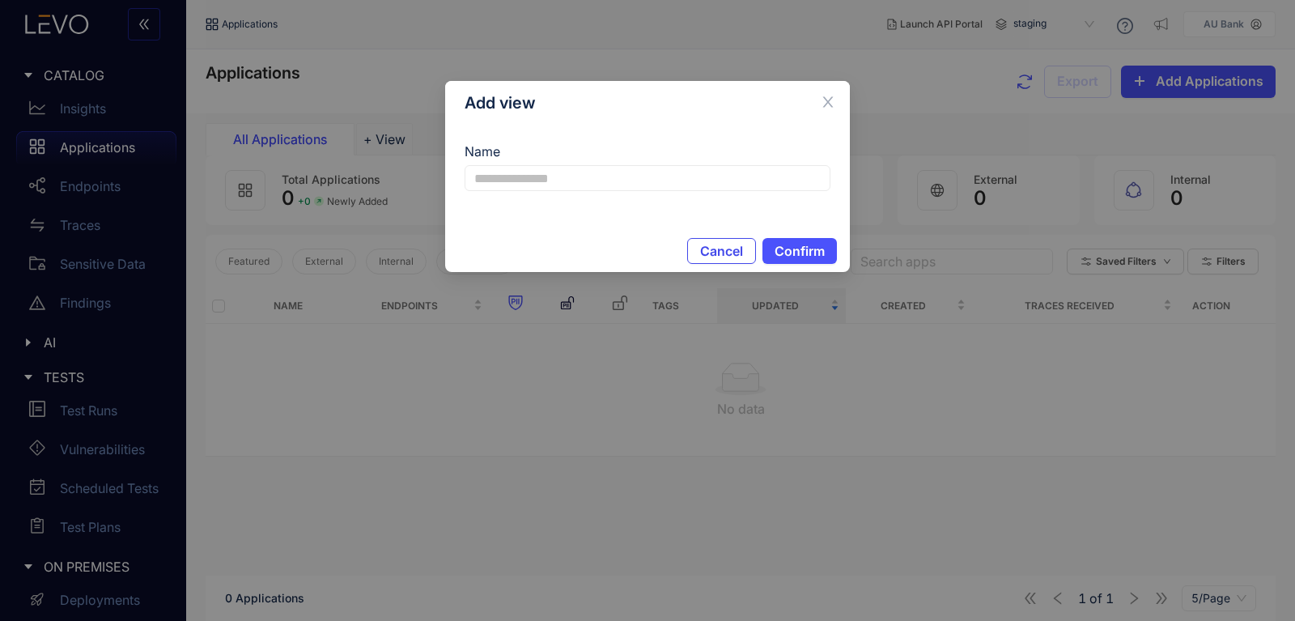
click at [709, 244] on span "Cancel" at bounding box center [721, 251] width 43 height 15
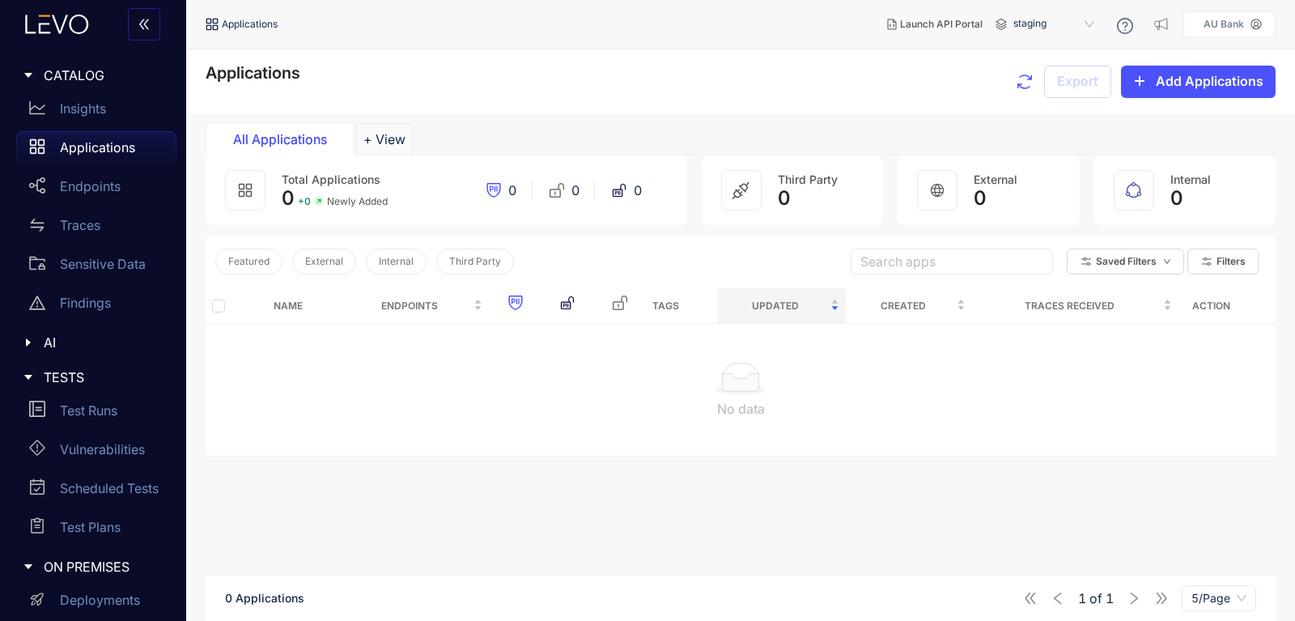
click at [1010, 87] on div "Applications Export Add Applications" at bounding box center [741, 81] width 1070 height 35
click at [1031, 91] on icon "button" at bounding box center [1024, 81] width 19 height 19
click at [53, 105] on div "Insights" at bounding box center [96, 108] width 160 height 32
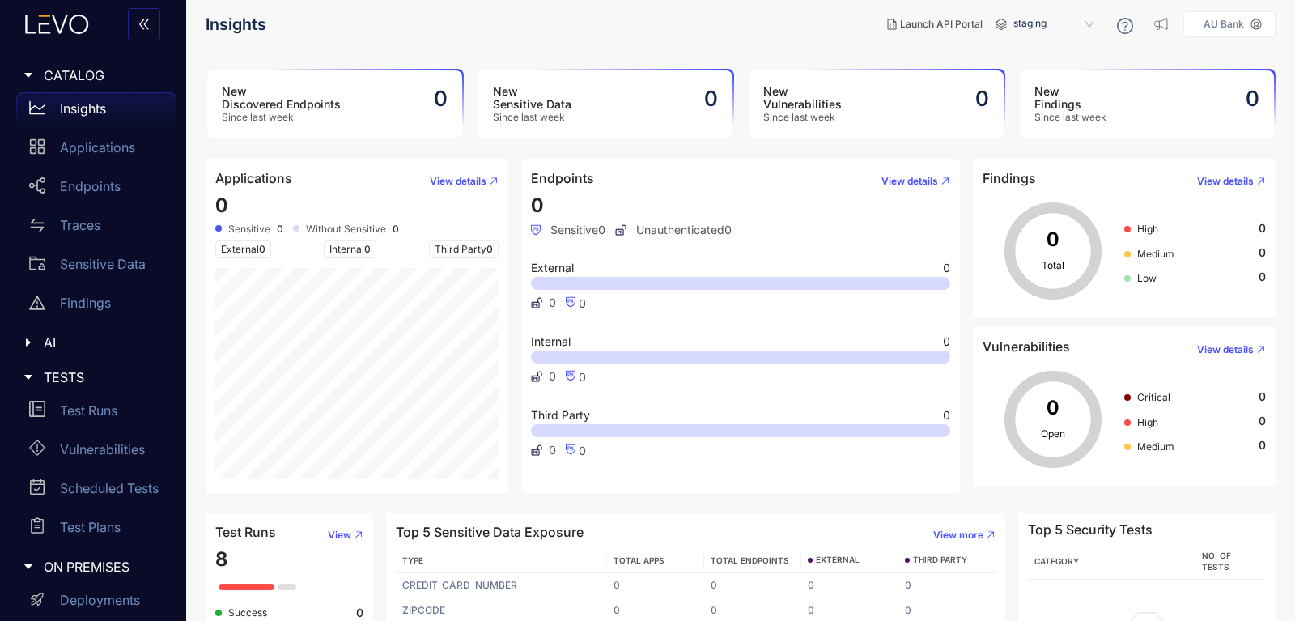
click at [653, 235] on span "Unauthenticated 0" at bounding box center [673, 229] width 117 height 13
click at [66, 246] on link "Traces" at bounding box center [96, 228] width 160 height 39
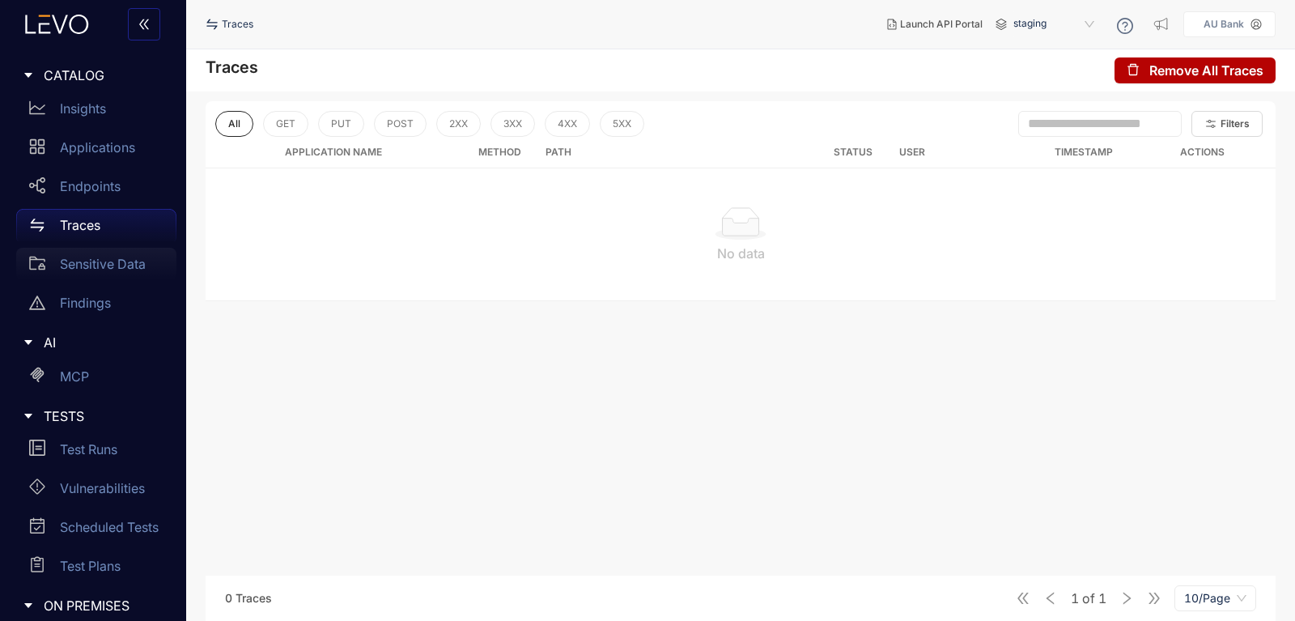
click at [82, 261] on p "Sensitive Data" at bounding box center [103, 264] width 86 height 15
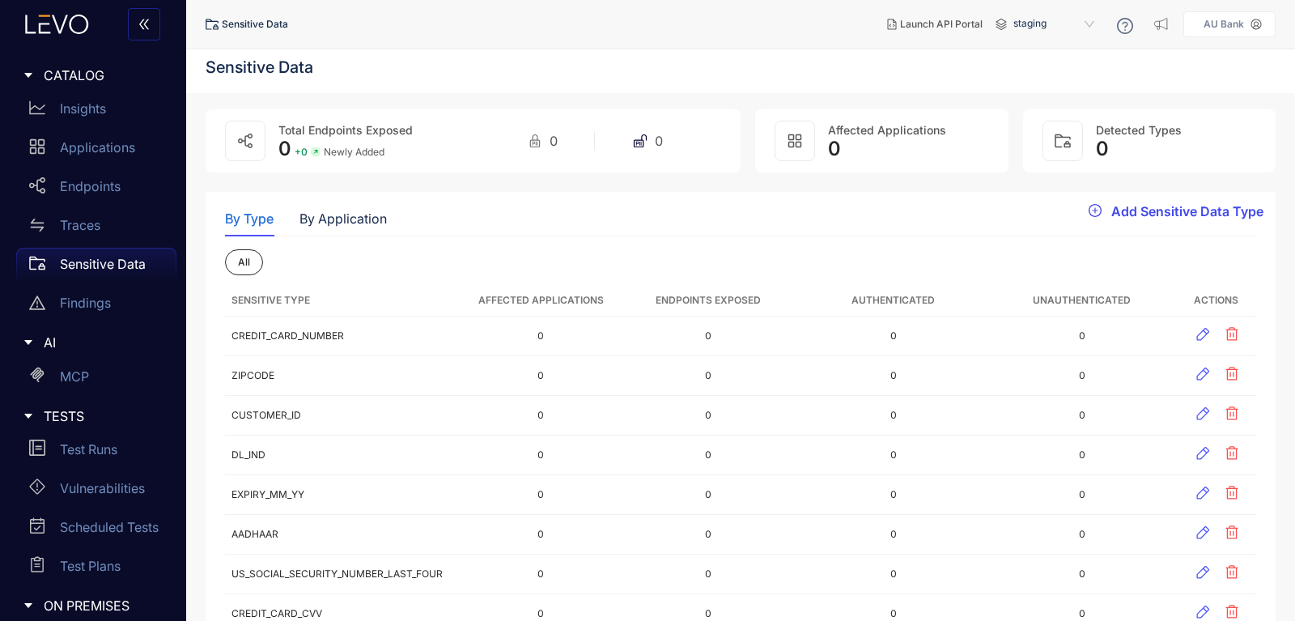
click at [1127, 217] on span "Add Sensitive Data Type" at bounding box center [1188, 211] width 152 height 15
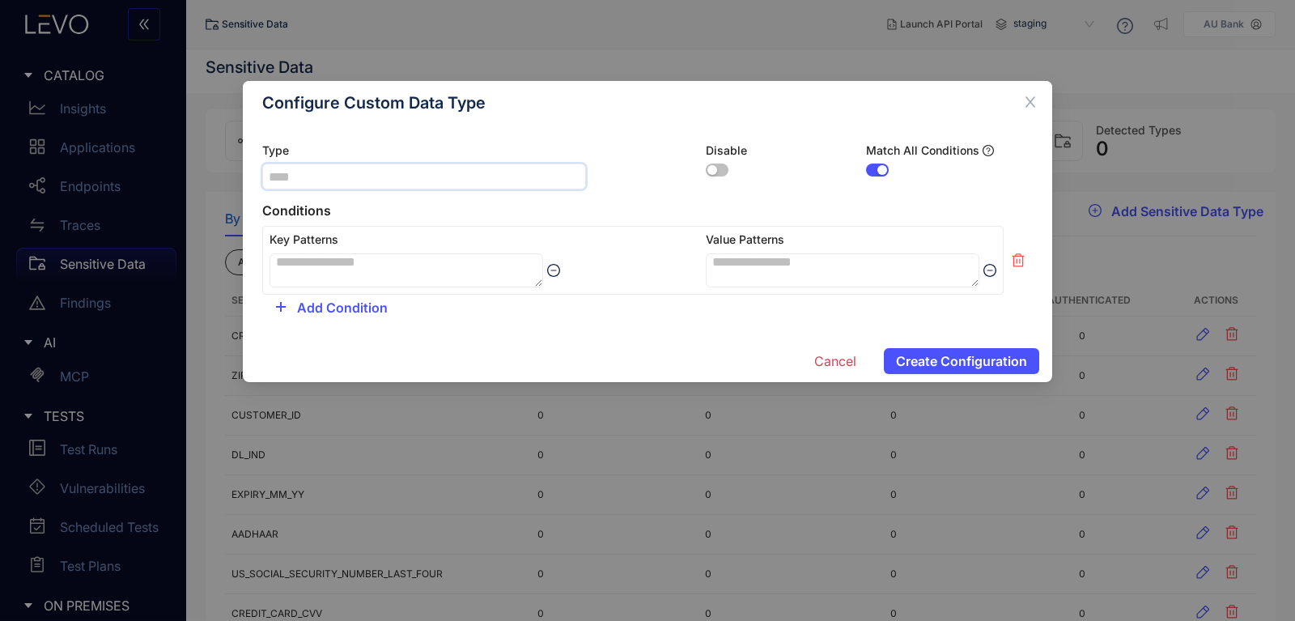
click at [313, 189] on input "text" at bounding box center [424, 177] width 324 height 26
click at [751, 265] on textarea at bounding box center [843, 270] width 274 height 34
click at [398, 266] on textarea at bounding box center [407, 270] width 274 height 34
click at [363, 307] on span "Add Condition" at bounding box center [342, 307] width 91 height 15
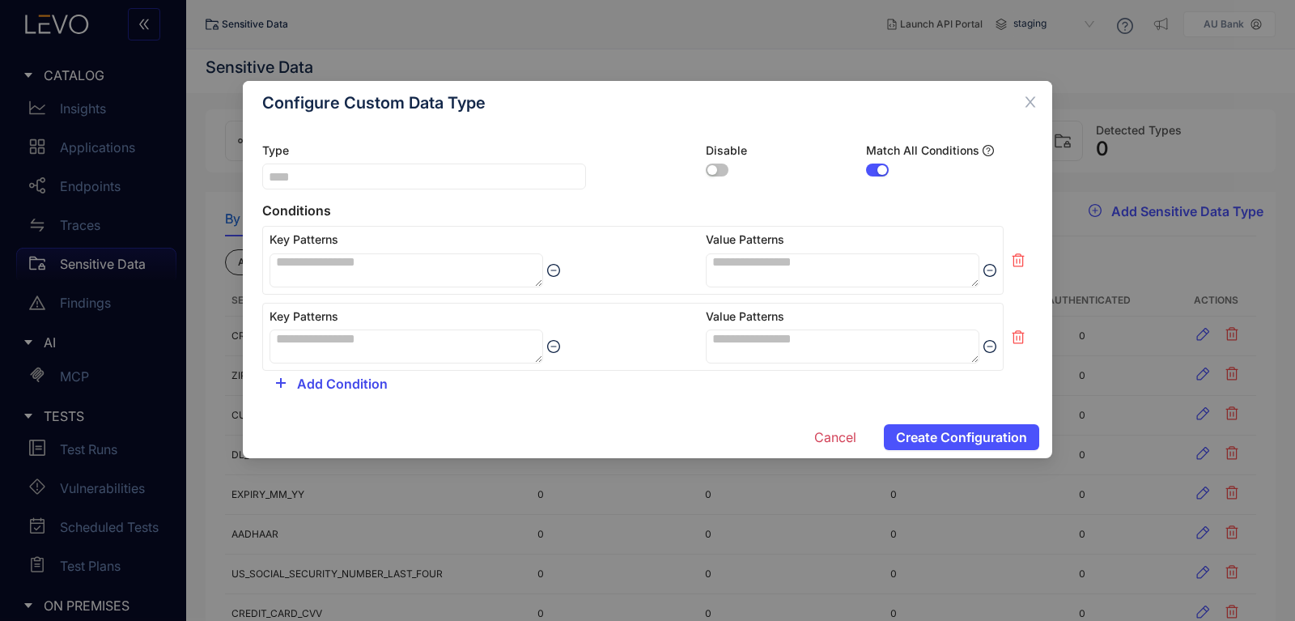
click at [370, 376] on button "Add Condition" at bounding box center [331, 384] width 138 height 26
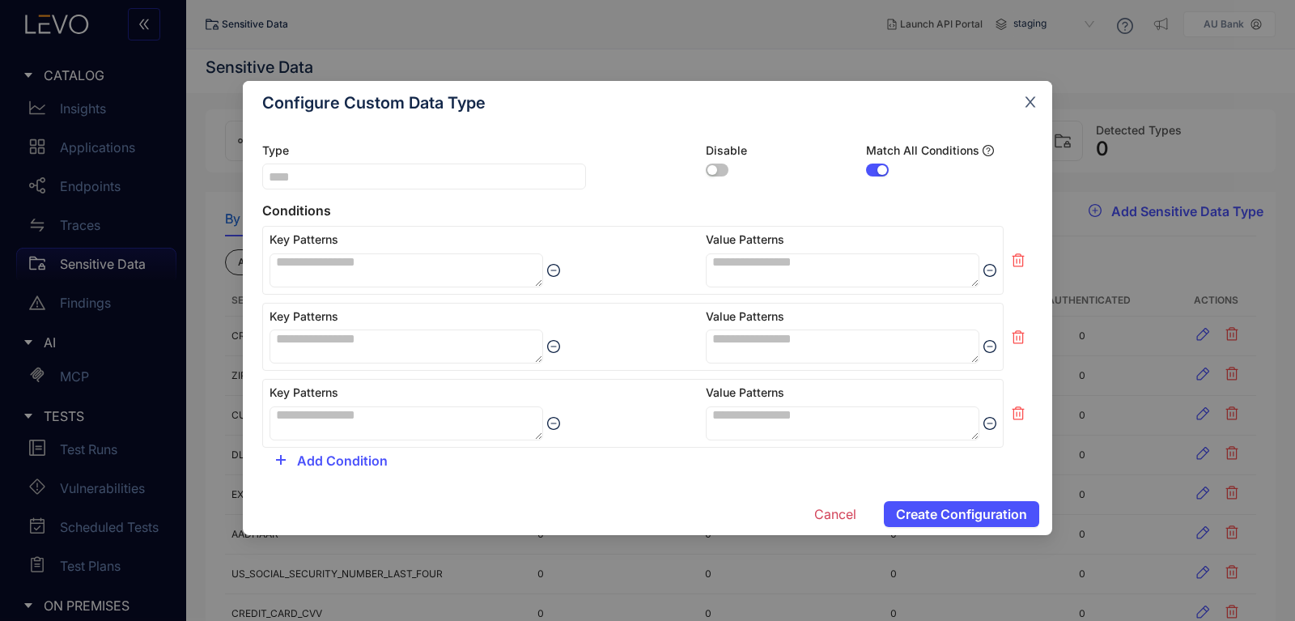
click at [1029, 96] on icon "close" at bounding box center [1030, 102] width 15 height 15
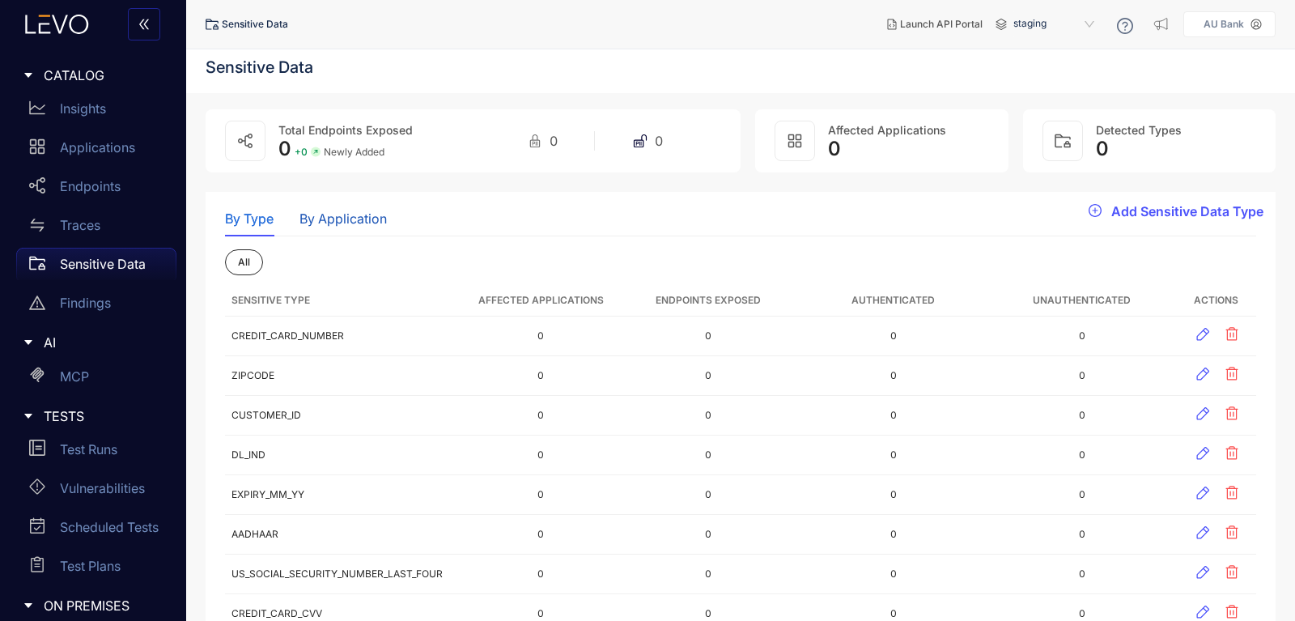
click at [329, 215] on div "By Application" at bounding box center [343, 218] width 87 height 15
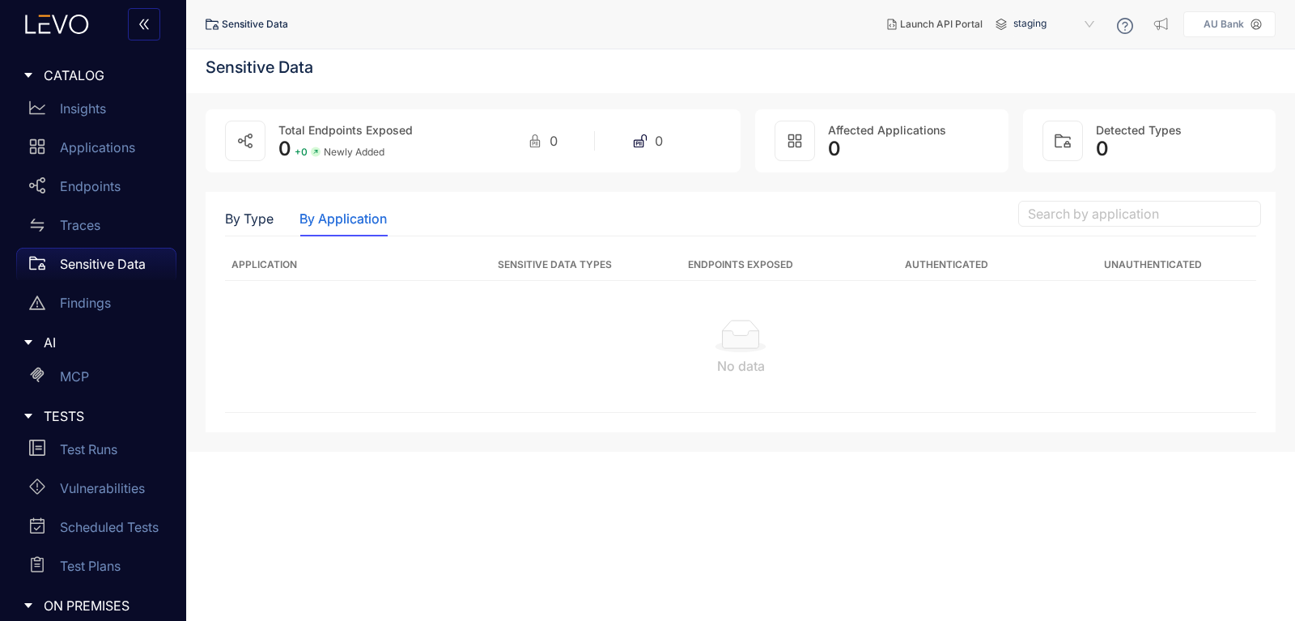
click at [304, 222] on div "By Application" at bounding box center [343, 218] width 87 height 15
click at [264, 214] on div "By Type" at bounding box center [249, 218] width 49 height 15
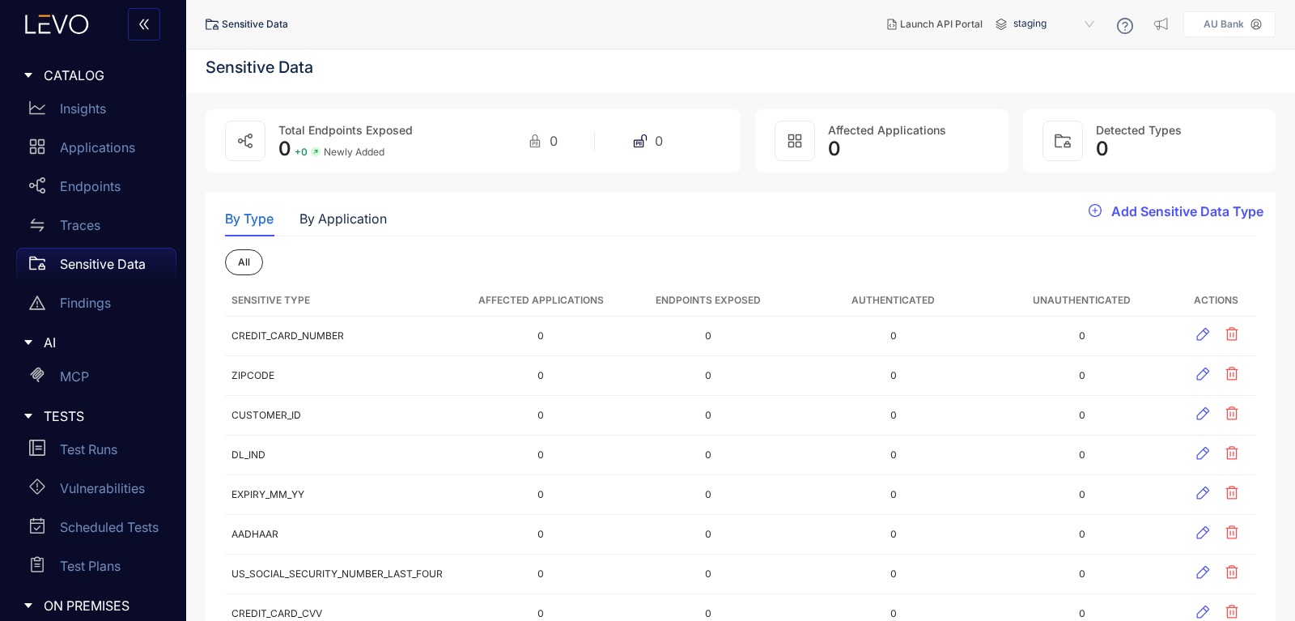
click at [250, 142] on icon at bounding box center [245, 141] width 15 height 15
click at [361, 136] on span "Total Endpoints Exposed" at bounding box center [346, 130] width 134 height 14
click at [870, 106] on div "Total Endpoints Exposed 0 + 0 Newly Added 0 0 Affected Applications 0 Detected …" at bounding box center [740, 136] width 1109 height 73
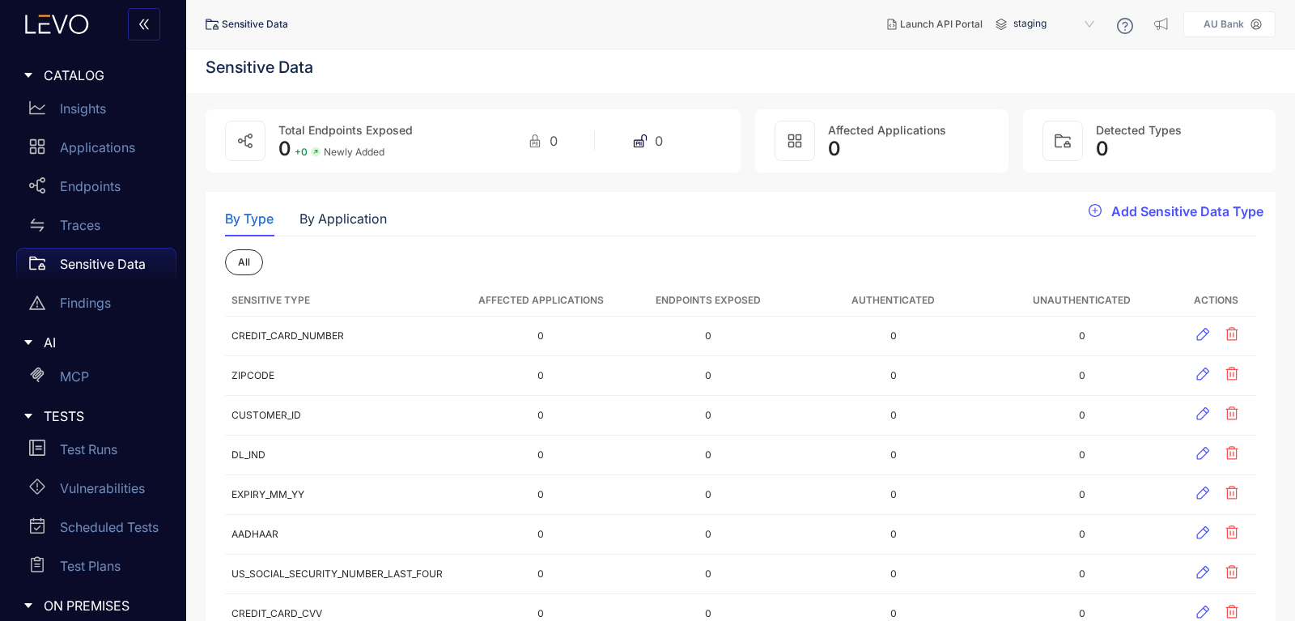
click at [891, 129] on span "Affected Applications" at bounding box center [887, 130] width 118 height 14
click at [1091, 160] on div "Detected Types 0" at bounding box center [1149, 140] width 253 height 63
click at [1052, 140] on div at bounding box center [1063, 141] width 40 height 40
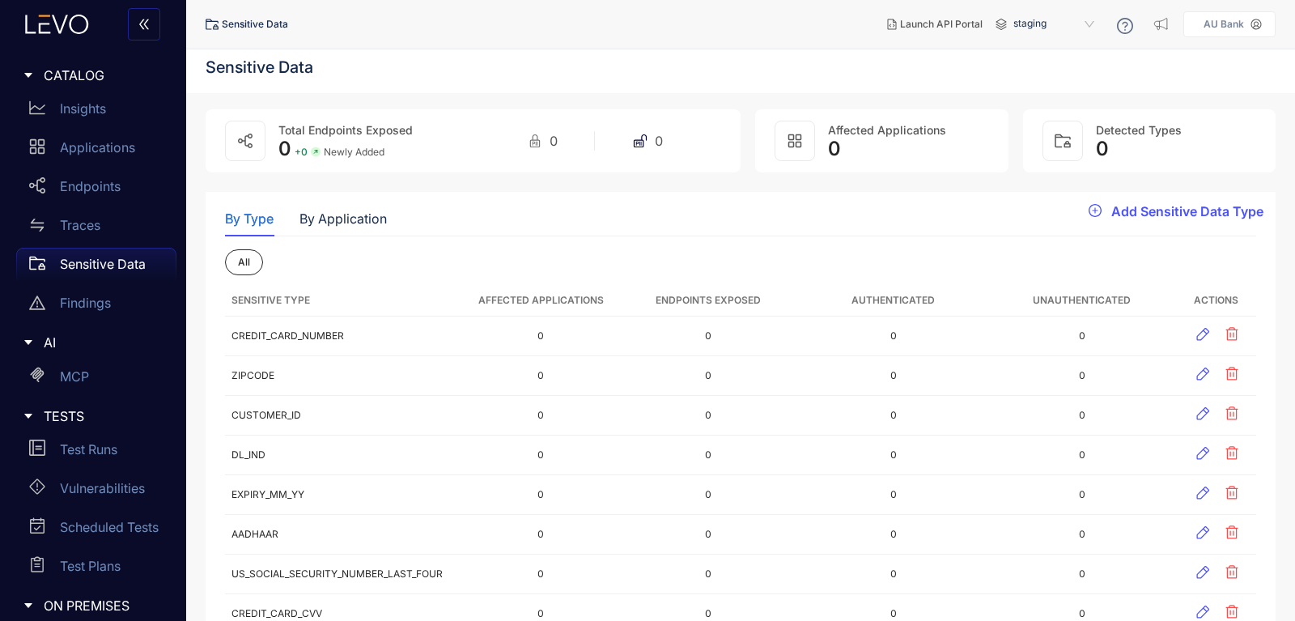
click at [1052, 140] on div at bounding box center [1063, 141] width 40 height 40
drag, startPoint x: 1052, startPoint y: 140, endPoint x: 970, endPoint y: 66, distance: 110.1
click at [1041, 133] on div "Detected Types 0" at bounding box center [1149, 140] width 253 height 63
click at [935, 23] on span "Launch API Portal" at bounding box center [941, 24] width 83 height 11
click at [943, 26] on span "Launch API Portal" at bounding box center [941, 24] width 83 height 11
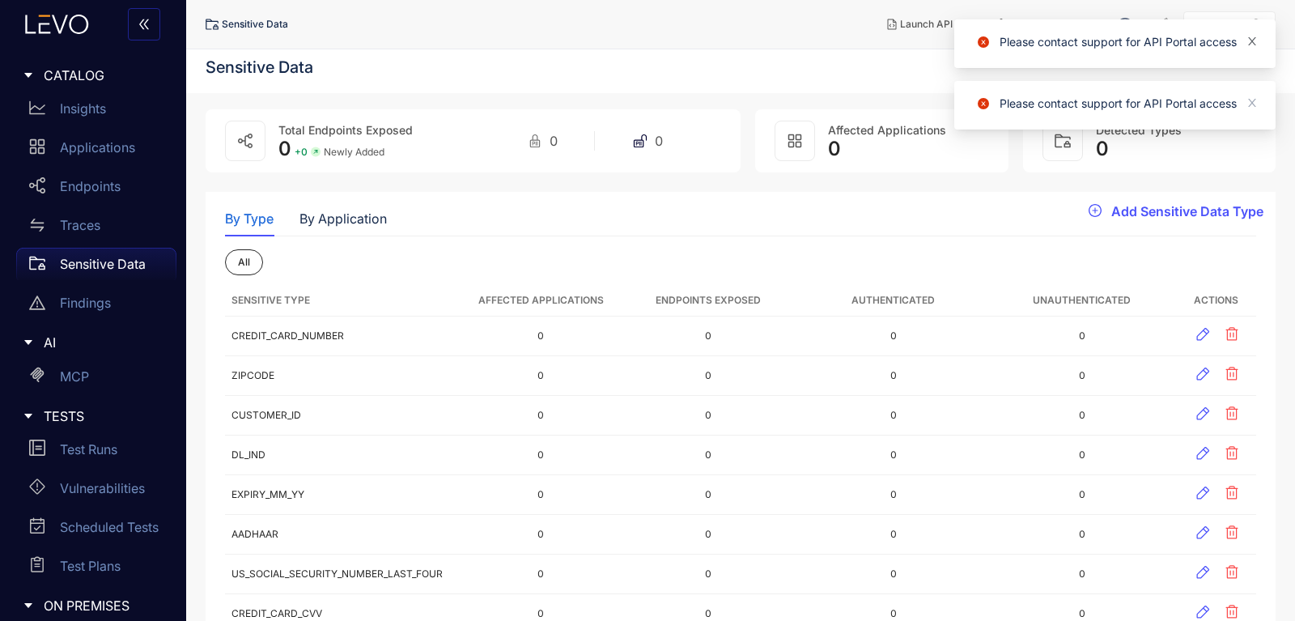
click at [1257, 43] on icon "close" at bounding box center [1252, 41] width 11 height 11
click at [1250, 45] on icon "close" at bounding box center [1252, 41] width 8 height 8
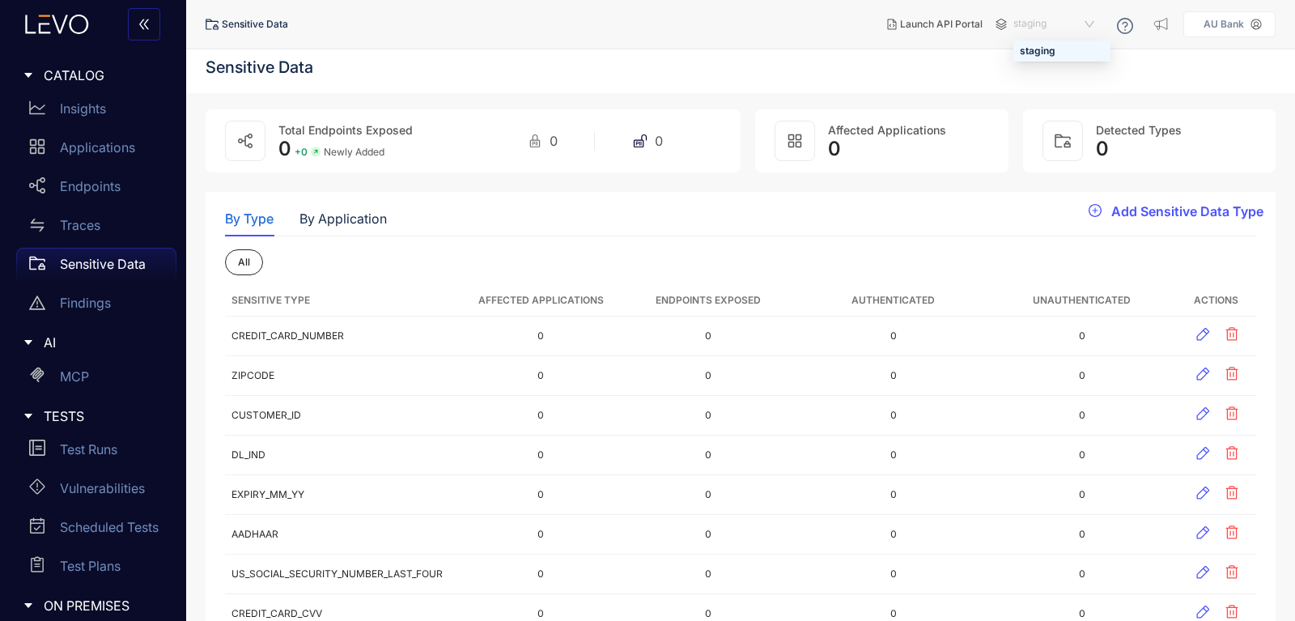
click at [1057, 28] on span "staging" at bounding box center [1056, 24] width 84 height 26
click at [1054, 47] on div "staging" at bounding box center [1062, 51] width 84 height 18
click at [1056, 45] on header "Sensitive Data Launch API Portal staging staging fb6c6ed1-4f71-4509-a874-6f1f74…" at bounding box center [741, 24] width 1070 height 49
click at [1087, 34] on span "staging" at bounding box center [1056, 24] width 84 height 26
click at [1124, 25] on icon at bounding box center [1125, 26] width 16 height 16
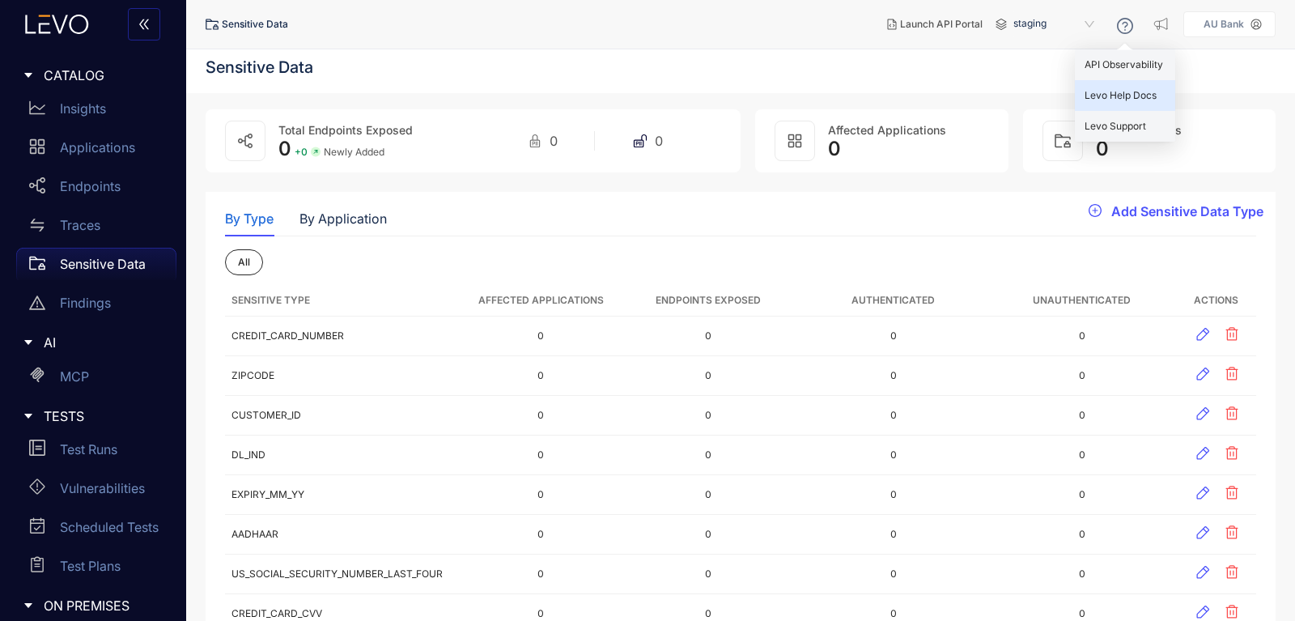
click at [1129, 104] on div "Levo Help Docs" at bounding box center [1125, 95] width 100 height 31
click at [1112, 121] on span "Levo Support" at bounding box center [1116, 126] width 62 height 12
click at [1100, 120] on div "Levo Support" at bounding box center [1125, 126] width 100 height 31
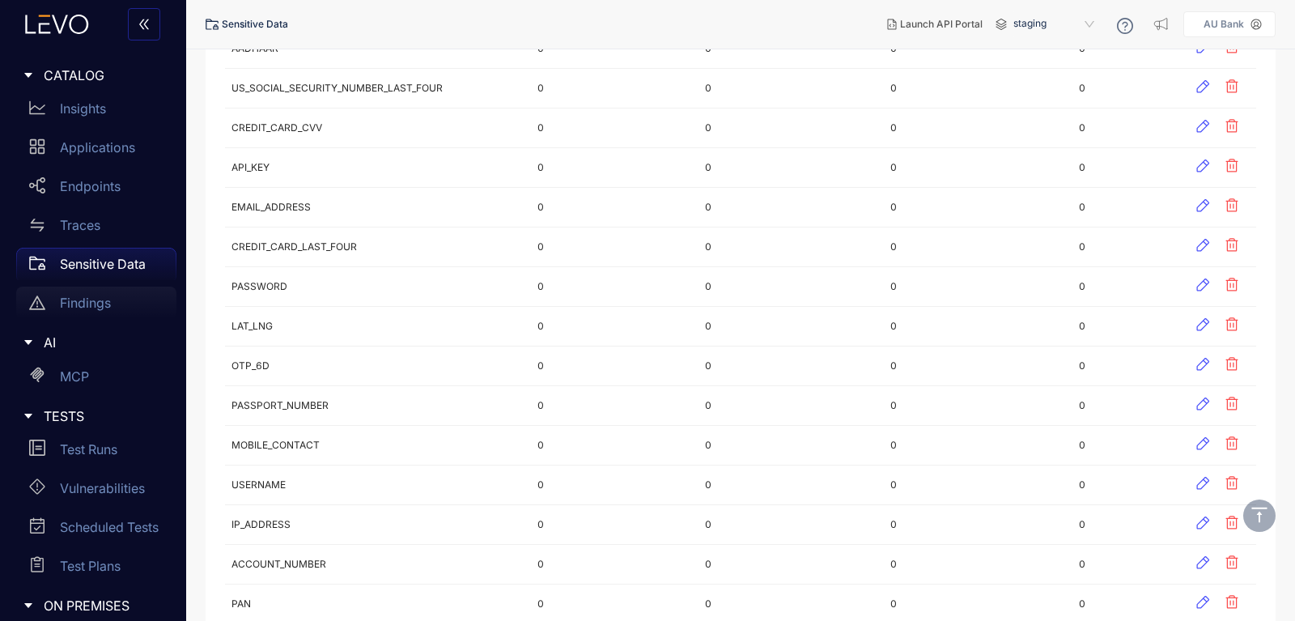
click at [101, 295] on div "Findings" at bounding box center [96, 303] width 160 height 32
